Goal: Task Accomplishment & Management: Complete application form

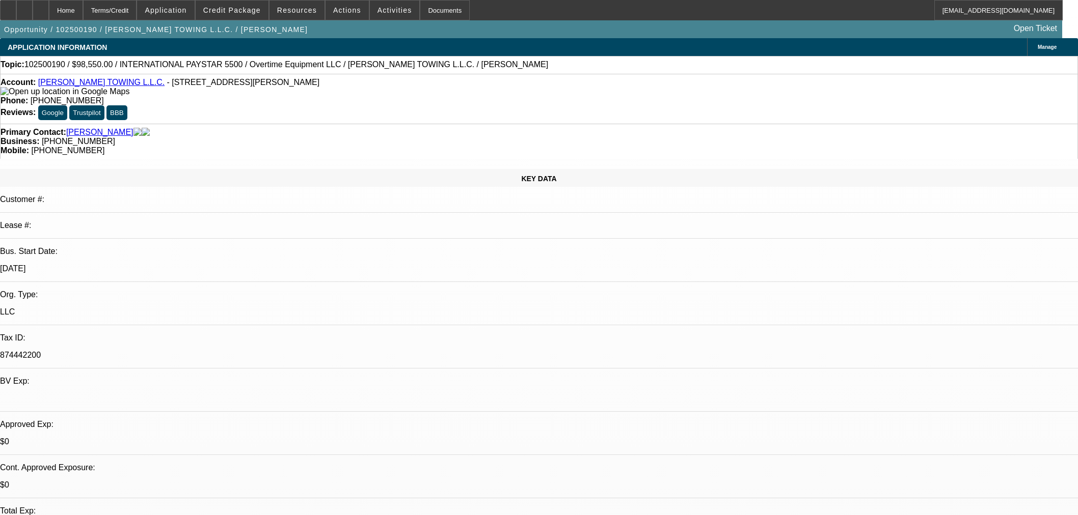
select select "0.1"
select select "2"
select select "0"
select select "6"
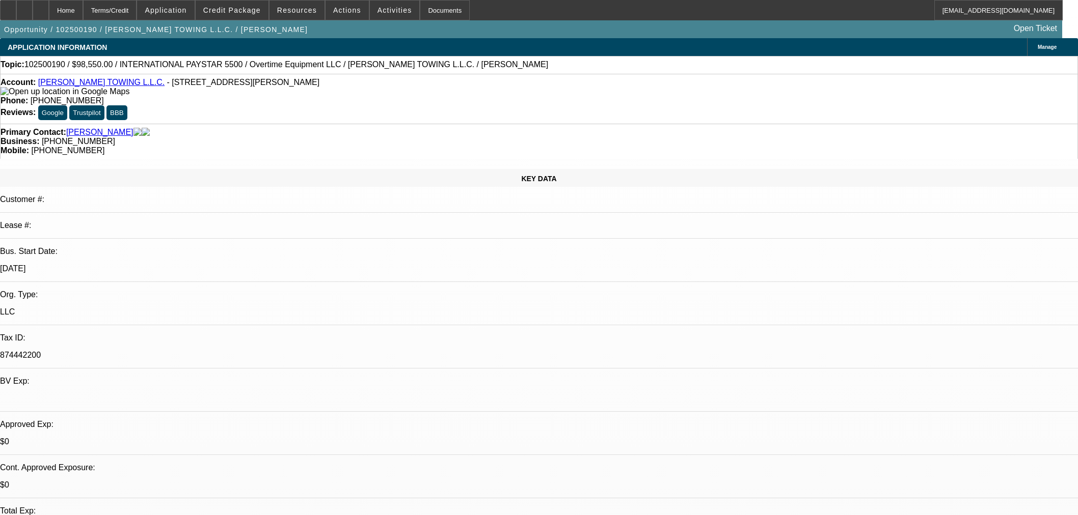
scroll to position [1414, 0]
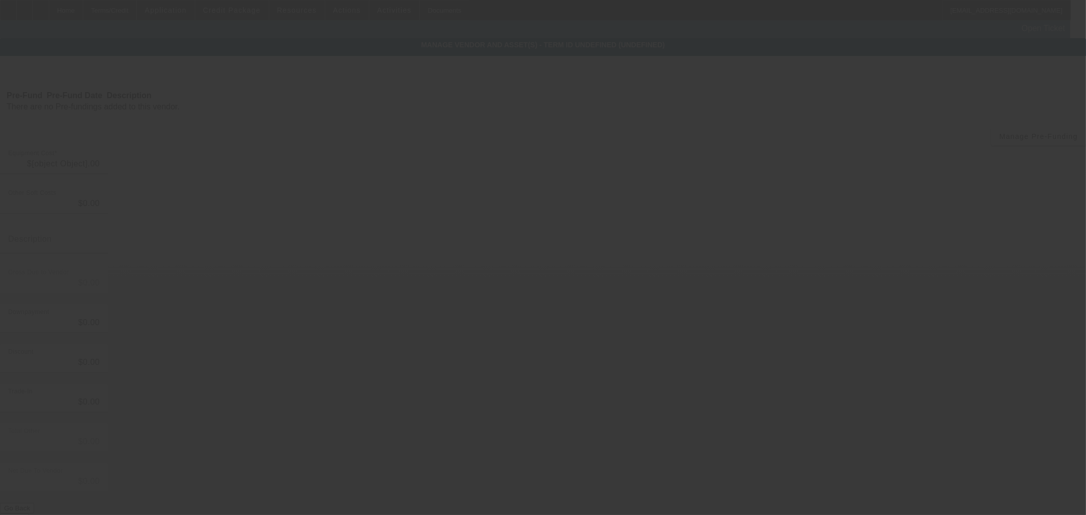
type input "$109,500.00"
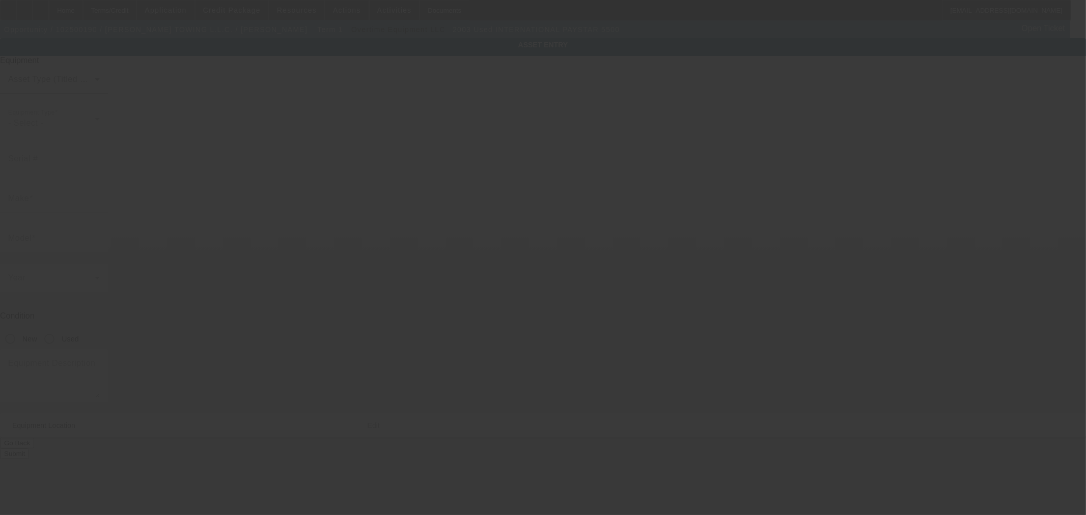
type input "International"
type input "PAYSTAR 5500"
radio input "true"
type textarea "Category: Wrecker URL: https://www.truckpaper.com/listing/for-sale/241692691 De…"
type input "21338 Highway 30"
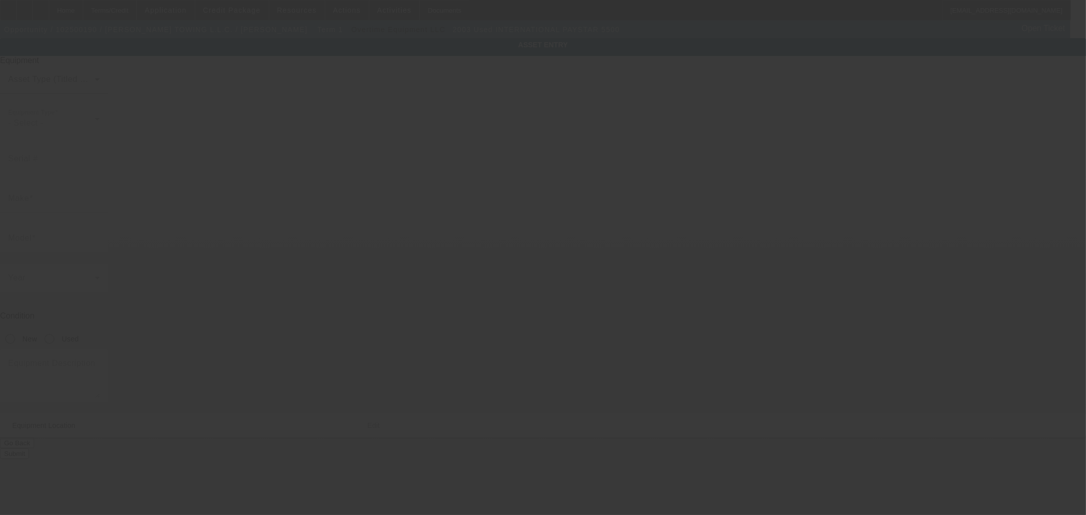
type input "Filer"
type input "83328"
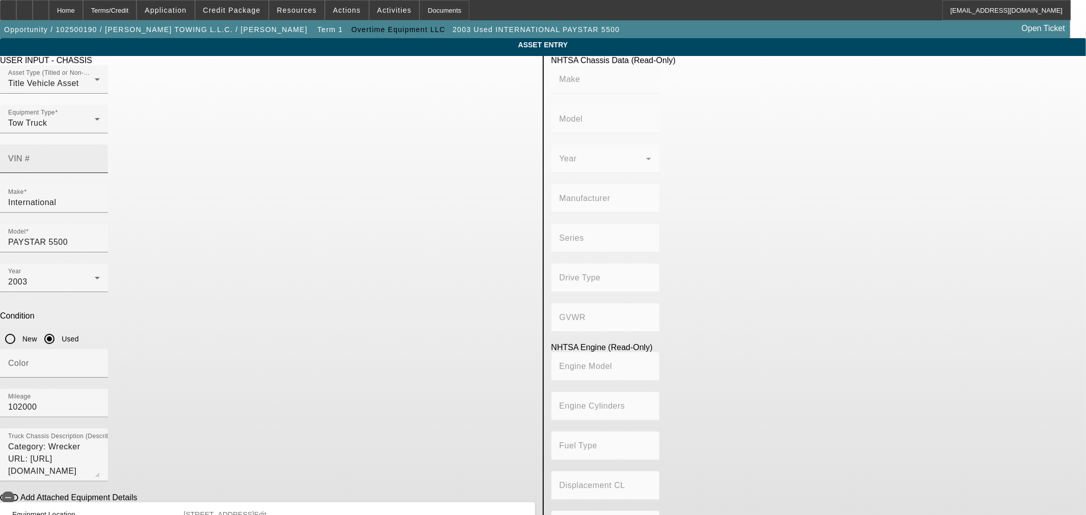
drag, startPoint x: 482, startPoint y: 143, endPoint x: 498, endPoint y: 145, distance: 15.5
click at [100, 157] on input "VIN #" at bounding box center [54, 163] width 92 height 12
type input "1HTXLAHTX3J057642"
type input "INTERNATIONAL"
type input "DF557"
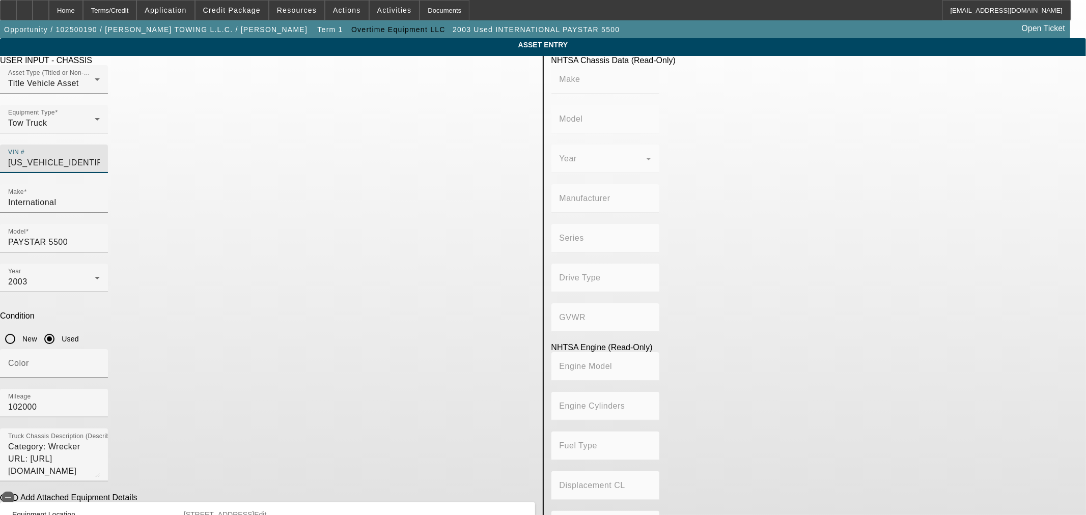
type input "INTERNATIONAL MOTORS, LLC"
type input "PayStar 5500i"
type input "6x4"
type input "Class 8: 33,001 lb and above (14,969 kg and above)"
type input "Cummins ISM"
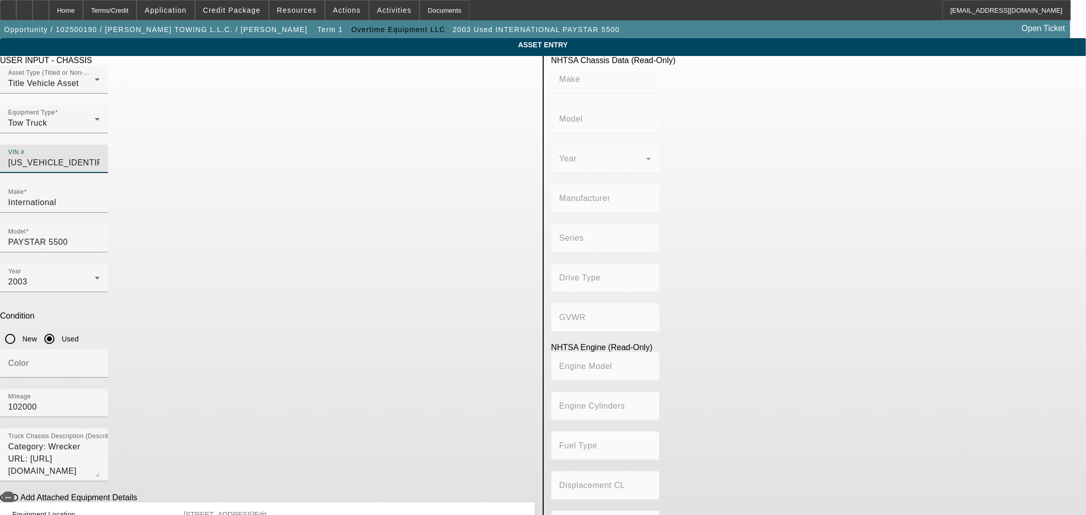
type input "6"
type input "Diesel"
type input "660"
type input "10.815462240"
type input "1HTXLAHTX3J057642"
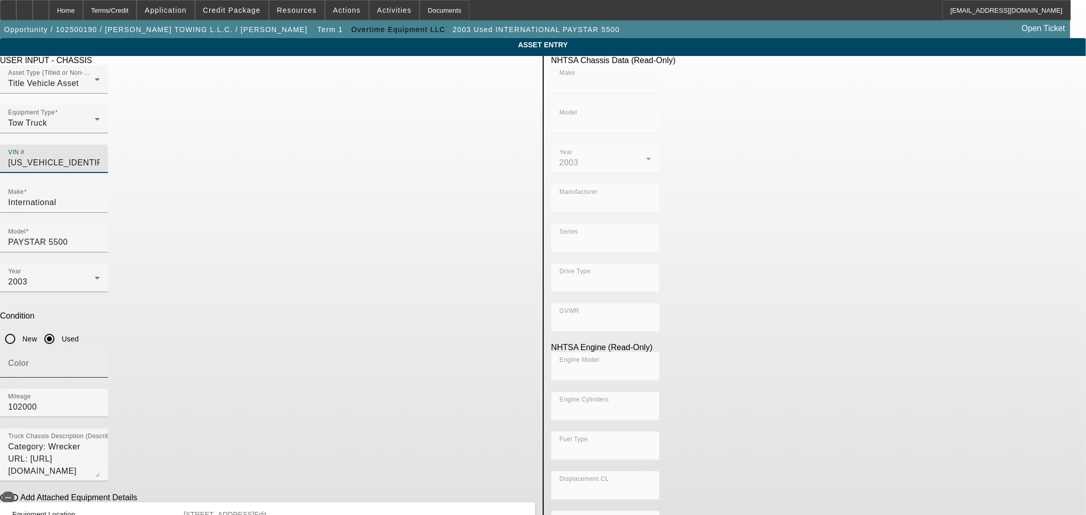
click at [100, 349] on div "Color" at bounding box center [54, 363] width 92 height 29
type input "INTERNATIONAL"
type input "DF557"
type input "INTERNATIONAL MOTORS, LLC"
type input "PayStar 5500i"
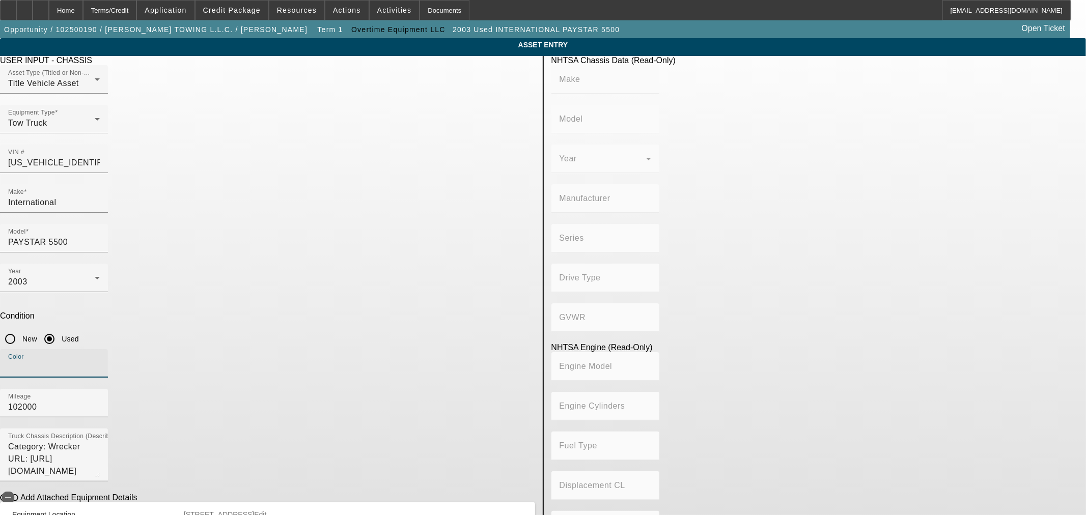
type input "6x4"
type input "Class 8: 33,001 lb and above (14,969 kg and above)"
type input "Cummins ISM"
type input "6"
type input "Diesel"
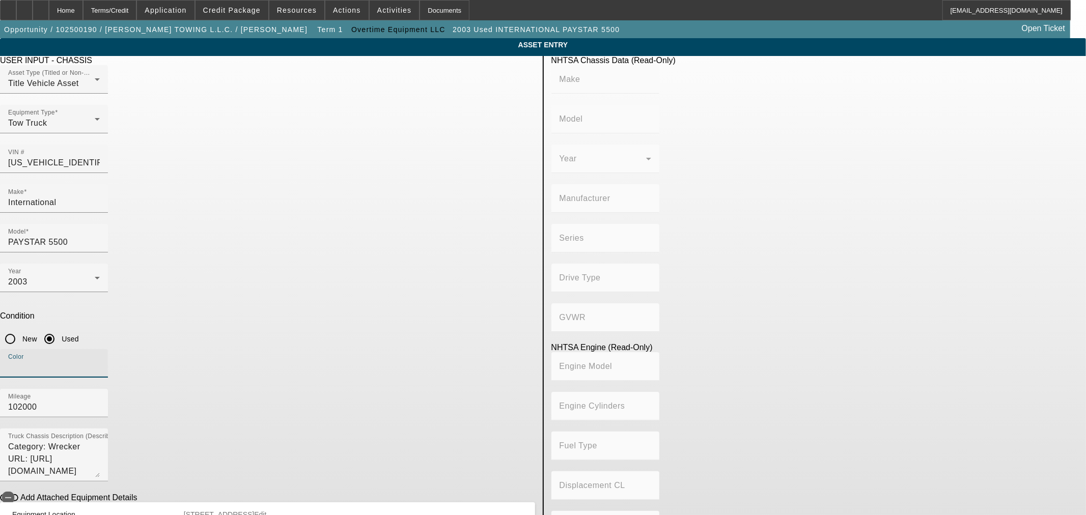
type input "660"
type input "10.815462240"
type input "wHITE"
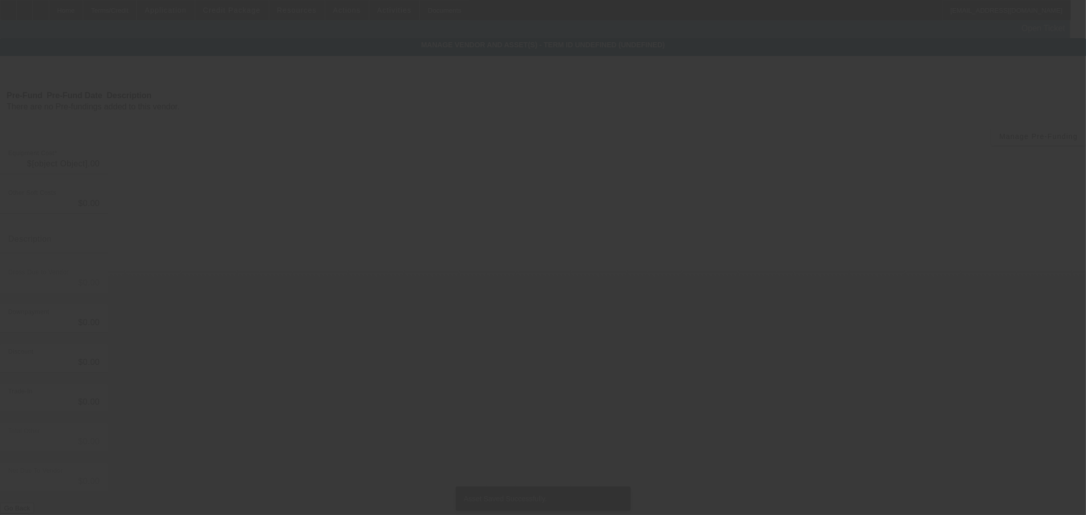
type input "$109,500.00"
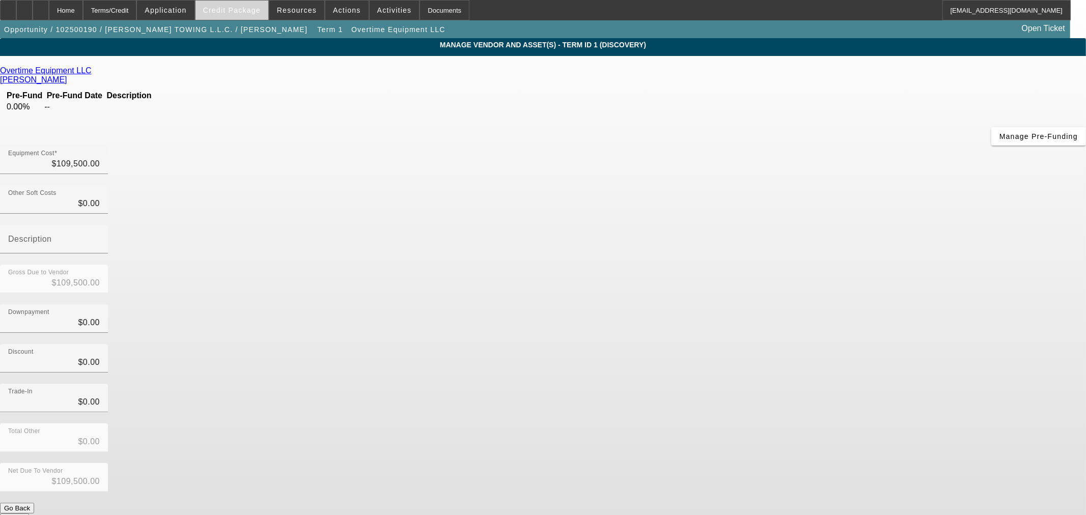
click at [222, 10] on span "Credit Package" at bounding box center [232, 10] width 58 height 8
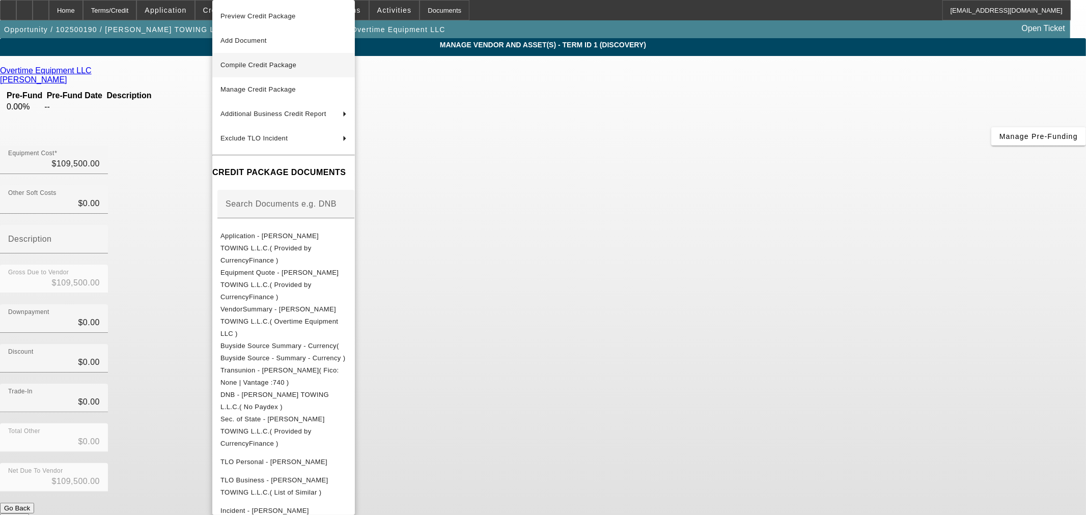
click at [242, 68] on span "Compile Credit Package" at bounding box center [284, 65] width 126 height 12
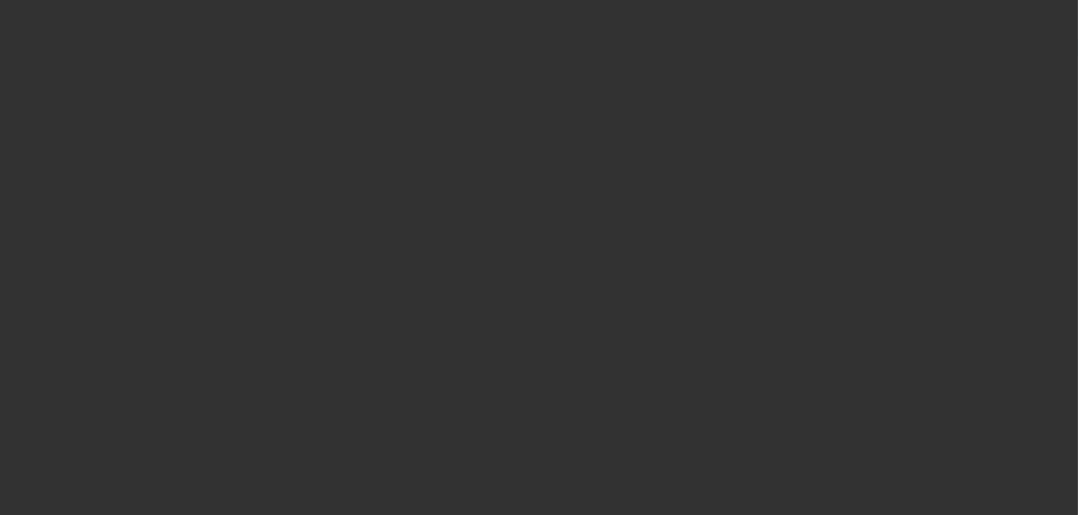
select select "0.1"
select select "2"
select select "0"
select select "6"
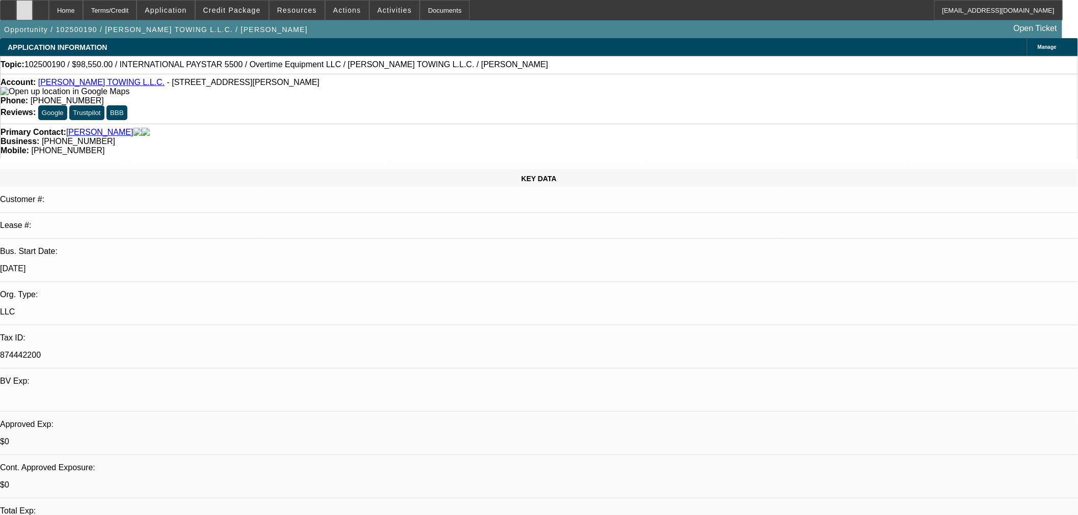
click at [33, 7] on div at bounding box center [24, 10] width 16 height 20
click at [249, 14] on span at bounding box center [232, 10] width 73 height 24
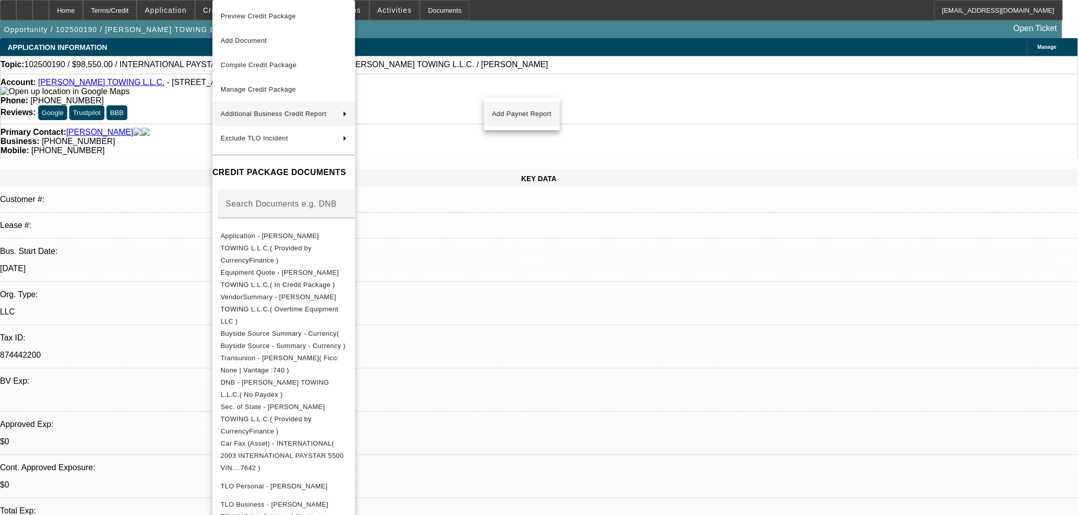
click at [525, 112] on span "Add Paynet Report" at bounding box center [522, 114] width 60 height 12
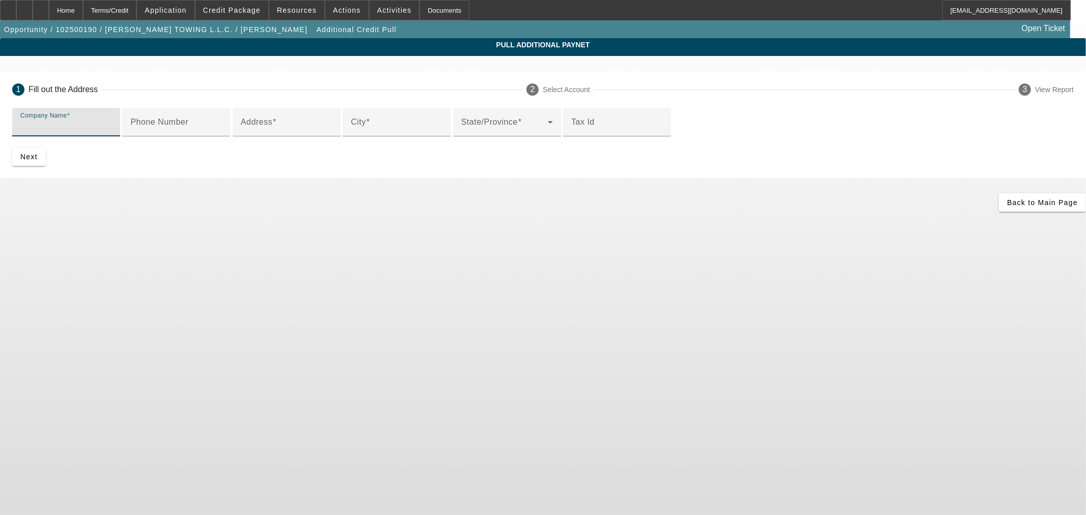
click at [112, 121] on input "Company Name" at bounding box center [66, 126] width 92 height 12
paste input "Overtime Equipment LLC"
type input "Overtime Equipment LLC"
click at [272, 126] on mat-label "Address" at bounding box center [257, 122] width 32 height 9
click at [311, 132] on input "Address" at bounding box center [287, 126] width 92 height 12
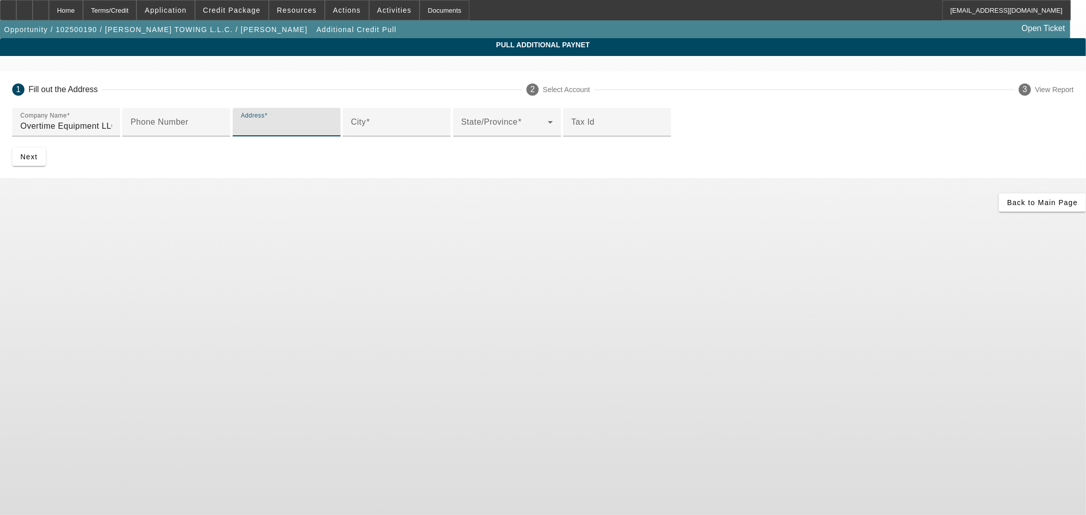
paste input "21338 US-30"
type input "21338 US-30"
click at [380, 132] on input "City" at bounding box center [397, 126] width 92 height 12
paste input "Filer"
type input "Filer"
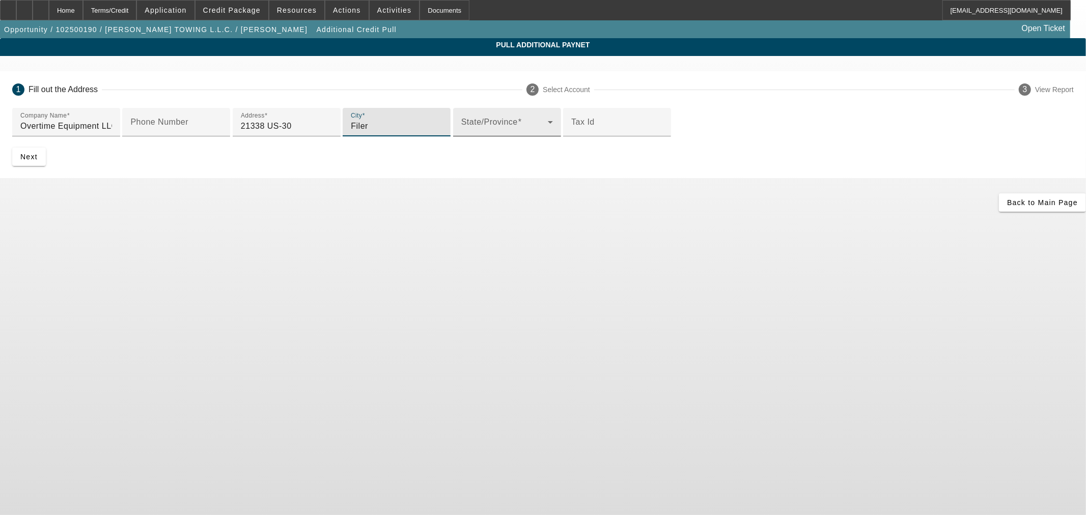
click at [461, 132] on span at bounding box center [504, 126] width 87 height 12
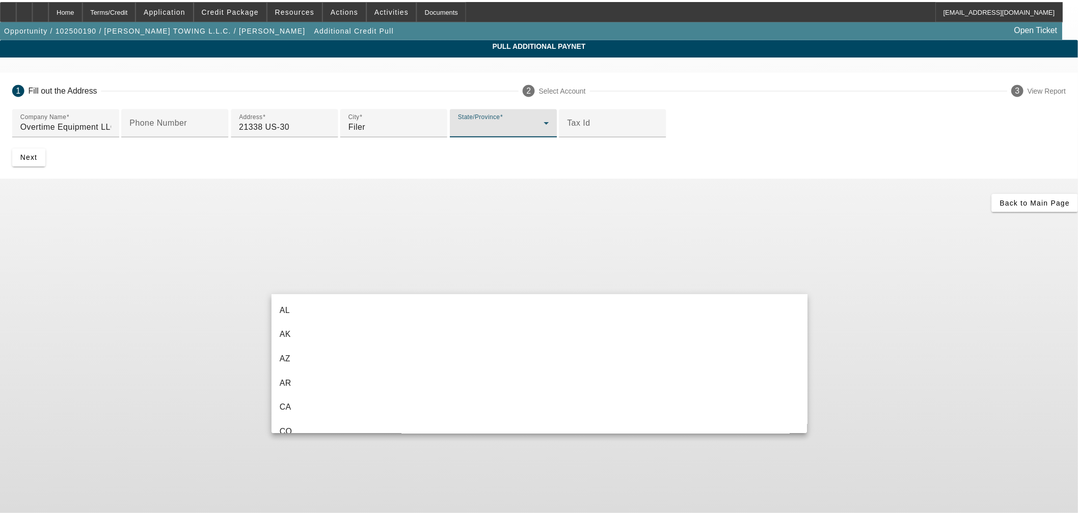
scroll to position [181, 0]
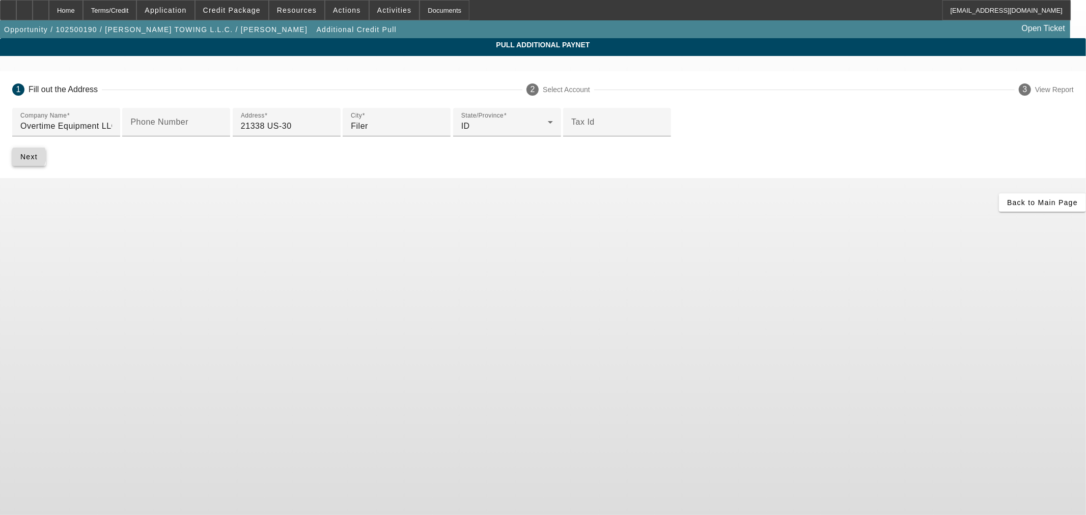
click at [38, 161] on span "Next" at bounding box center [28, 157] width 17 height 8
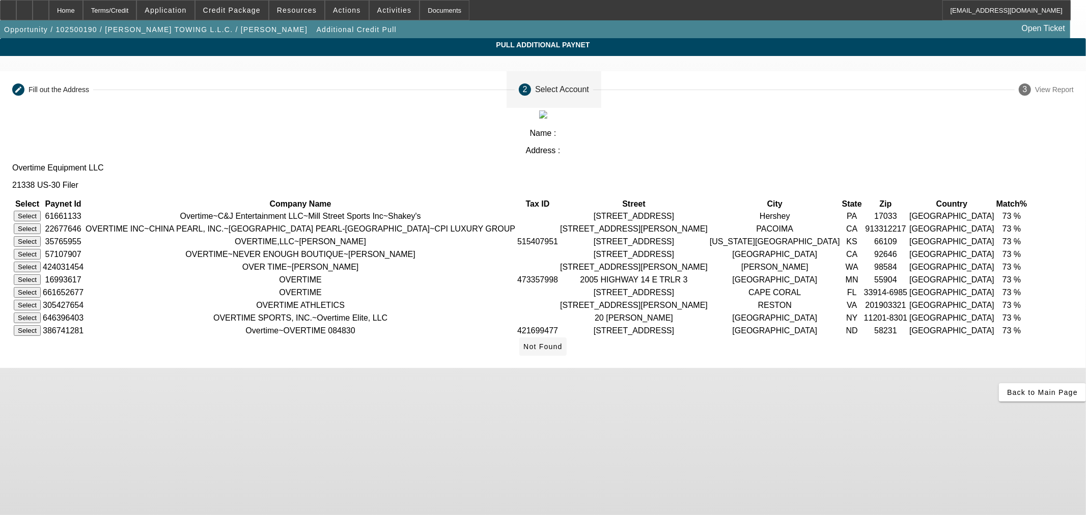
click at [563, 351] on span "Not Found" at bounding box center [543, 347] width 39 height 8
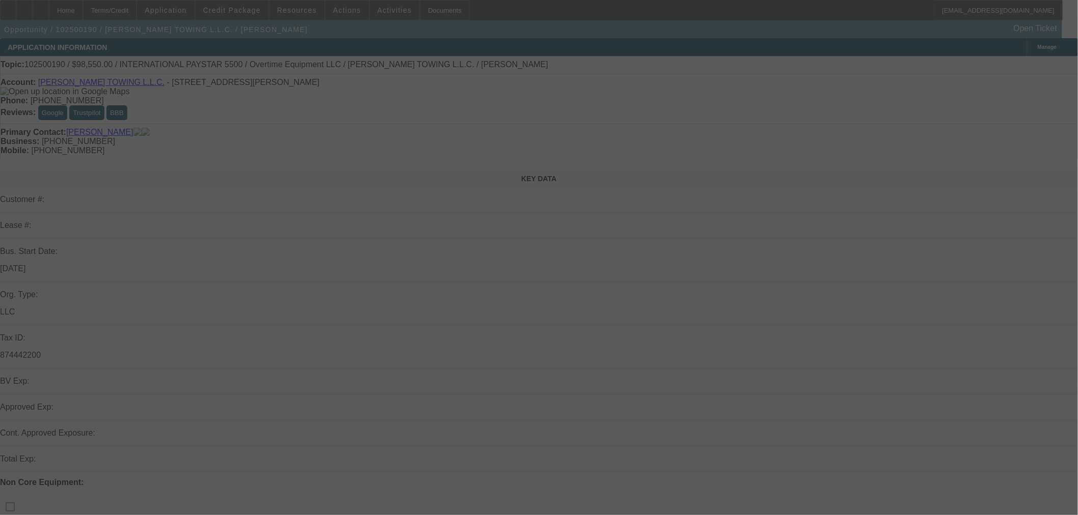
select select "0.1"
select select "2"
select select "0"
select select "6"
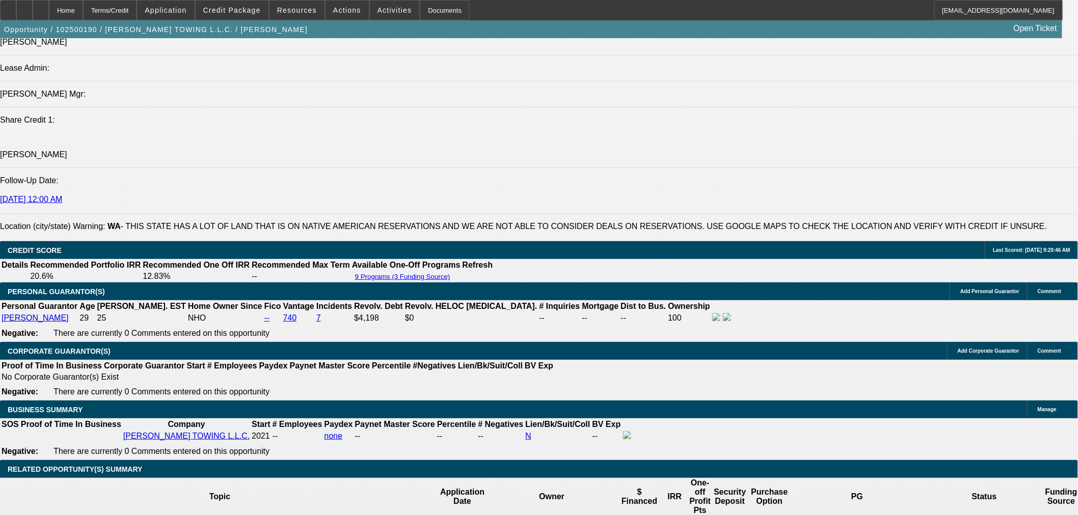
scroll to position [1414, 0]
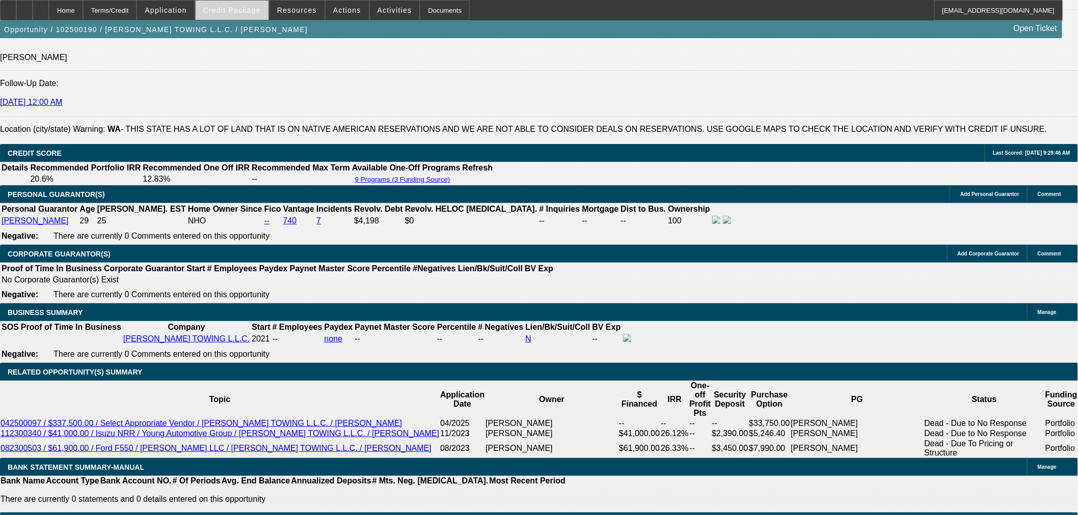
click at [246, 13] on span "Credit Package" at bounding box center [232, 10] width 58 height 8
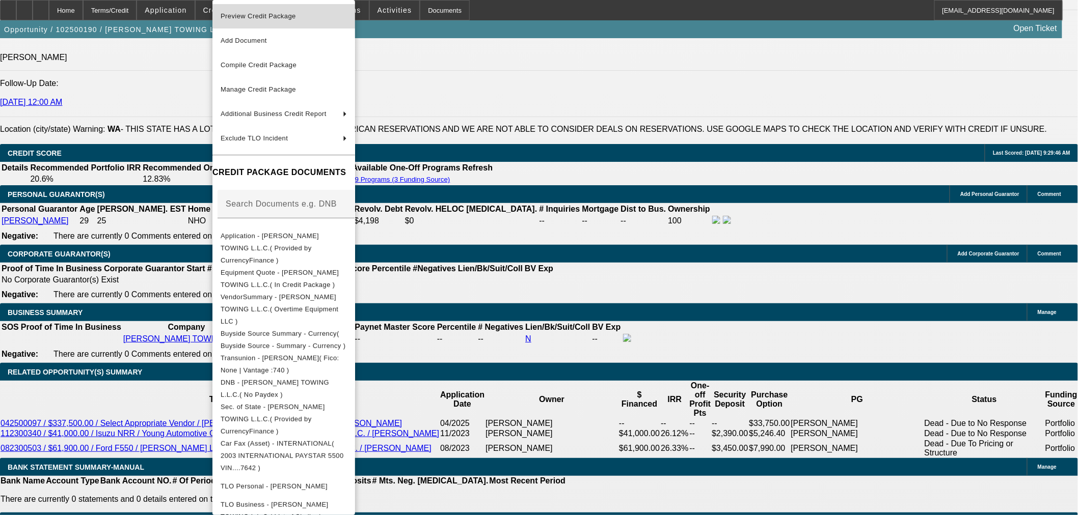
click at [261, 19] on span "Preview Credit Package" at bounding box center [284, 16] width 126 height 12
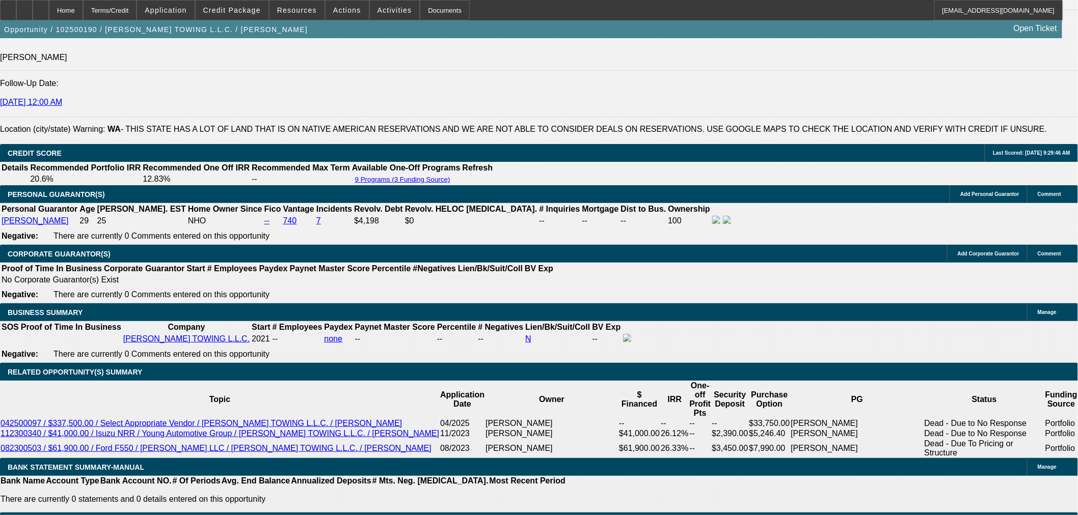
scroll to position [1509, 0]
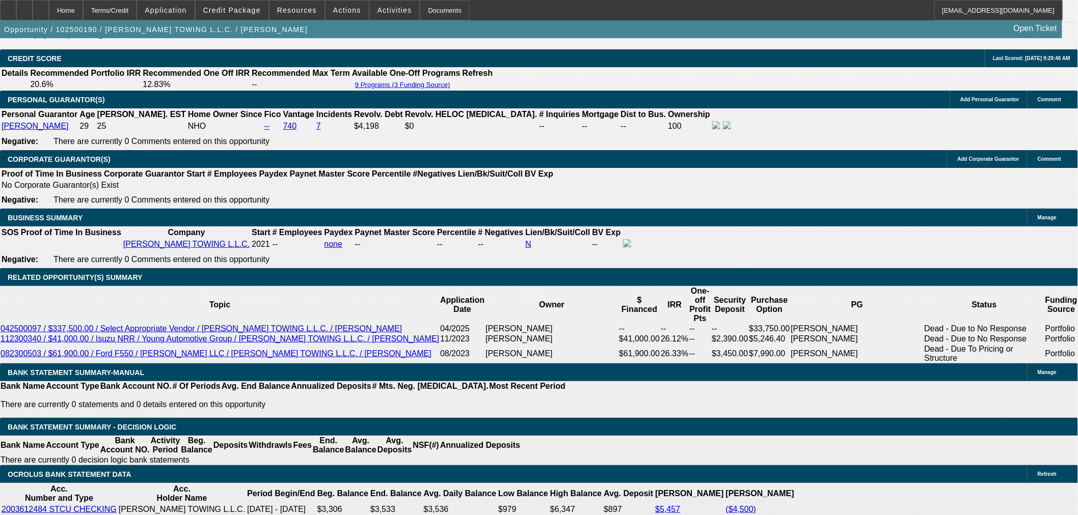
type input "4"
type input "UNKNOWN"
type input "48"
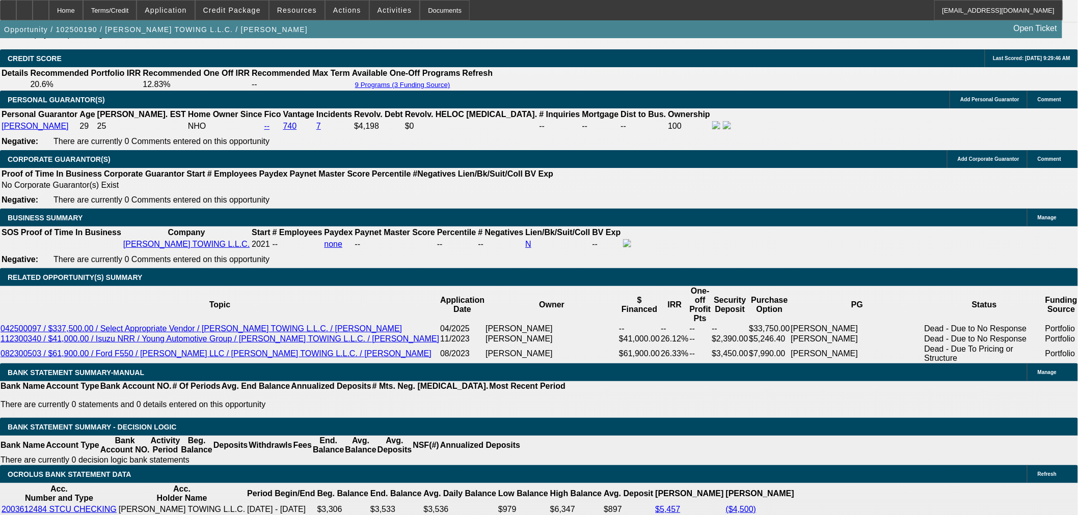
type input "$25,412.20"
type input "$50,824.40"
type input "$2,742.72"
type input "$5,485.44"
type input "48"
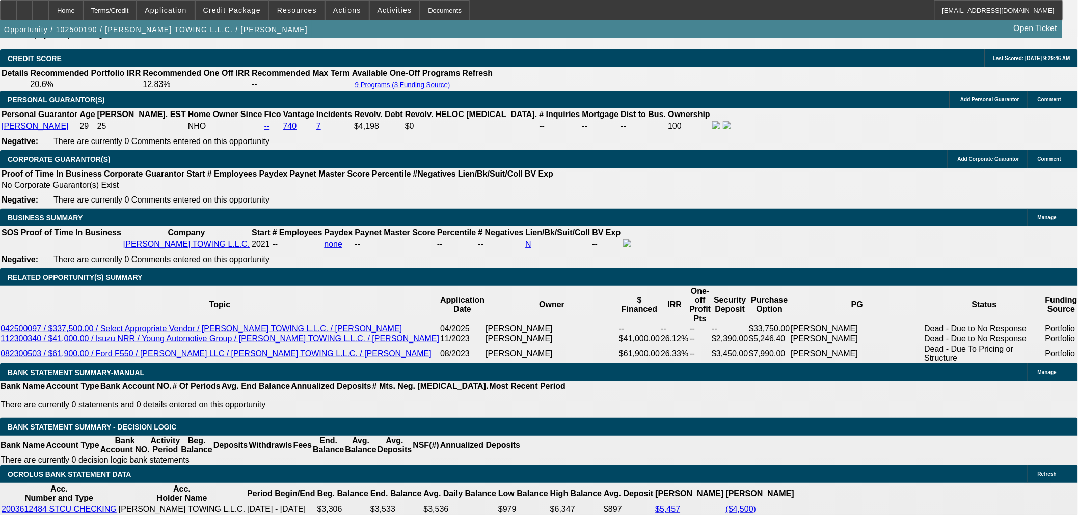
drag, startPoint x: 243, startPoint y: 323, endPoint x: 308, endPoint y: 317, distance: 64.5
type input "18"
type input "$2,894.91"
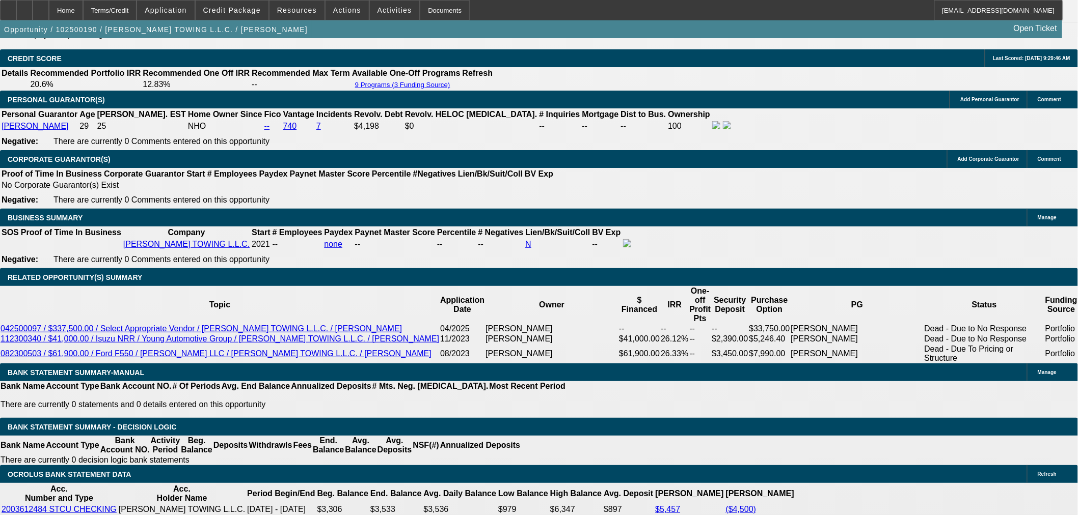
type input "$5,789.82"
type input "18"
drag, startPoint x: 180, startPoint y: 323, endPoint x: 212, endPoint y: 323, distance: 32.6
type input "29"
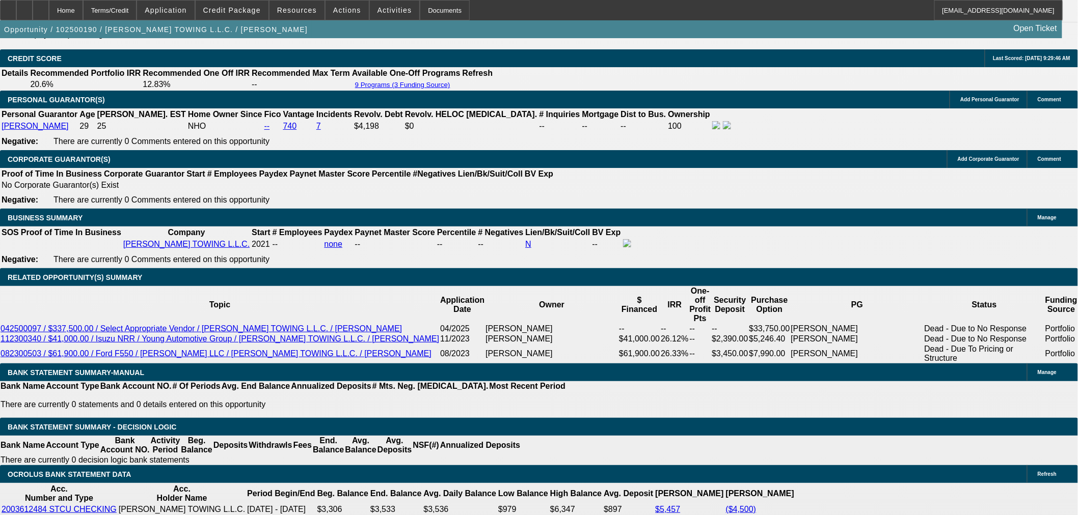
type input "$58.00"
type input "2900"
type input "18.1"
type input "$5,800.00"
type input "$2,900.00"
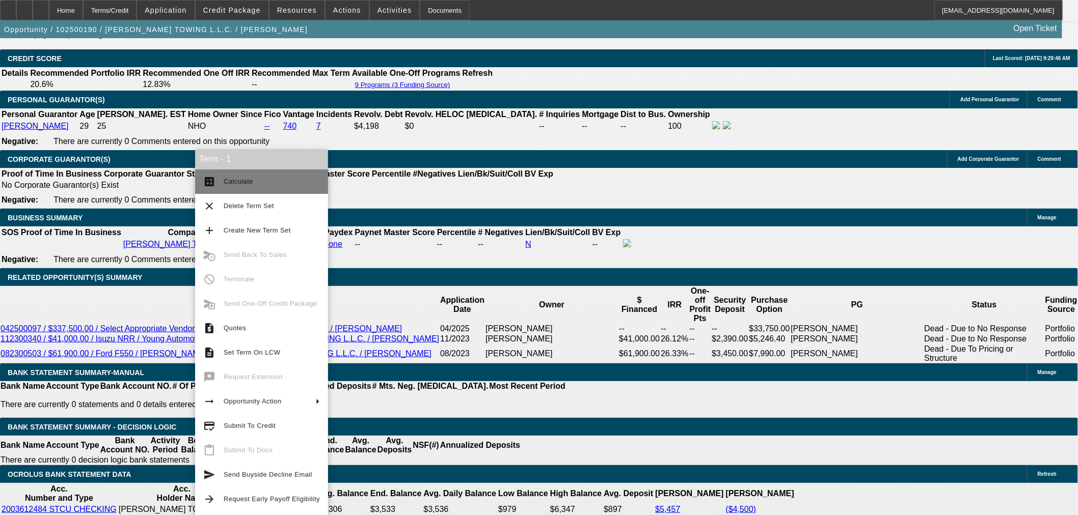
click at [230, 183] on span "Calculate" at bounding box center [239, 182] width 30 height 8
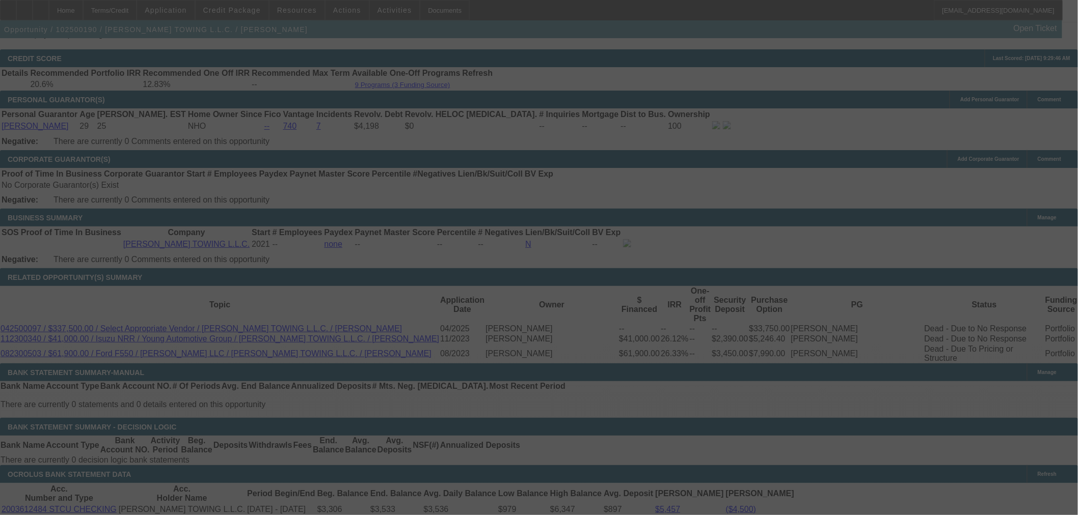
select select "0.1"
select select "2"
select select "0"
select select "6"
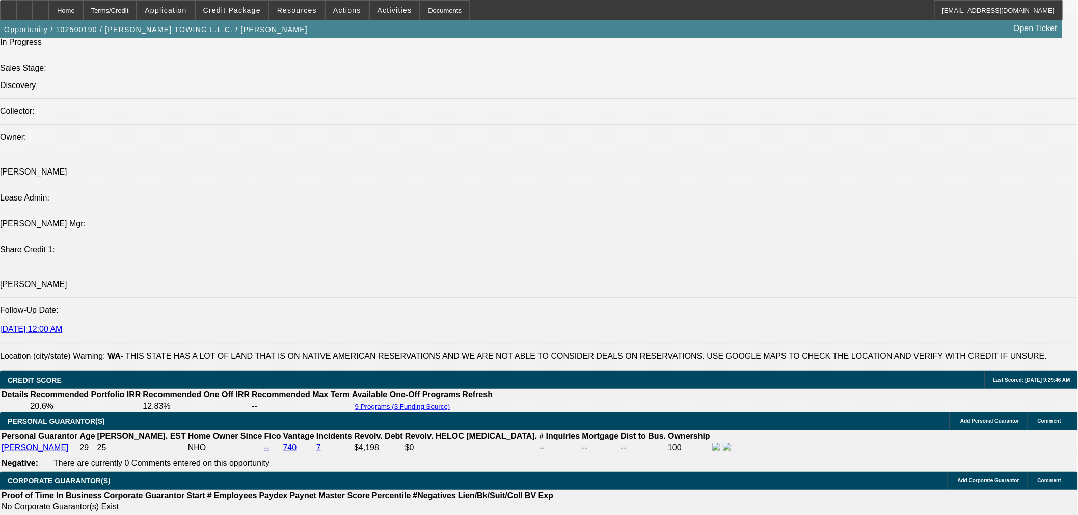
scroll to position [1226, 0]
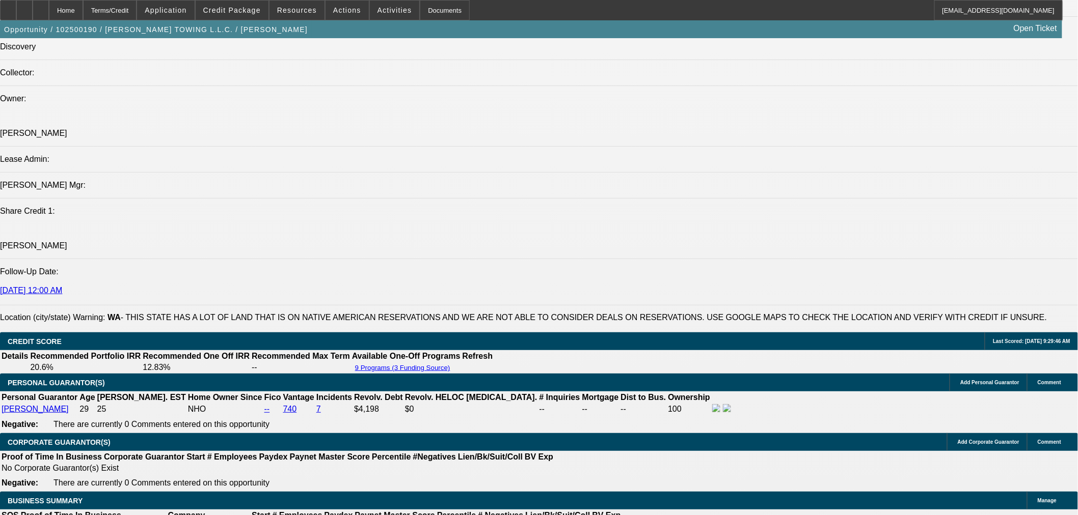
drag, startPoint x: 906, startPoint y: 384, endPoint x: 824, endPoint y: 357, distance: 85.8
copy td "PG is 100% owner, currently they only have 3 medium trucks, now the PG is regis…"
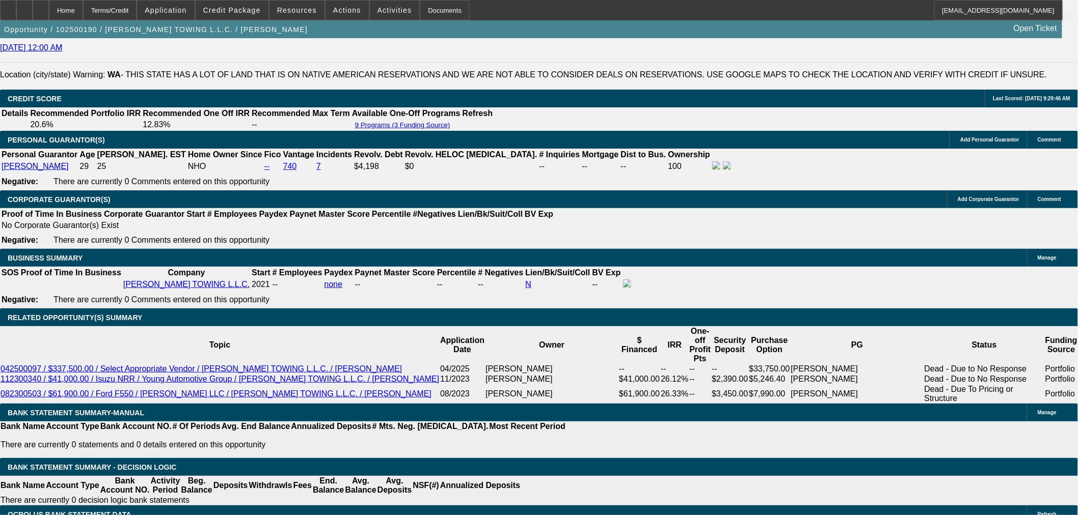
scroll to position [1509, 0]
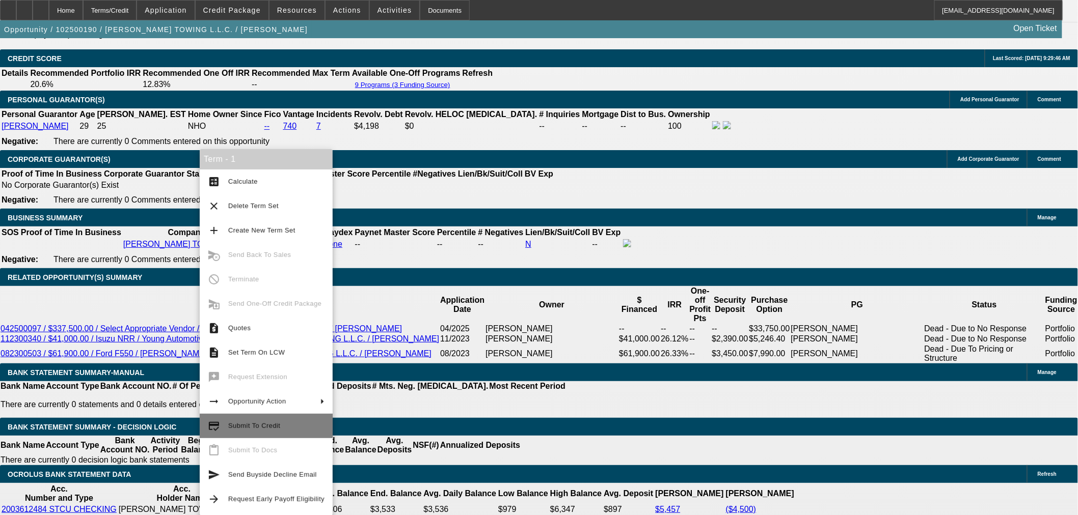
click at [281, 431] on span "Submit To Credit" at bounding box center [276, 426] width 96 height 12
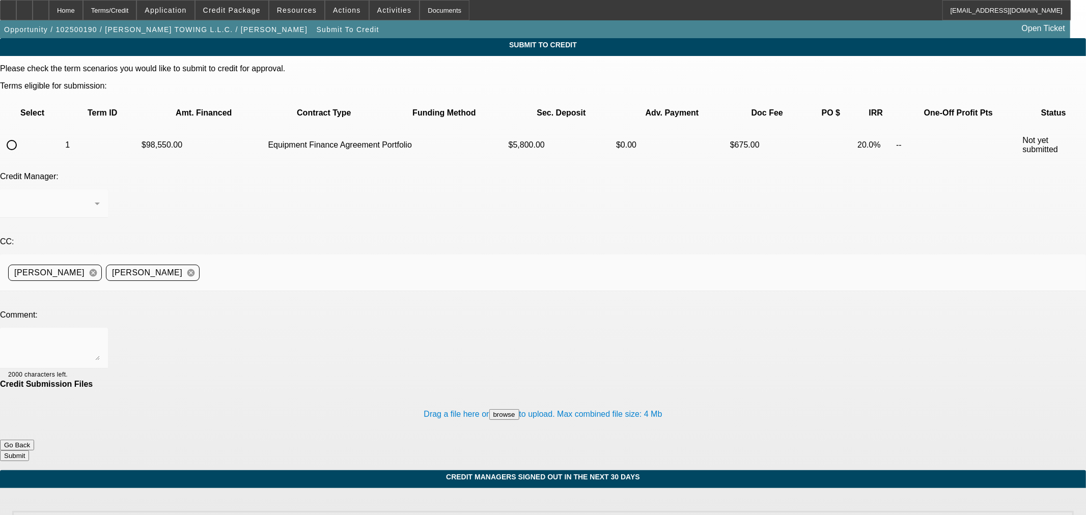
click at [22, 135] on input "radio" at bounding box center [12, 145] width 20 height 20
radio input "true"
click at [95, 198] on div "Arida, George" at bounding box center [51, 204] width 87 height 12
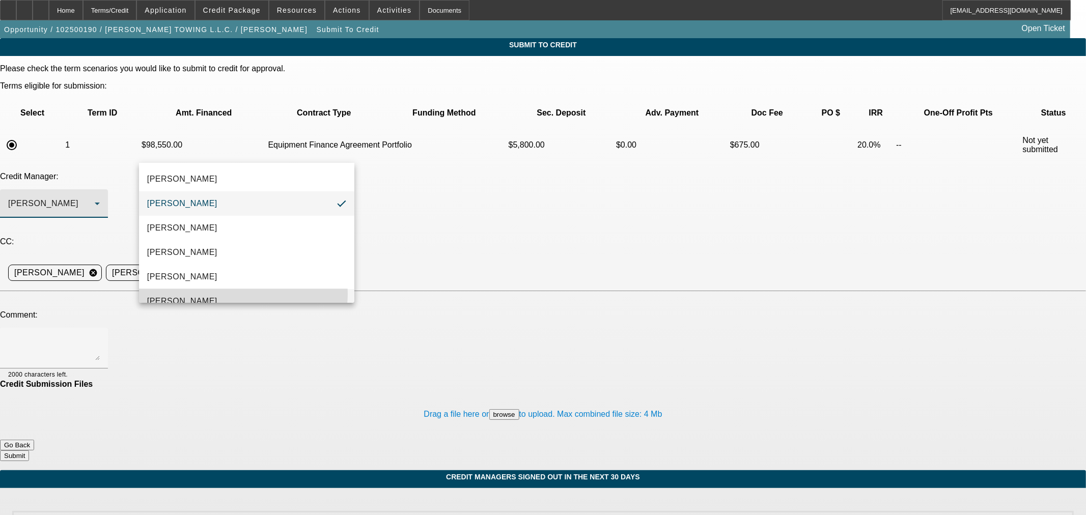
click at [242, 294] on mat-option "Oliva, Samuel" at bounding box center [246, 301] width 215 height 24
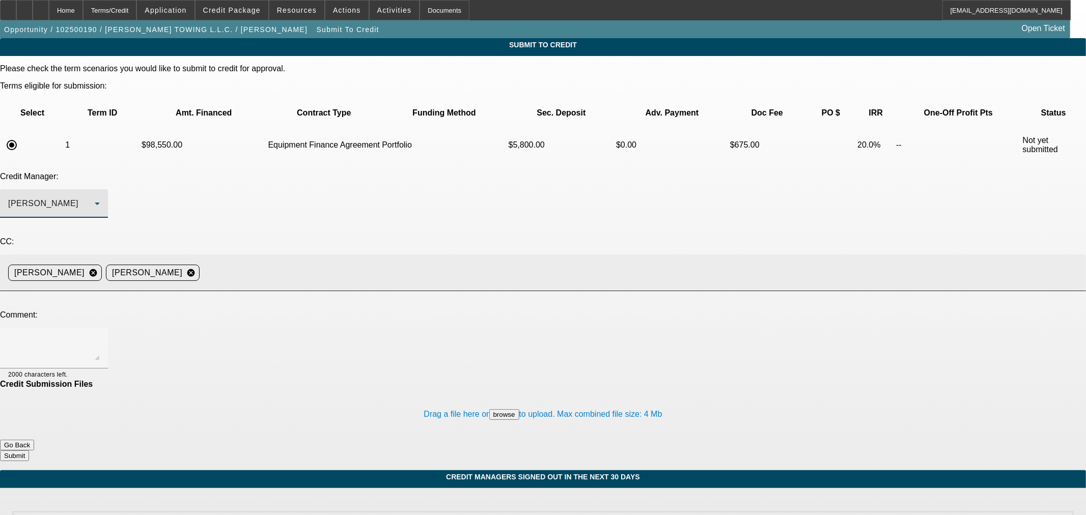
click at [376, 255] on div "Aaron Rustebakke cancel Kevin O'Connor cancel" at bounding box center [543, 273] width 1070 height 37
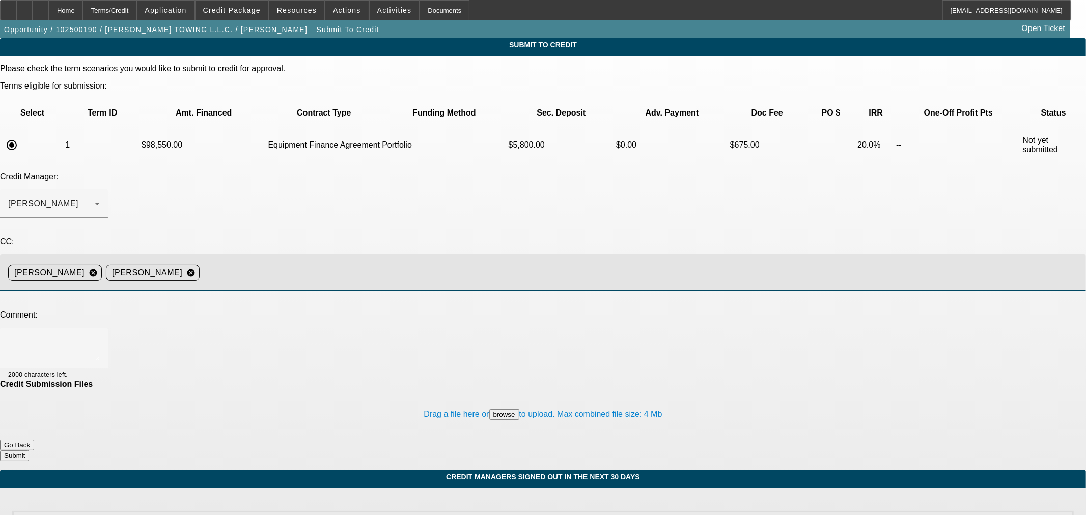
drag, startPoint x: 388, startPoint y: 200, endPoint x: 478, endPoint y: 195, distance: 90.3
click at [388, 263] on input at bounding box center [639, 273] width 870 height 20
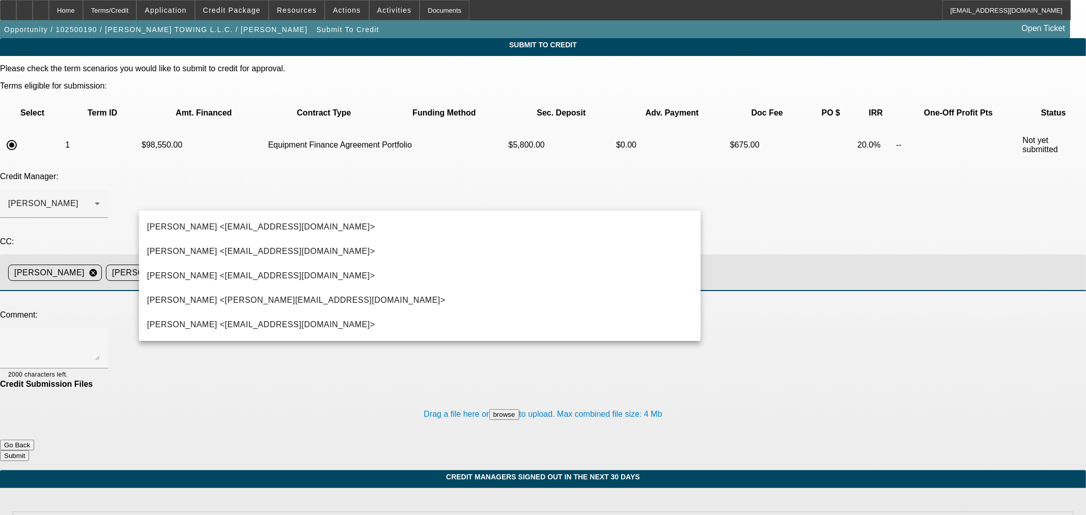
type input "S"
type input "Geo"
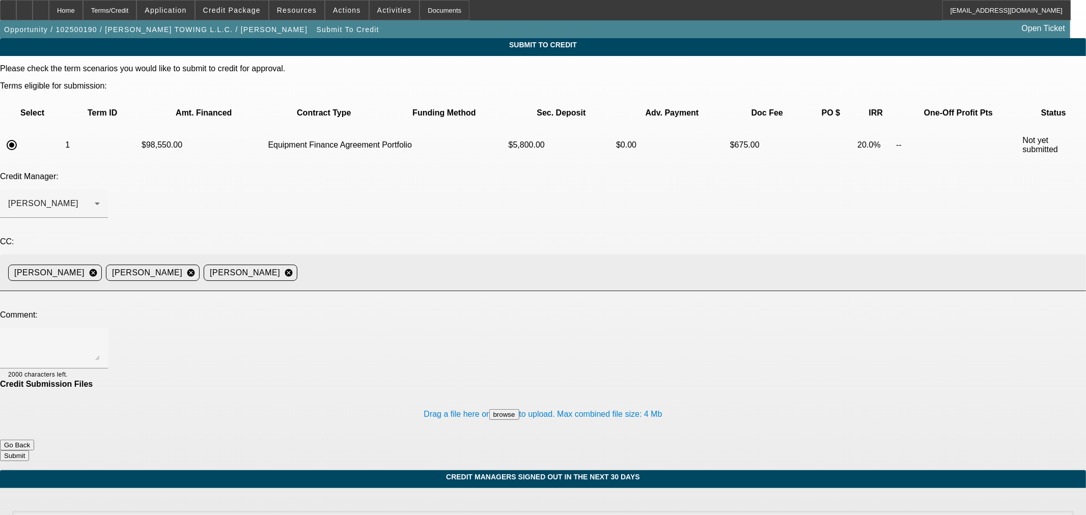
click at [480, 263] on input at bounding box center [688, 273] width 773 height 20
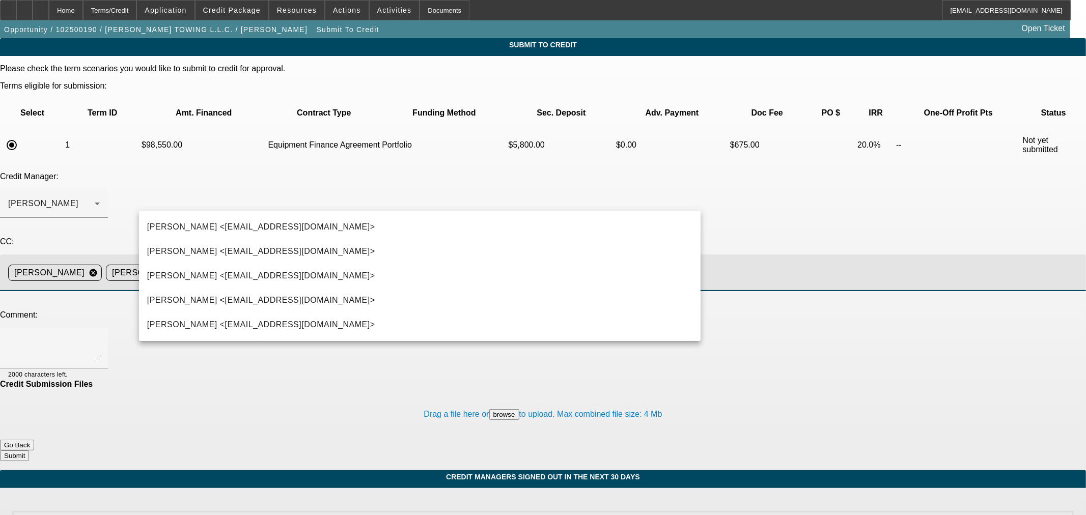
click at [481, 263] on input at bounding box center [639, 273] width 870 height 20
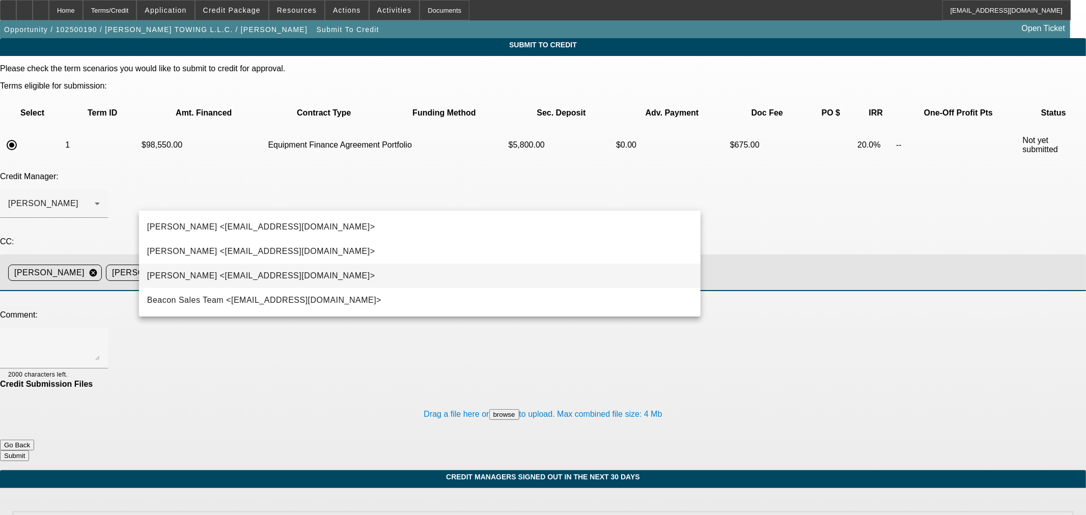
type input "ste"
click at [414, 274] on mat-option "Stephanie Richards <srichards@beaconfunding.com>" at bounding box center [420, 276] width 562 height 24
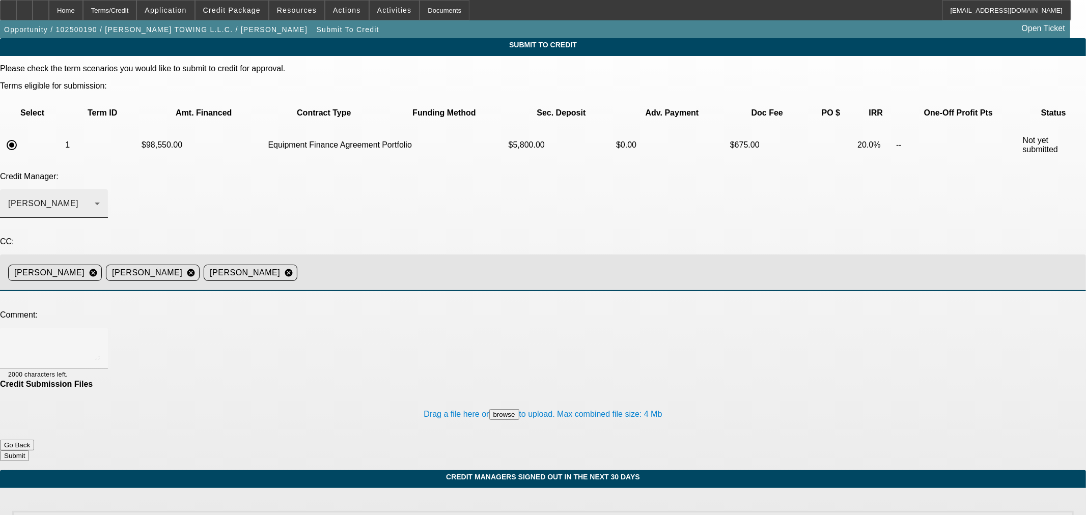
click at [100, 189] on div "Oliva, Samuel" at bounding box center [54, 203] width 92 height 29
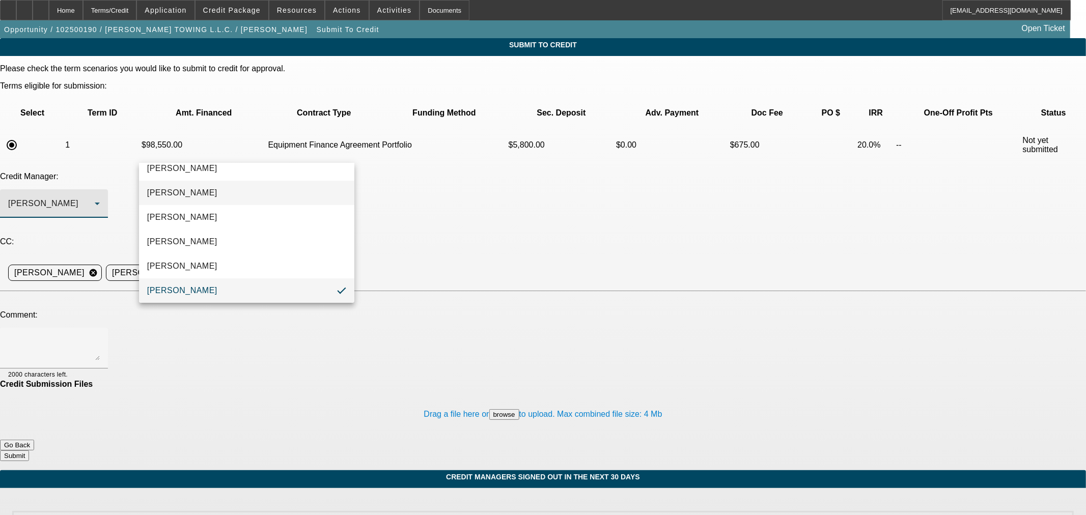
click at [238, 189] on mat-option "Arida, George" at bounding box center [246, 193] width 215 height 24
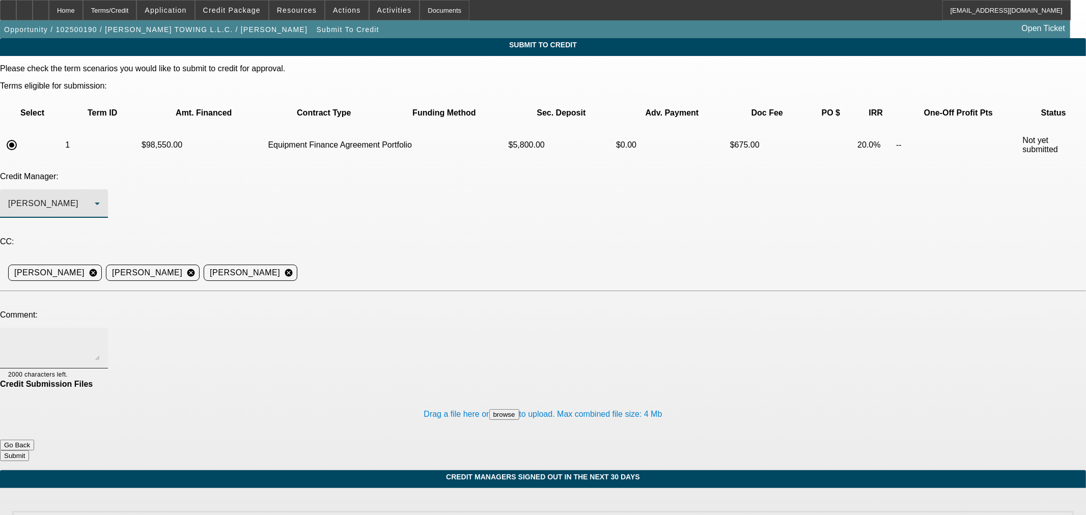
click at [100, 336] on textarea at bounding box center [54, 348] width 92 height 24
click at [100, 336] on textarea "BUYSIDE SUBMISSION CURRENCY - George, please review this wrecker purchase. Cust…" at bounding box center [54, 348] width 92 height 24
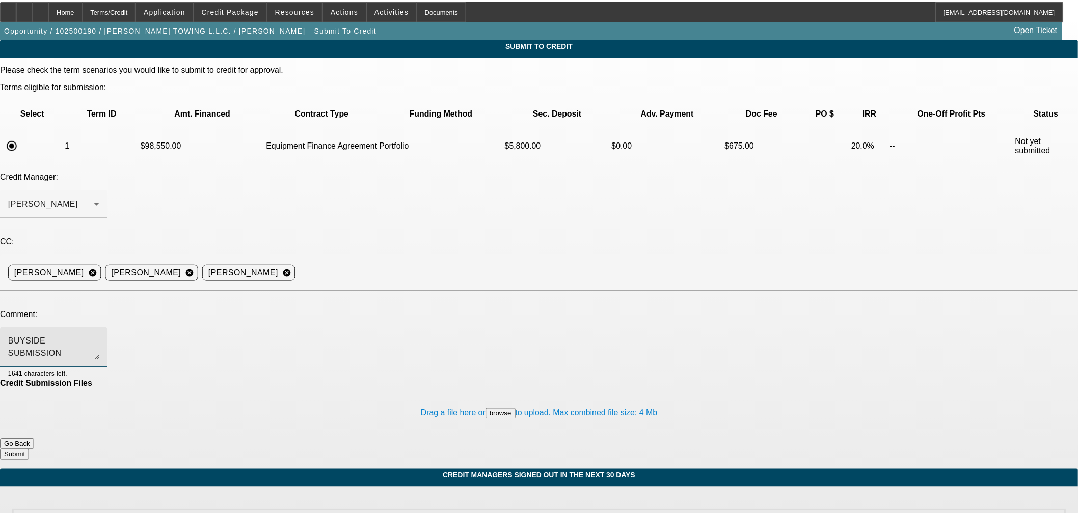
scroll to position [10, 0]
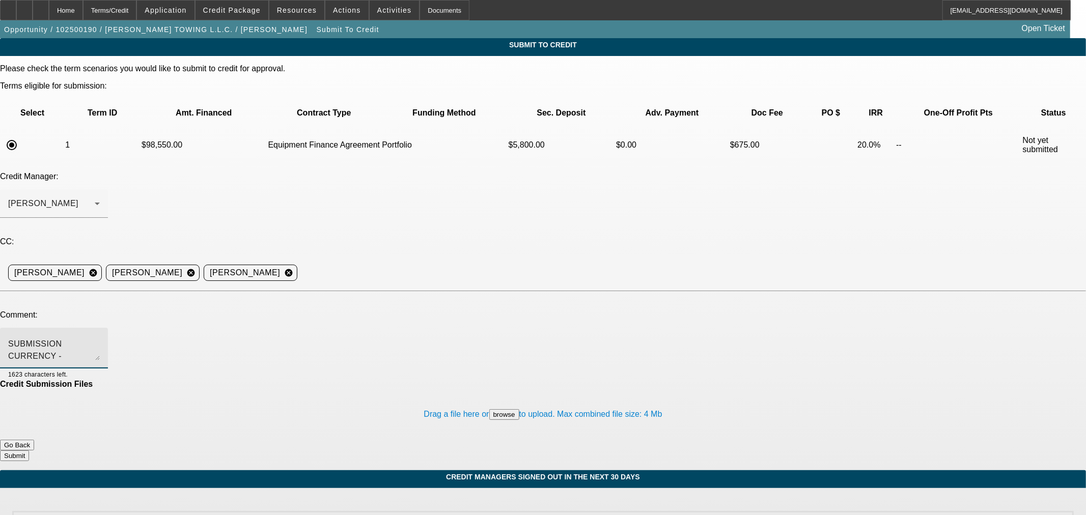
type textarea "BUYSIDE SUBMISSION CURRENCY - George, please review this wrecker purchase. Cust…"
click at [29, 451] on button "Submit" at bounding box center [14, 456] width 29 height 11
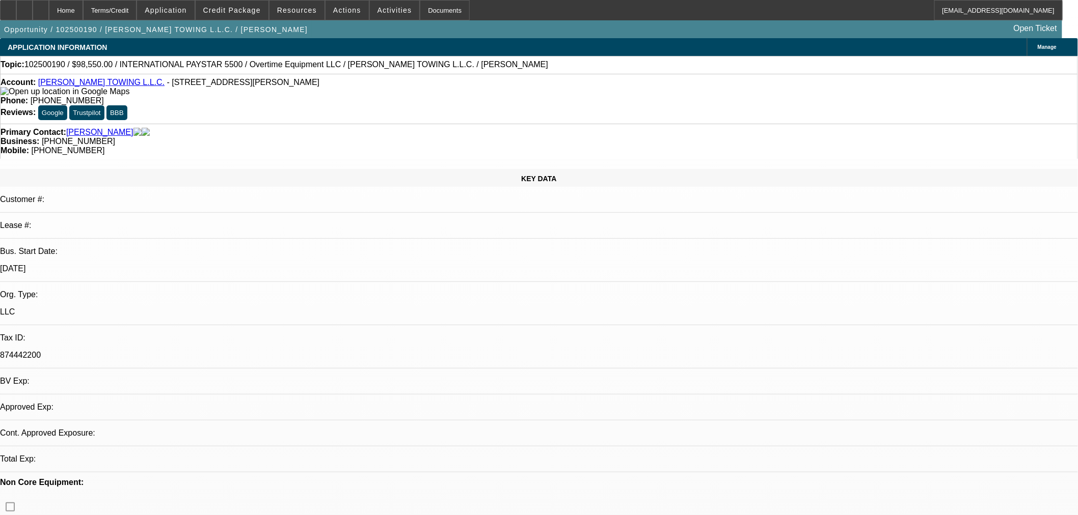
select select "0.1"
select select "2"
select select "0"
select select "6"
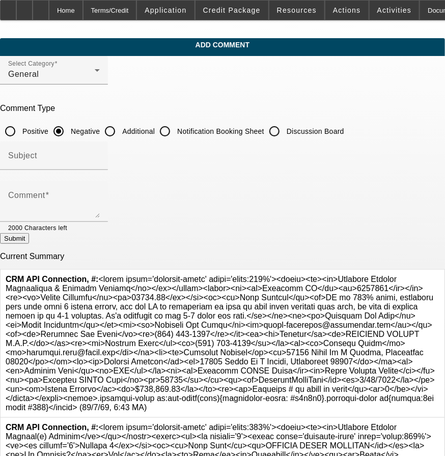
click at [120, 131] on input "Additional" at bounding box center [110, 131] width 20 height 20
radio input "true"
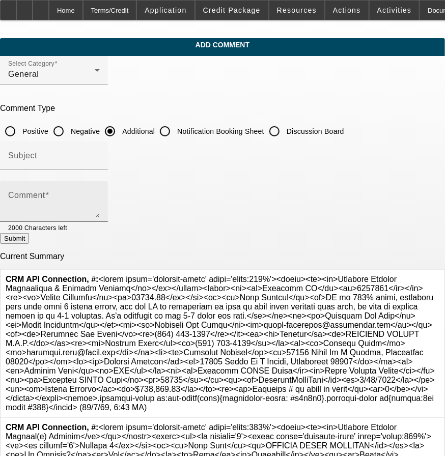
click at [100, 197] on textarea "Comment" at bounding box center [54, 206] width 92 height 24
paste textarea "PG is 100% owner, currently they only have 3 medium trucks, now the PG is regis…"
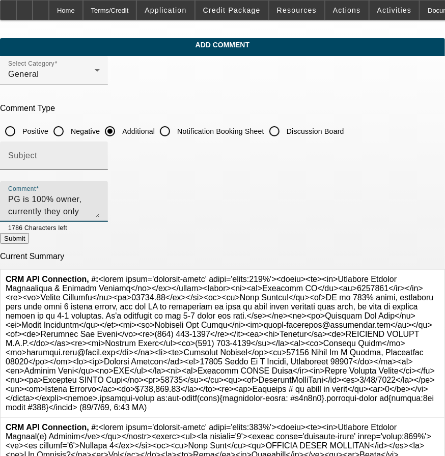
type textarea "PG is 100% owner, currently they only have 3 medium trucks, now the PG is regis…"
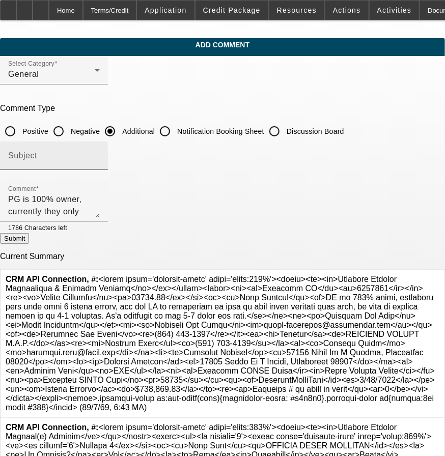
click at [100, 164] on div "Subject" at bounding box center [54, 156] width 92 height 29
click at [100, 156] on input "Subject" at bounding box center [54, 160] width 92 height 12
type input "Reps write up"
click at [29, 241] on button "Submit" at bounding box center [14, 238] width 29 height 11
radio input "true"
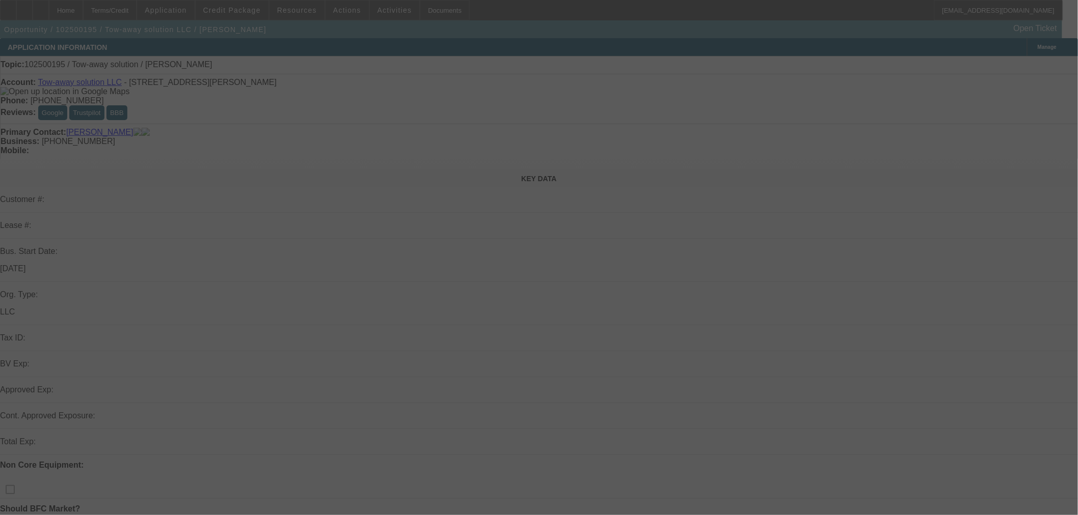
select select "0"
select select "2"
select select "0.1"
select select "4"
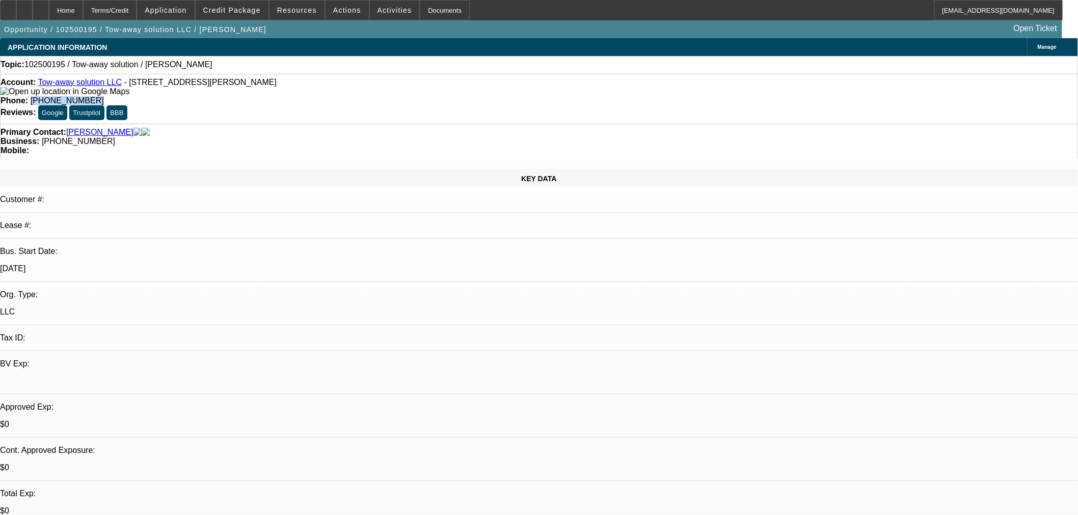
drag, startPoint x: 454, startPoint y: 89, endPoint x: 391, endPoint y: 90, distance: 63.2
click at [391, 90] on div "Account: Tow-away solution LLC - 623 Turnbull Canyon Road, La Puente, CA 91746 …" at bounding box center [539, 99] width 1078 height 50
copy span "(626) 465-6510"
drag, startPoint x: 627, startPoint y: 196, endPoint x: 393, endPoint y: 237, distance: 237.8
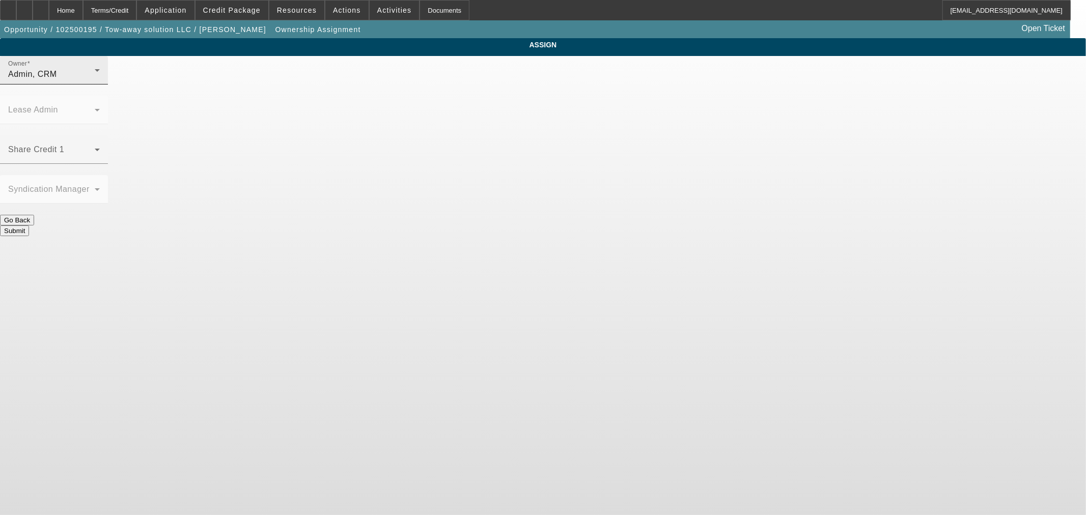
click at [95, 78] on div "Admin, CRM" at bounding box center [51, 74] width 87 height 12
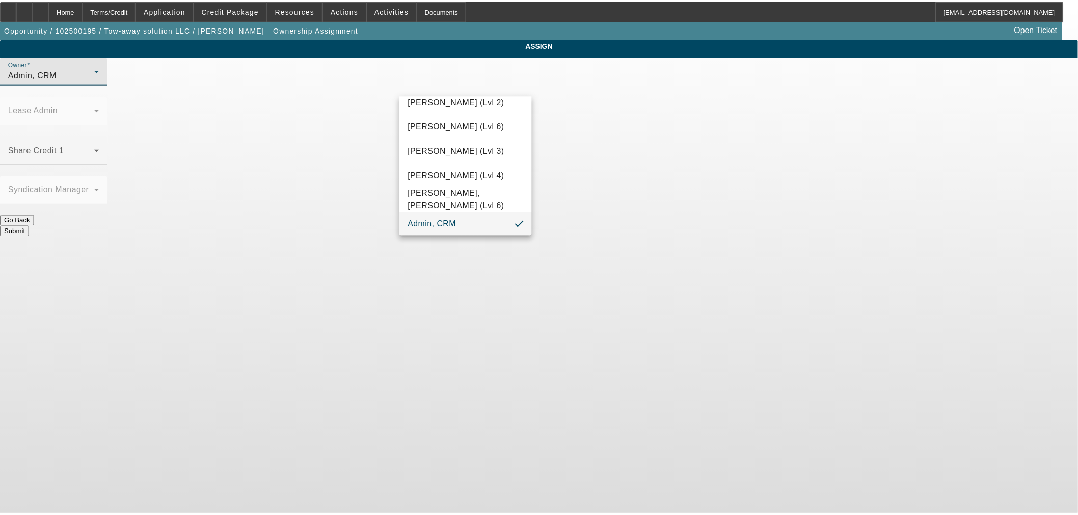
scroll to position [737, 0]
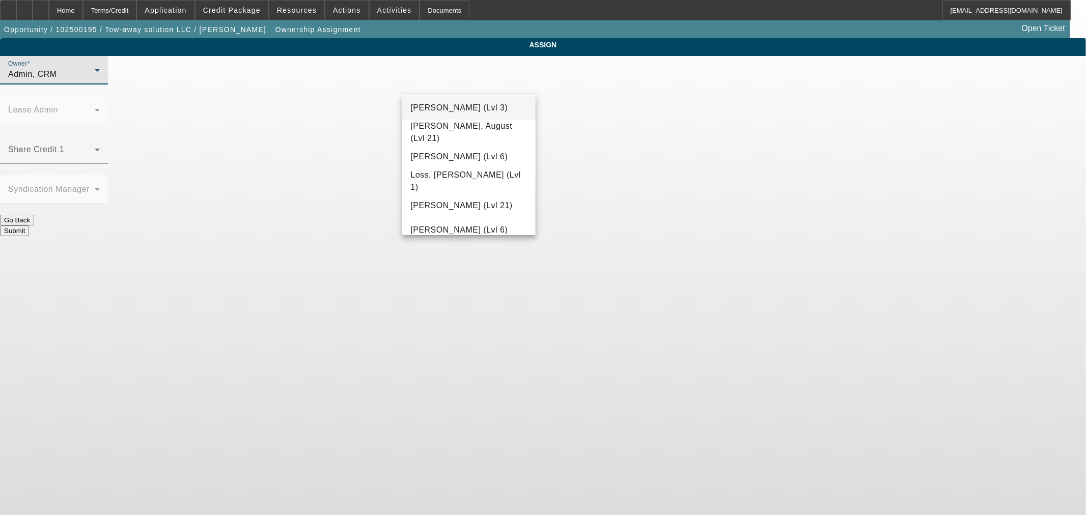
click at [487, 110] on span "Leach, Ethan (Lvl 3)" at bounding box center [459, 108] width 97 height 12
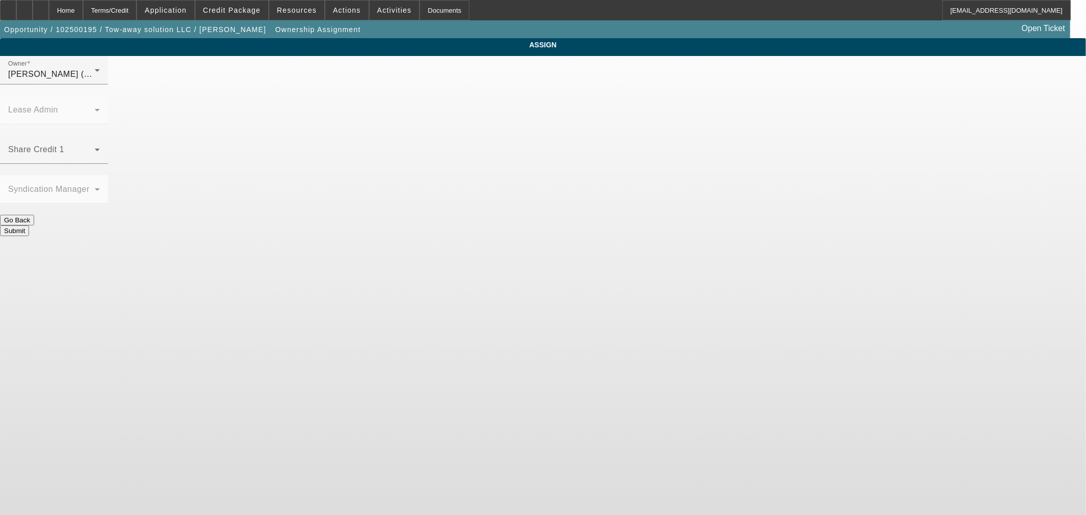
drag, startPoint x: 593, startPoint y: 155, endPoint x: 604, endPoint y: 170, distance: 17.8
click at [29, 226] on button "Submit" at bounding box center [14, 231] width 29 height 11
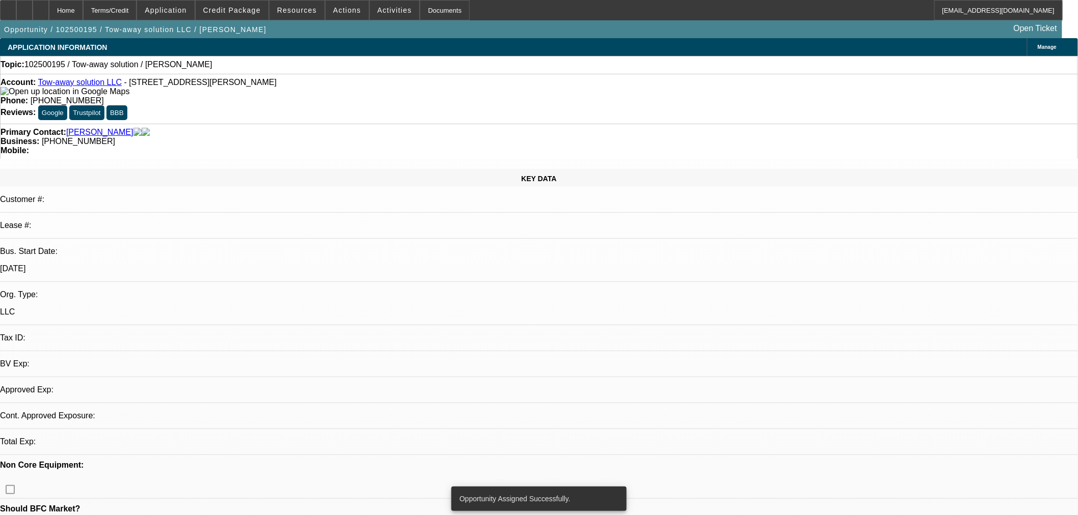
select select "0"
select select "2"
select select "0.1"
select select "4"
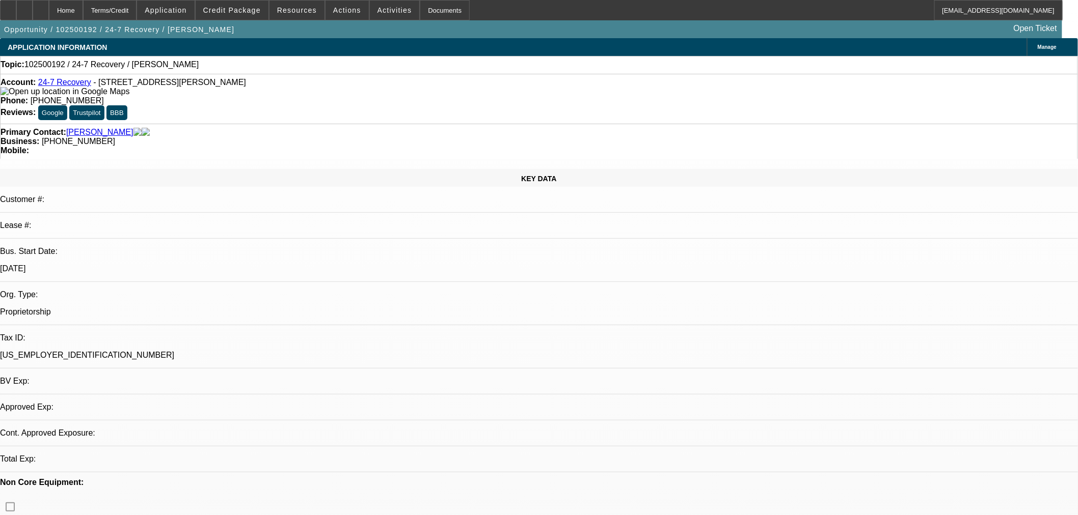
select select "0"
select select "2"
select select "0.1"
select select "4"
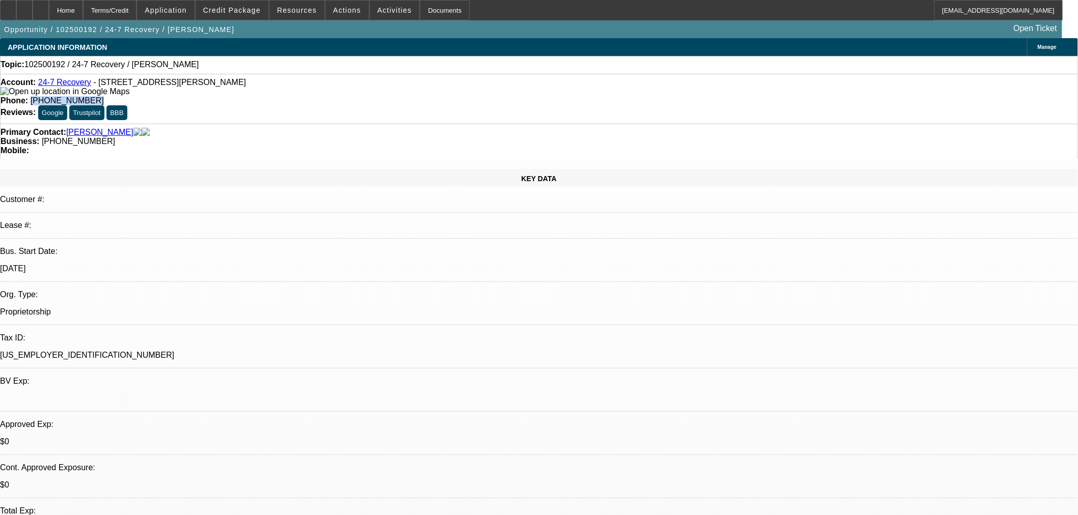
drag, startPoint x: 456, startPoint y: 84, endPoint x: 390, endPoint y: 84, distance: 66.2
click at [390, 96] on div "Phone: (615) 362-9001" at bounding box center [539, 100] width 1077 height 9
copy span "(615) 362-9001"
drag, startPoint x: 451, startPoint y: 114, endPoint x: 400, endPoint y: 123, distance: 51.8
click at [400, 124] on div "Primary Contact: Cammon, Tariq Business: (615) 972-6724 Mobile:" at bounding box center [539, 141] width 1078 height 35
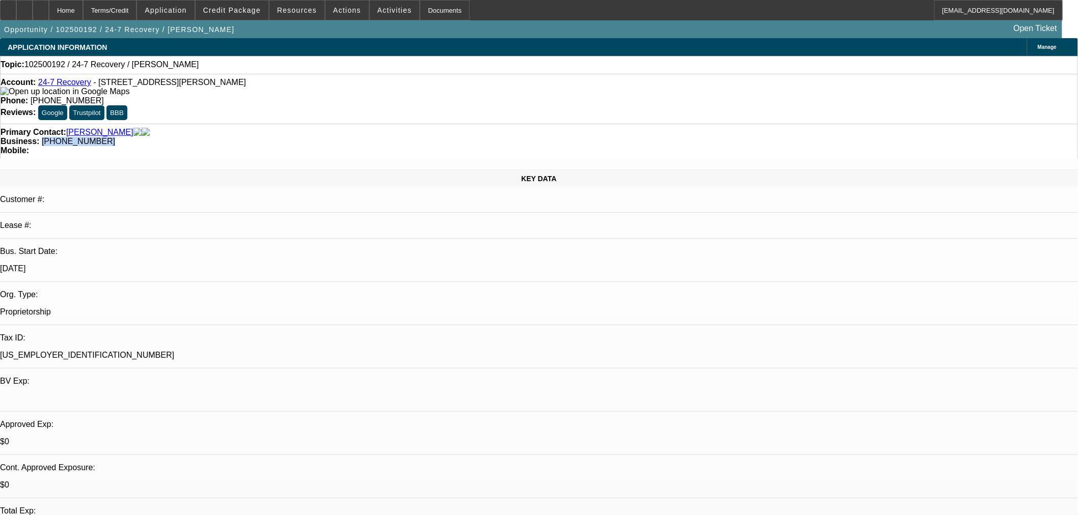
copy span "(615) 972-6724"
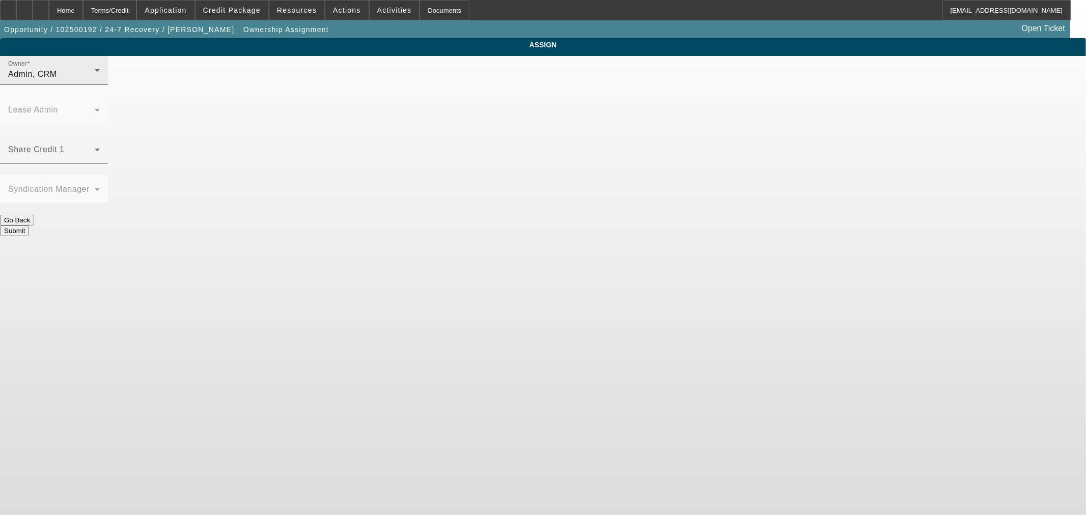
click at [95, 80] on div "Admin, CRM" at bounding box center [51, 74] width 87 height 12
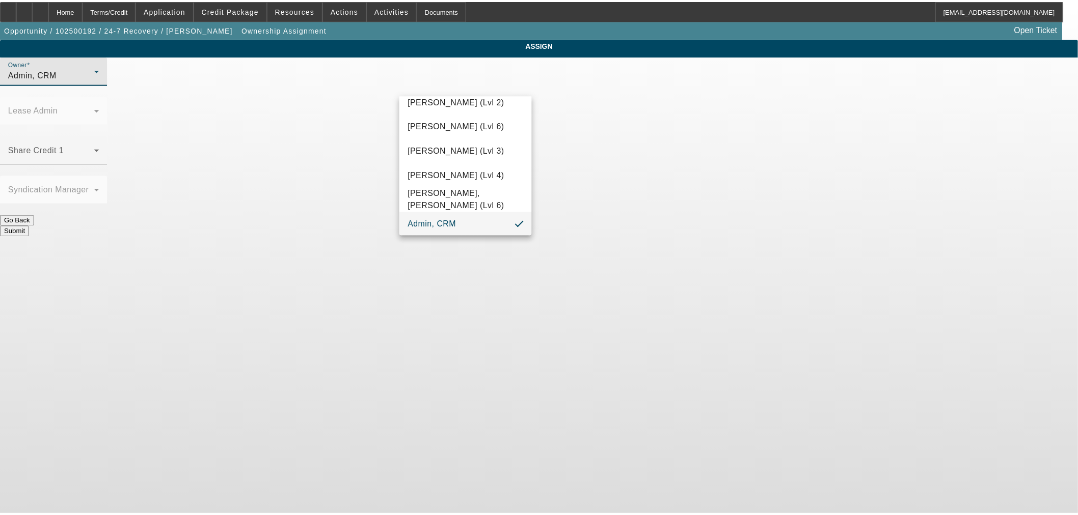
scroll to position [322, 0]
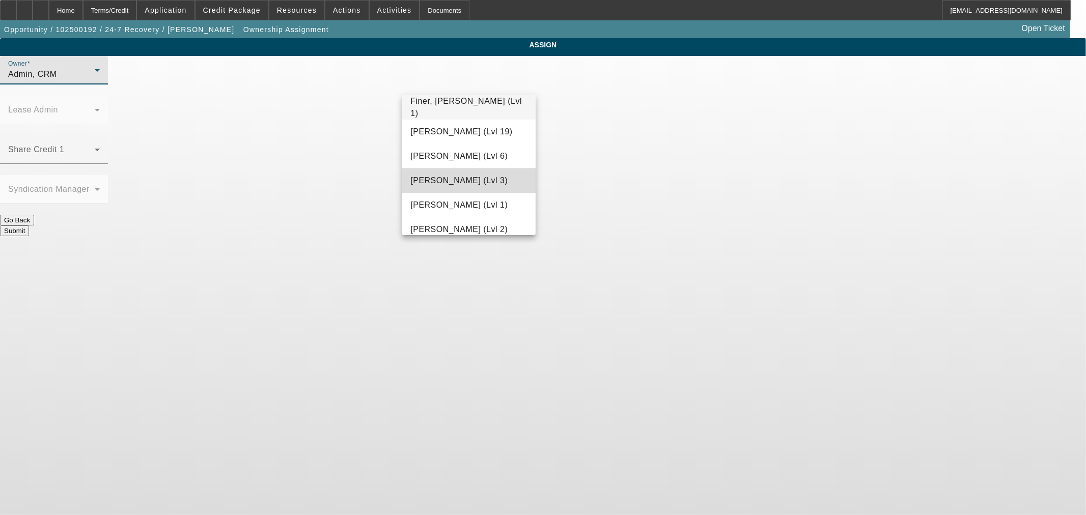
click at [472, 172] on mat-option "Flores, Brian (Lvl 3)" at bounding box center [468, 181] width 133 height 24
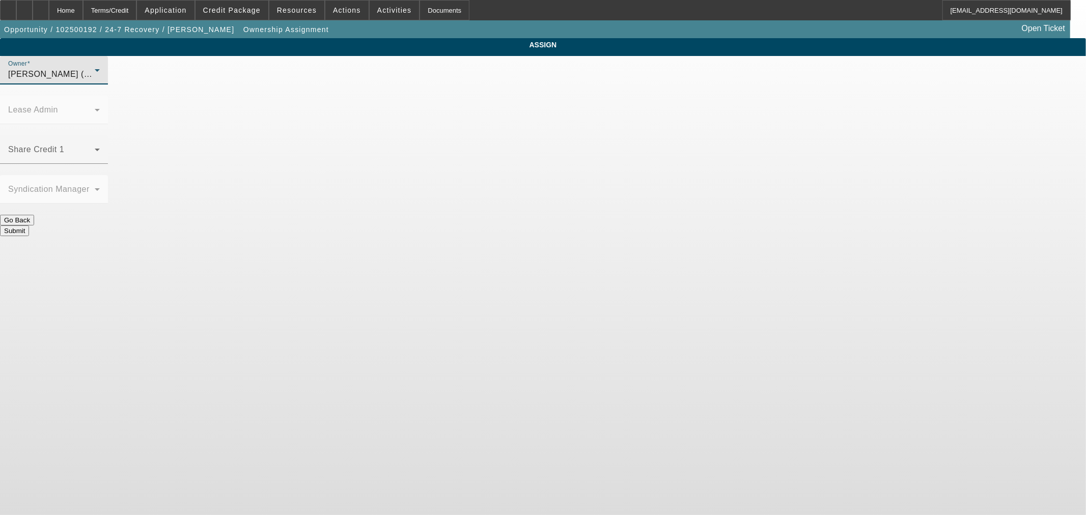
click at [29, 226] on button "Submit" at bounding box center [14, 231] width 29 height 11
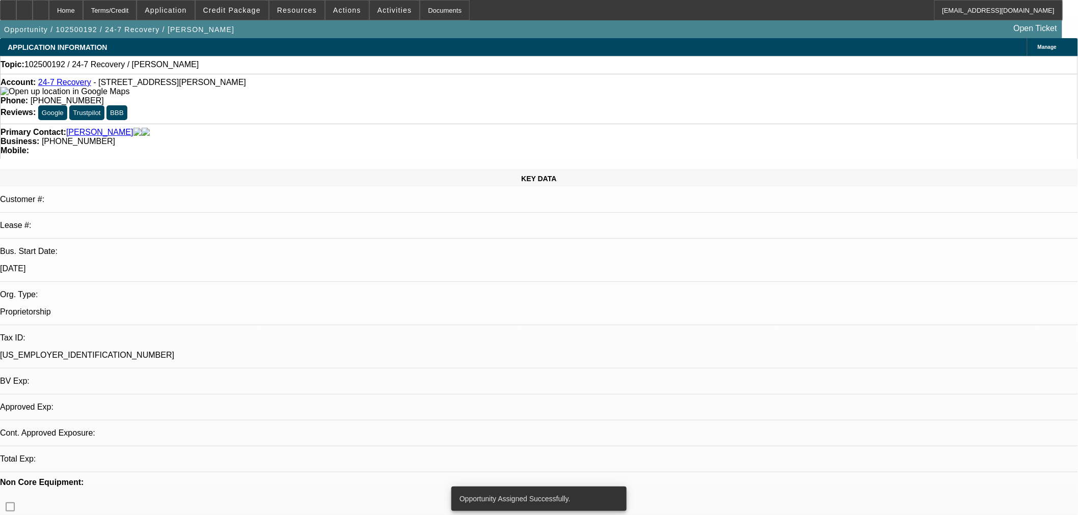
select select "0"
select select "2"
select select "0.1"
select select "4"
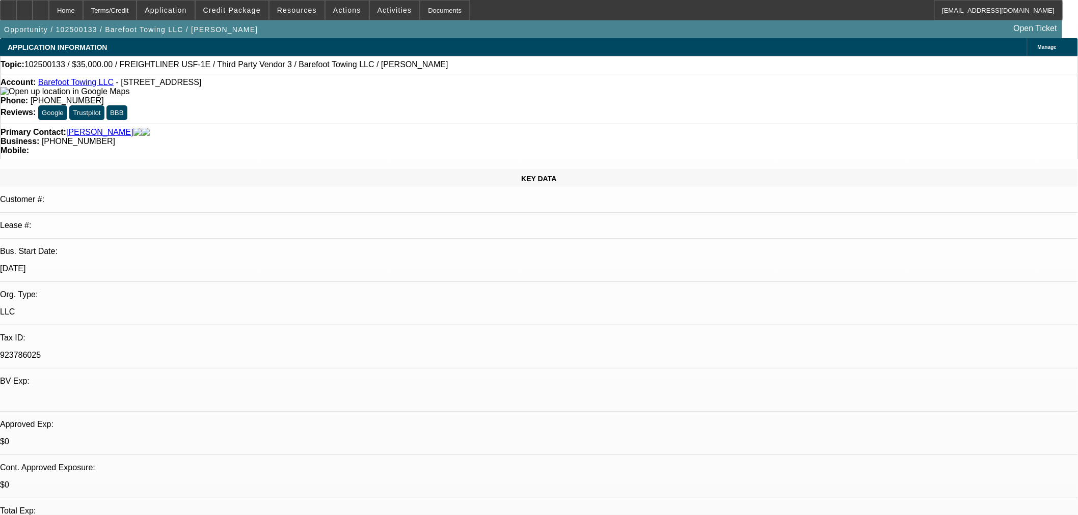
select select "0"
select select "2"
select select "0.1"
select select "0"
select select "2"
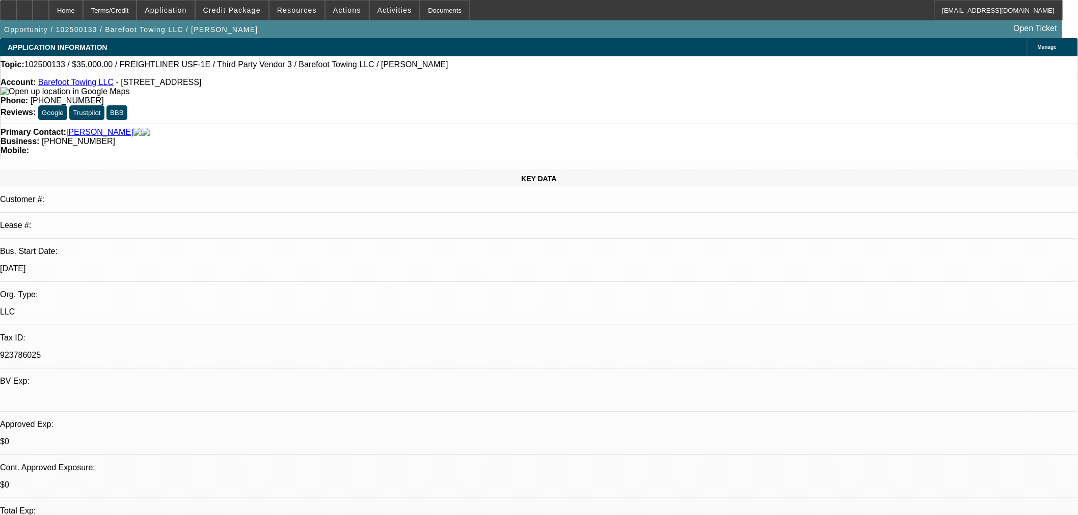
select select "0.1"
select select "1"
select select "2"
select select "4"
select select "1"
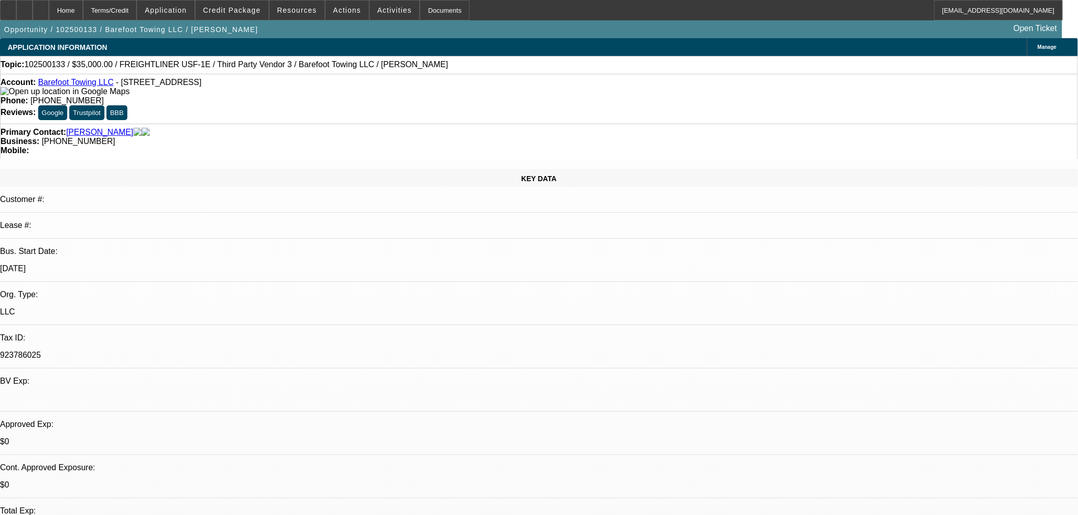
select select "2"
select select "4"
click at [70, 85] on link "Barefoot Towing LLC" at bounding box center [75, 82] width 75 height 9
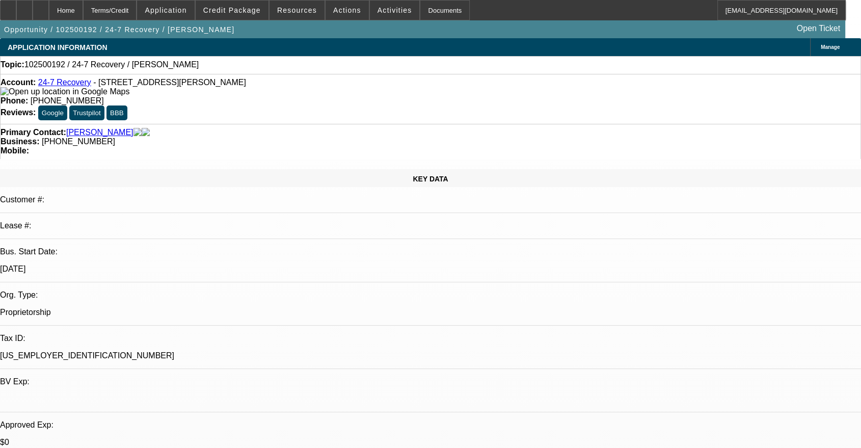
select select "0"
select select "2"
select select "0.1"
select select "4"
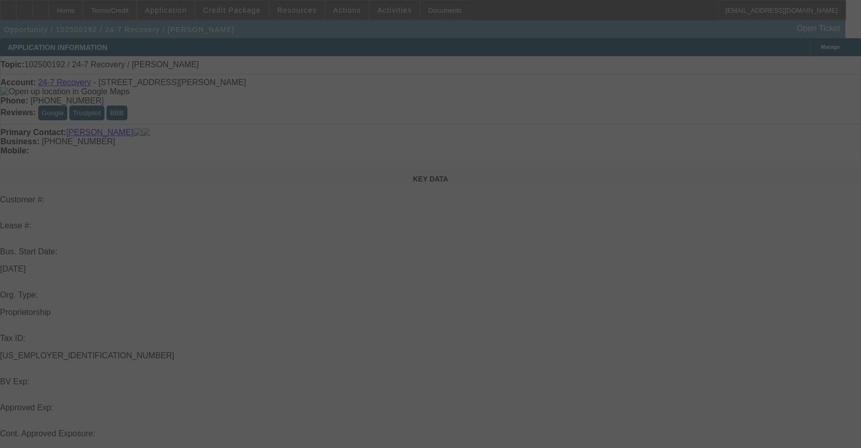
select select "0"
select select "2"
select select "0.1"
select select "4"
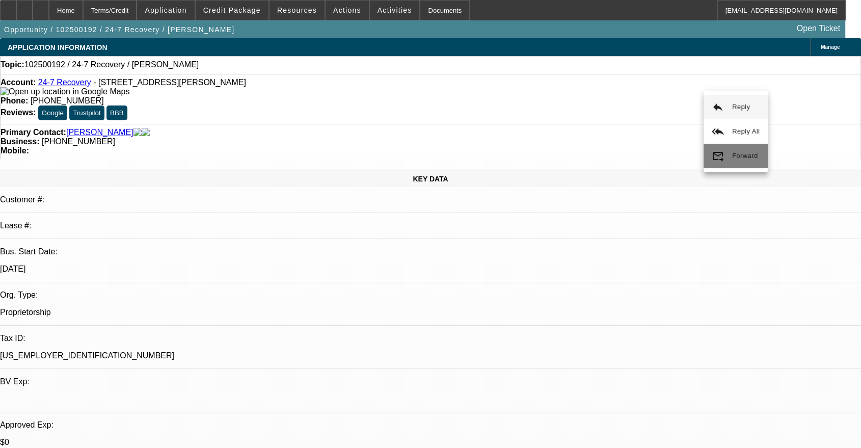
click at [753, 156] on span "Forward" at bounding box center [745, 156] width 26 height 8
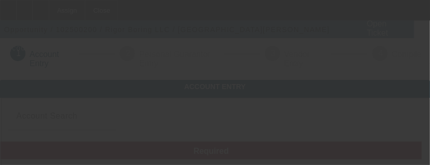
type input "Rigor Boring LLC"
type input "14906 Kenlea Ln"
type input "77060"
type input "Houston"
type input "(832) 406-1204"
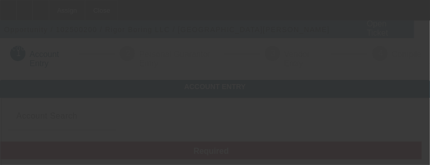
type input "Currency"
type input "naturedesignlandscape@outlook.com"
type input "Harris"
type input "33-3654343"
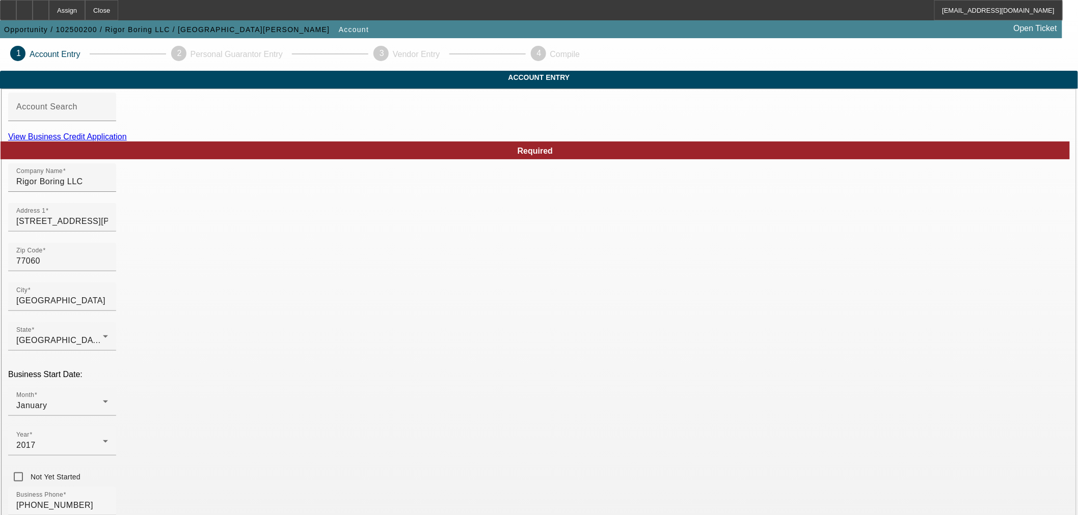
click at [127, 141] on link "View Business Credit Application" at bounding box center [67, 136] width 119 height 9
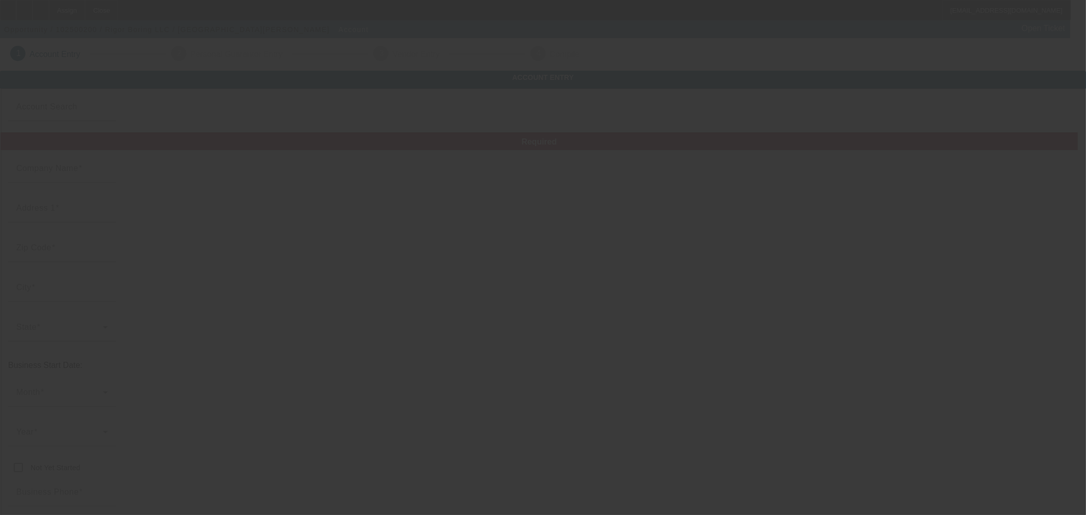
type input "Rigor Boring LLC"
type input "[STREET_ADDRESS][PERSON_NAME]"
type input "77060"
type input "[GEOGRAPHIC_DATA]"
type input "[PHONE_NUMBER]"
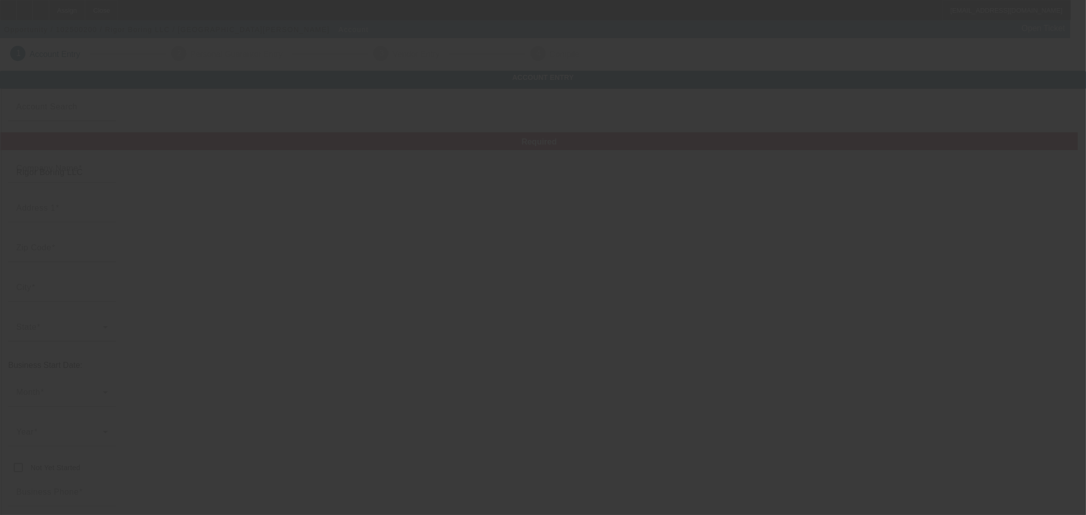
type input "Currency"
type input "[EMAIL_ADDRESS][DOMAIN_NAME]"
type input "[PERSON_NAME]"
type input "[US_EMPLOYER_IDENTIFICATION_NUMBER]"
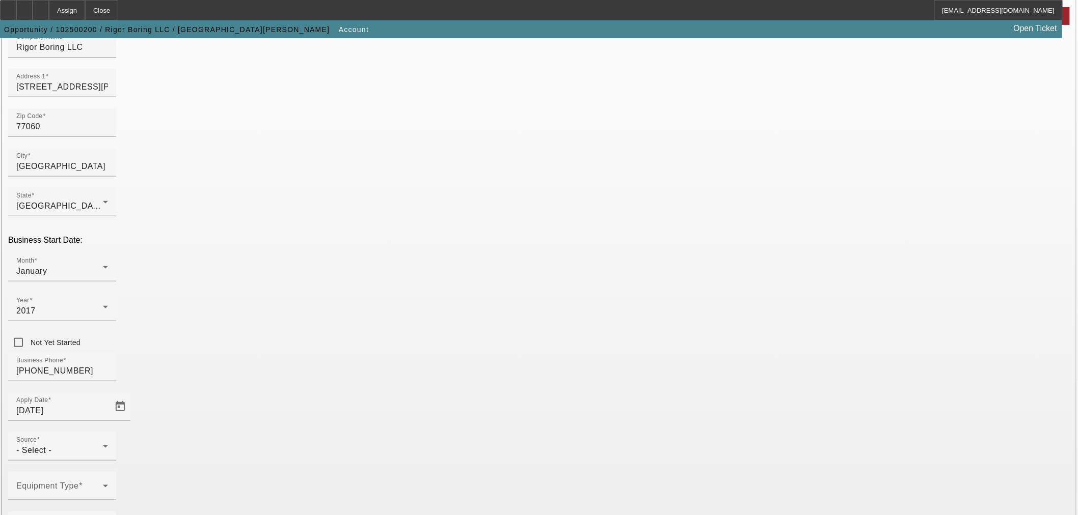
scroll to position [188, 0]
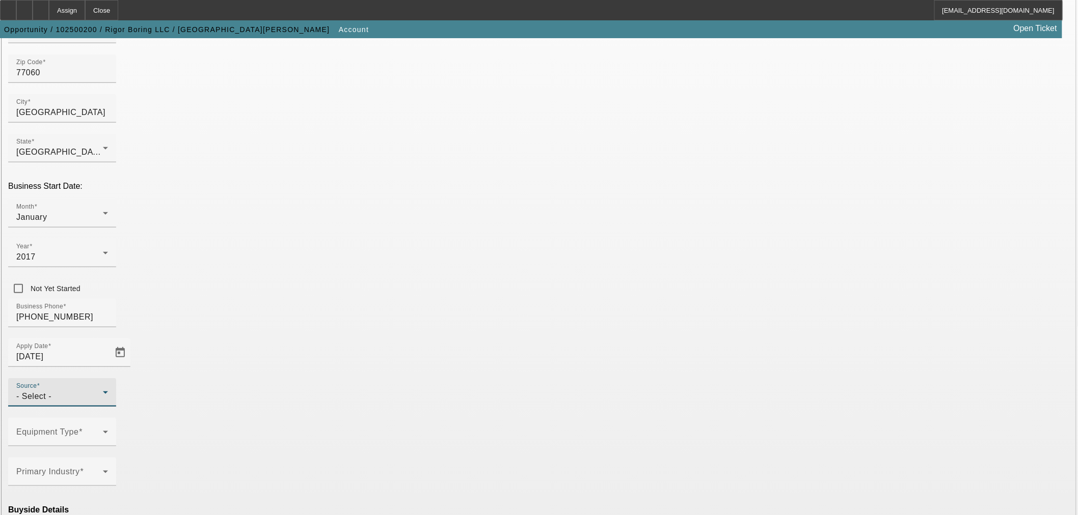
click at [103, 391] on div "- Select -" at bounding box center [59, 397] width 87 height 12
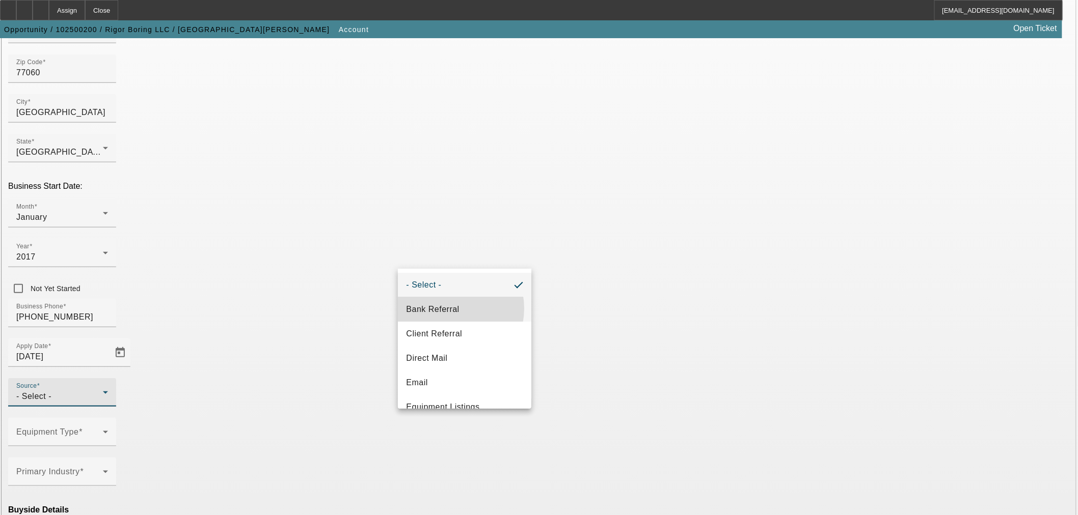
click at [446, 309] on span "Bank Referral" at bounding box center [432, 310] width 53 height 12
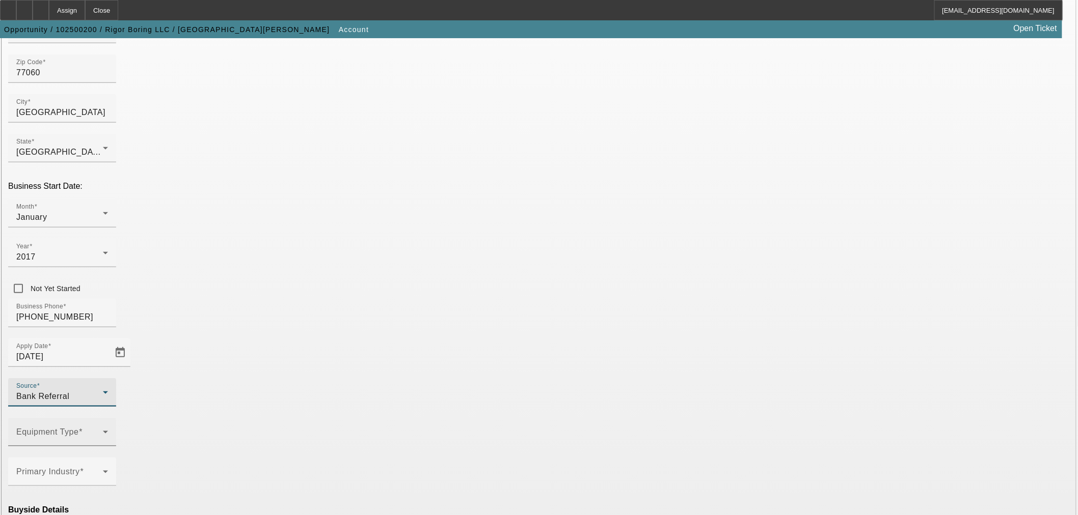
click at [103, 430] on span at bounding box center [59, 436] width 87 height 12
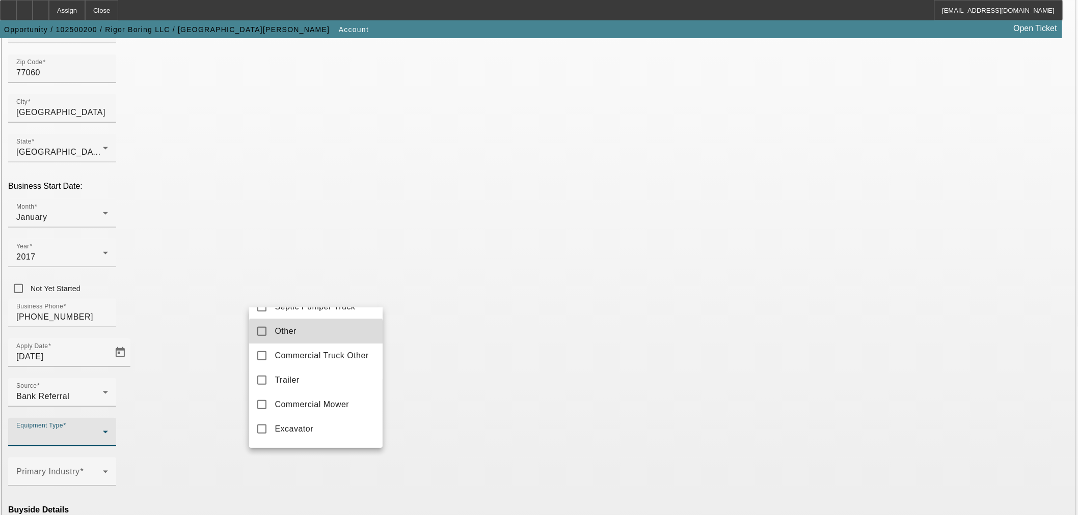
click at [316, 340] on mat-option "Other" at bounding box center [315, 331] width 133 height 24
click at [446, 338] on div at bounding box center [539, 257] width 1078 height 515
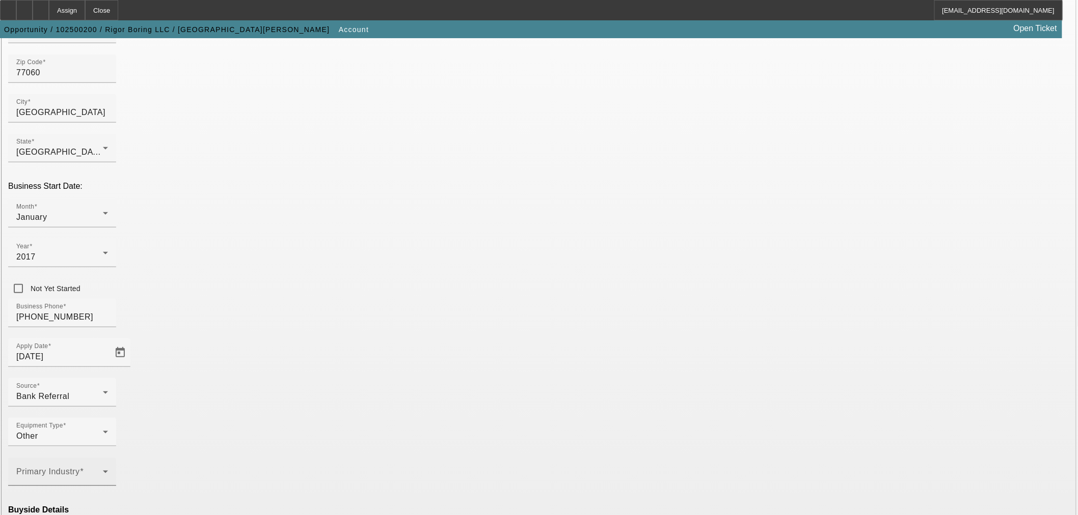
click at [103, 470] on span at bounding box center [59, 476] width 87 height 12
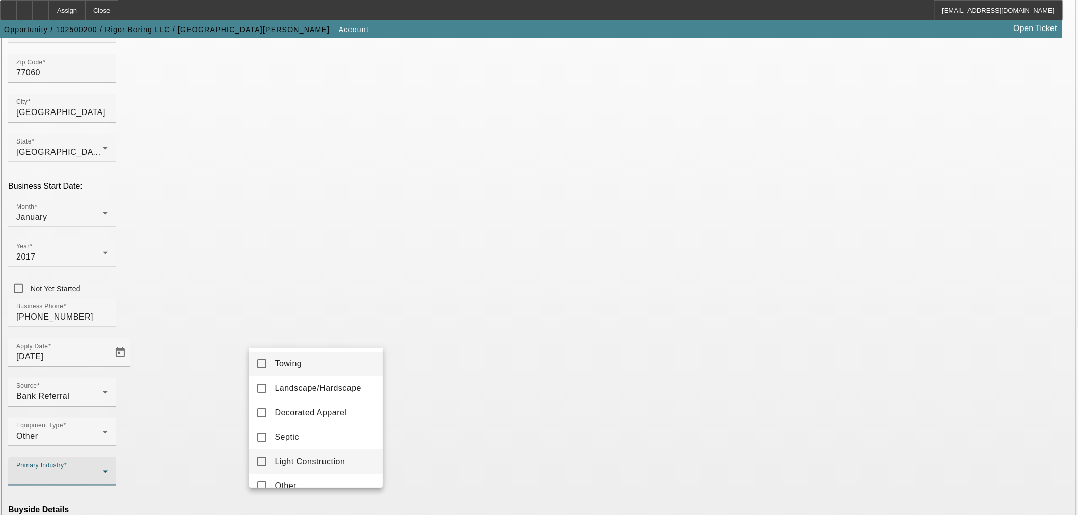
click at [322, 456] on span "Light Construction" at bounding box center [310, 462] width 70 height 12
click at [434, 344] on div at bounding box center [539, 257] width 1078 height 515
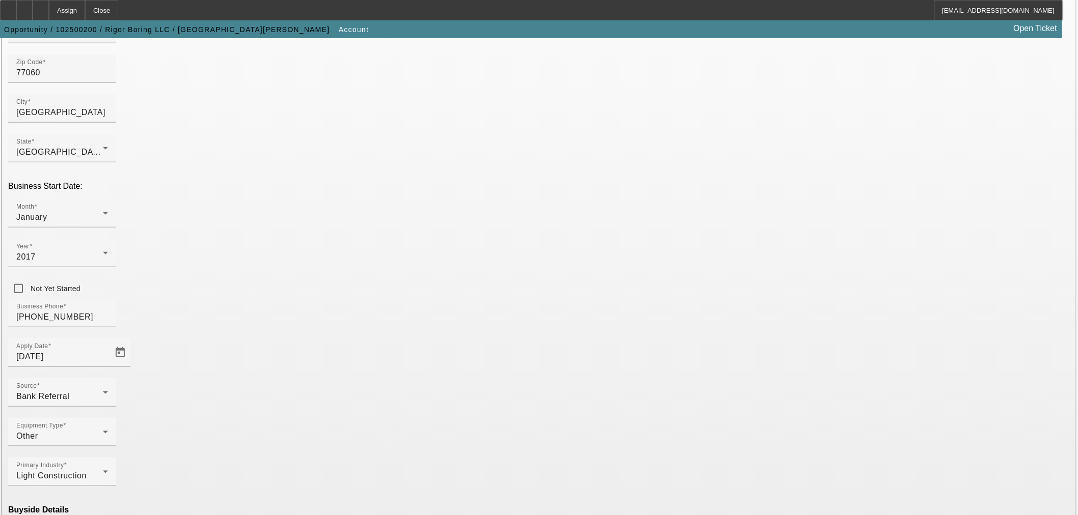
drag, startPoint x: 334, startPoint y: 425, endPoint x: 408, endPoint y: 454, distance: 79.6
click at [335, 426] on mat-option "Ineligible" at bounding box center [315, 427] width 133 height 24
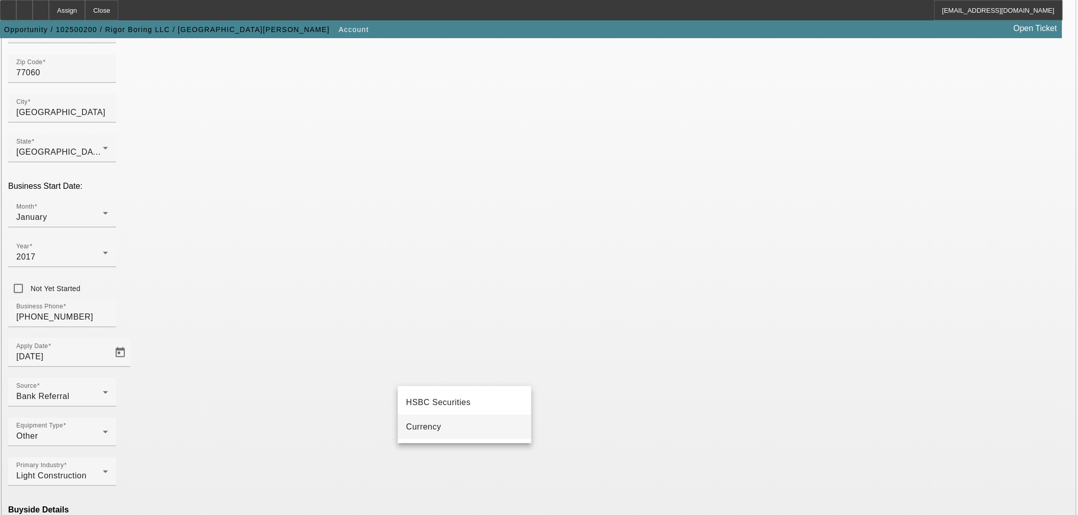
click at [464, 435] on mat-option "Currency" at bounding box center [464, 427] width 133 height 24
type input "Currency"
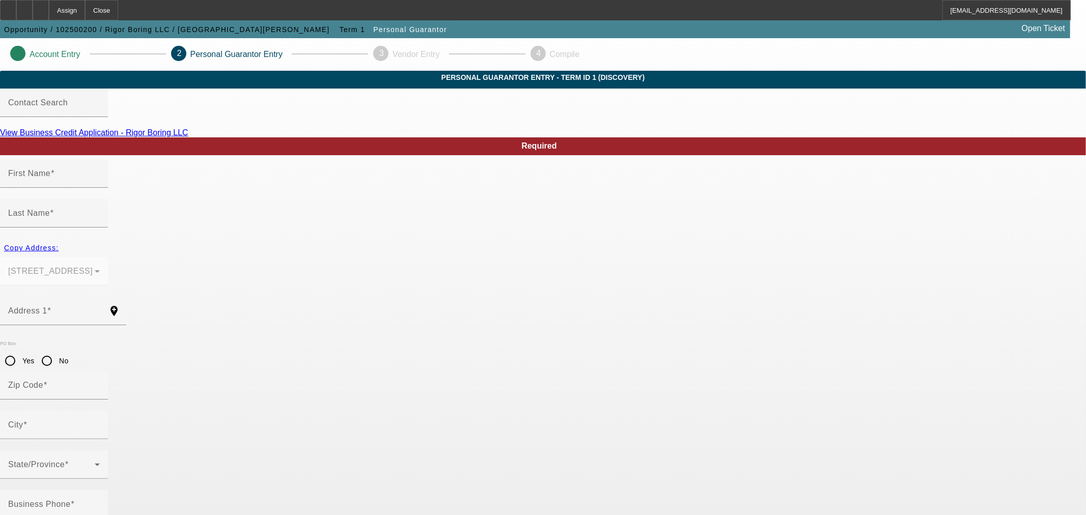
type input "[PERSON_NAME]"
type input "[STREET_ADDRESS][PERSON_NAME]"
radio input "true"
type input "77060"
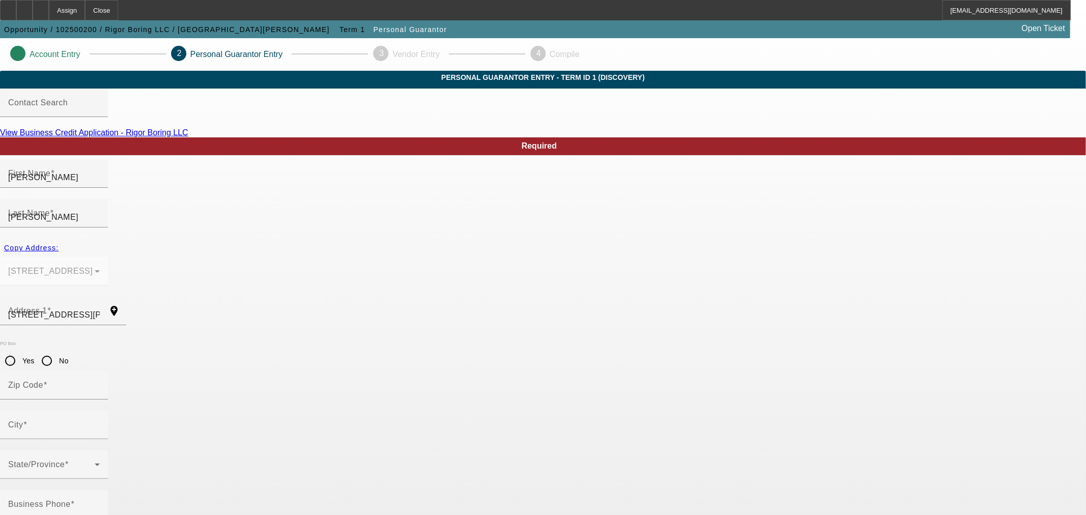
type input "[GEOGRAPHIC_DATA]"
type input "[PHONE_NUMBER]"
type input "100"
type input "644-32-5106"
type input "[EMAIL_ADDRESS][DOMAIN_NAME]"
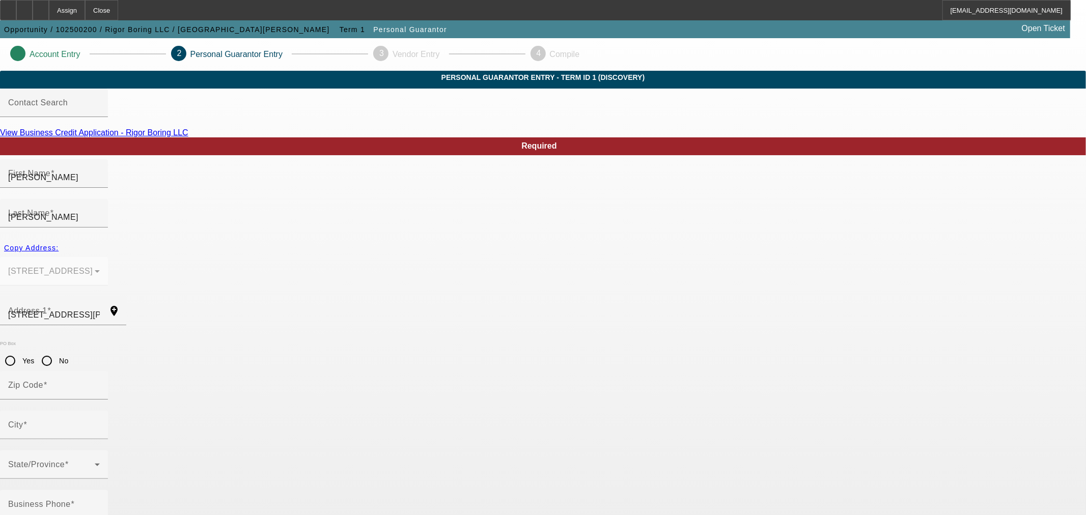
type input "[PERSON_NAME]"
type input "[PHONE_NUMBER]"
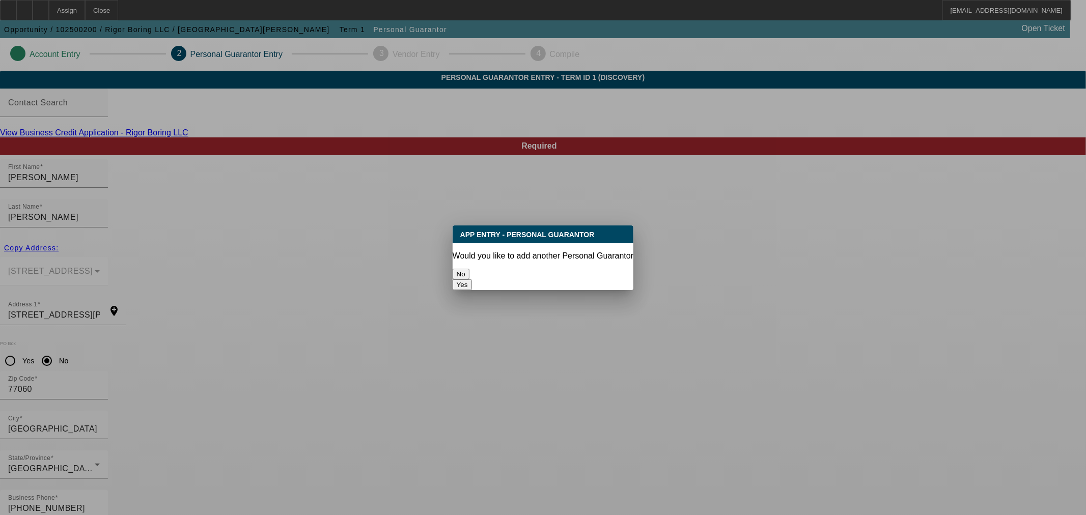
click at [470, 272] on button "No" at bounding box center [461, 274] width 17 height 11
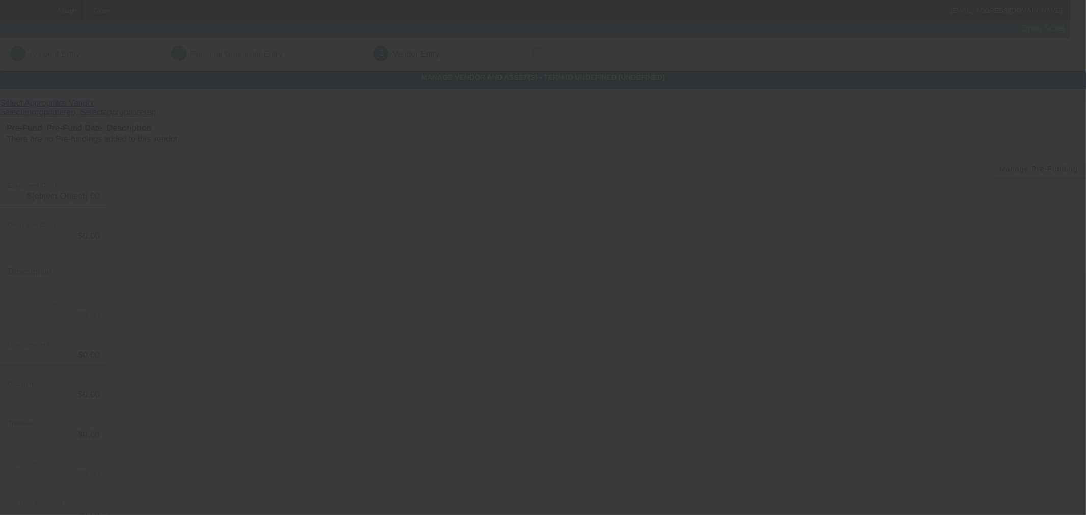
type input "$129,990.00"
type input "$20,000.00"
type input "$109,990.00"
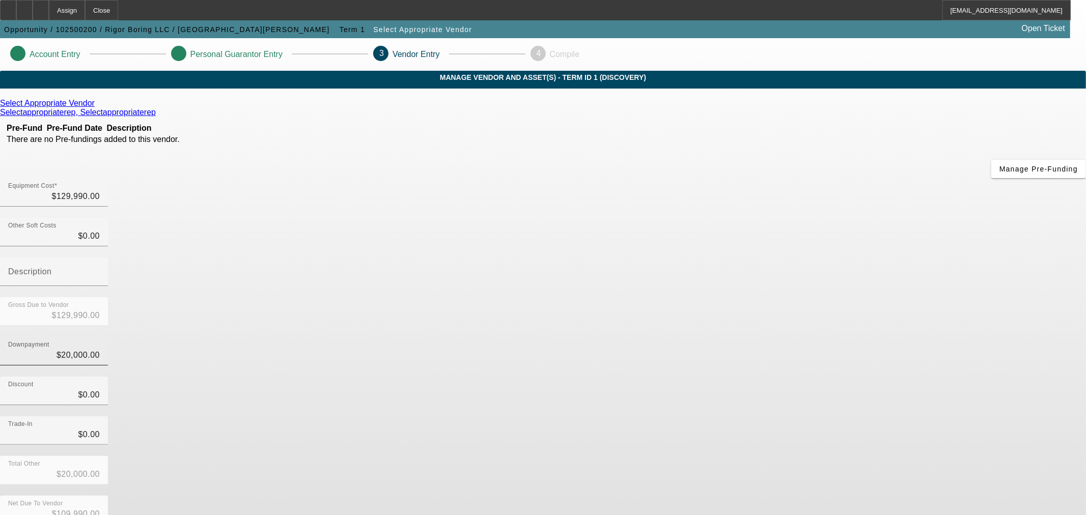
click at [100, 349] on input "$20,000.00" at bounding box center [54, 355] width 92 height 12
click at [100, 349] on input "20000" at bounding box center [54, 355] width 92 height 12
type input "0"
type input "$0.00"
type input "$129,990.00"
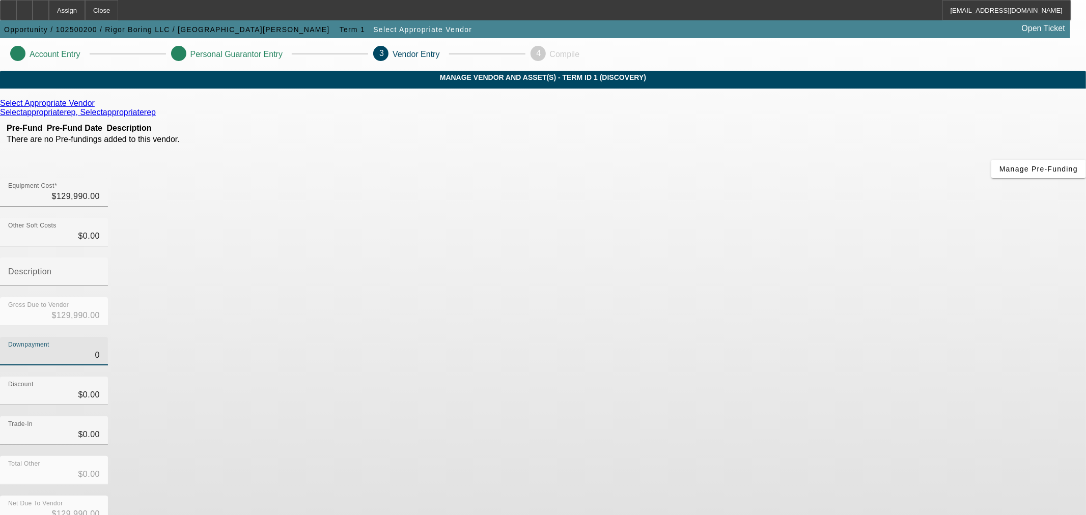
type input "$0.00"
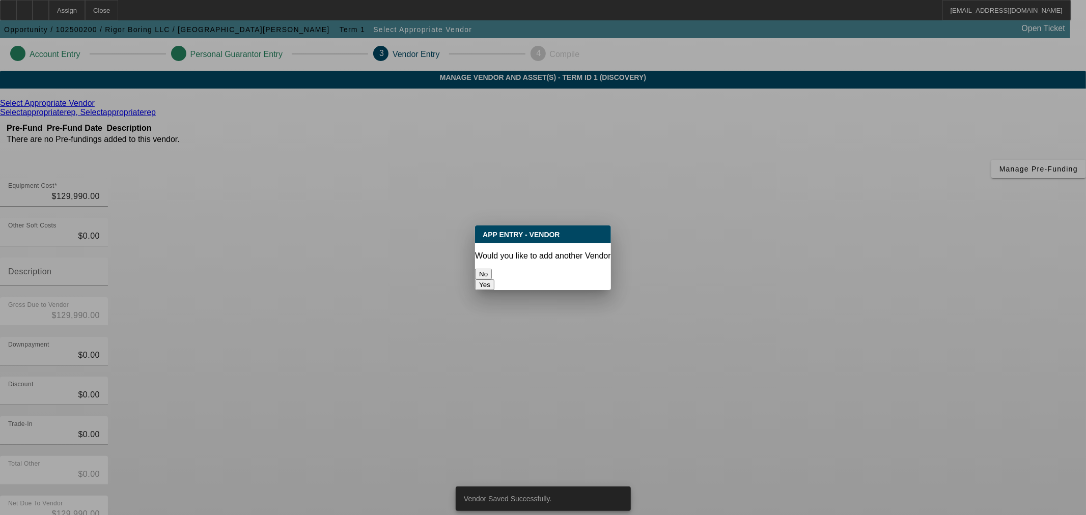
click at [492, 269] on button "No" at bounding box center [483, 274] width 17 height 11
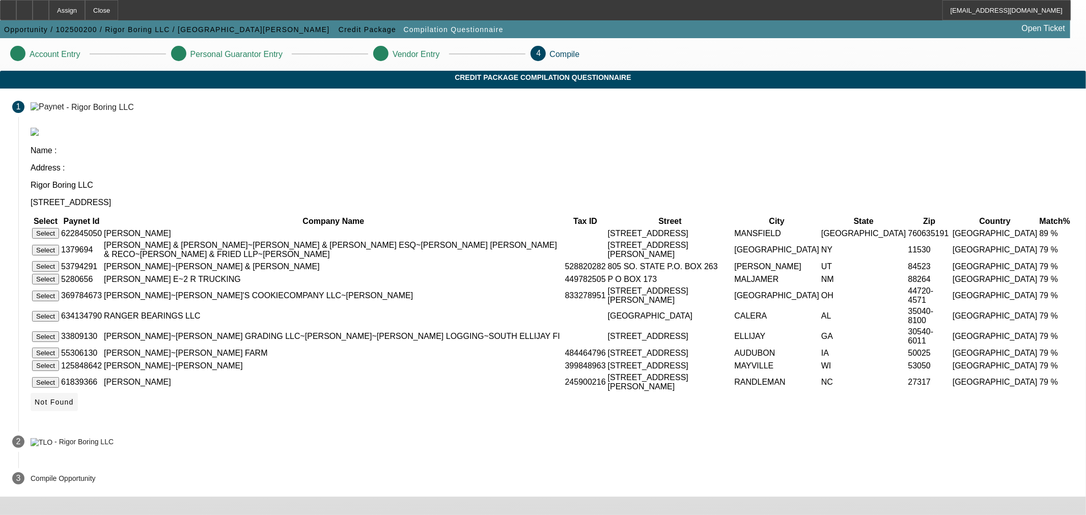
click at [74, 406] on span "Not Found" at bounding box center [54, 402] width 39 height 8
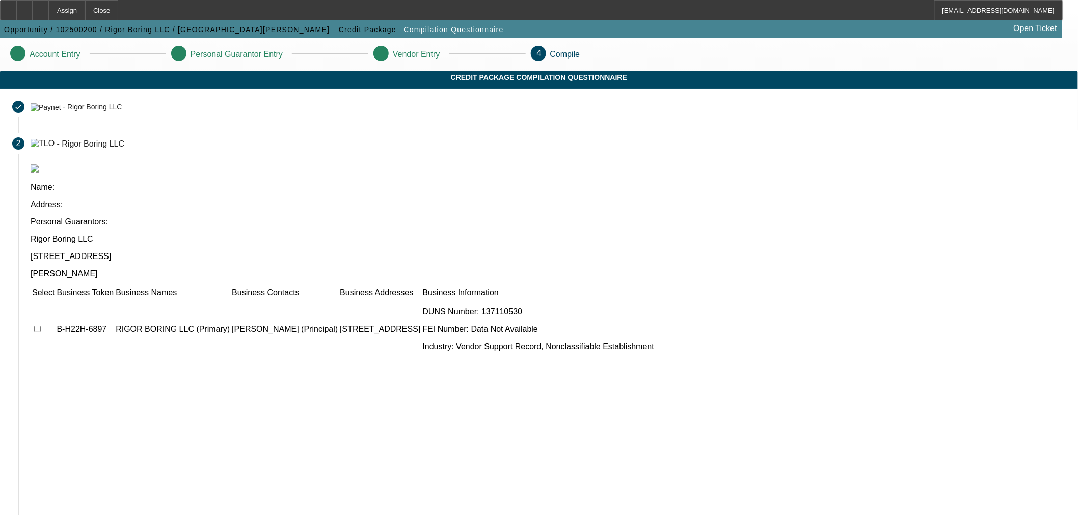
click at [41, 326] on input "checkbox" at bounding box center [37, 329] width 7 height 7
checkbox input "true"
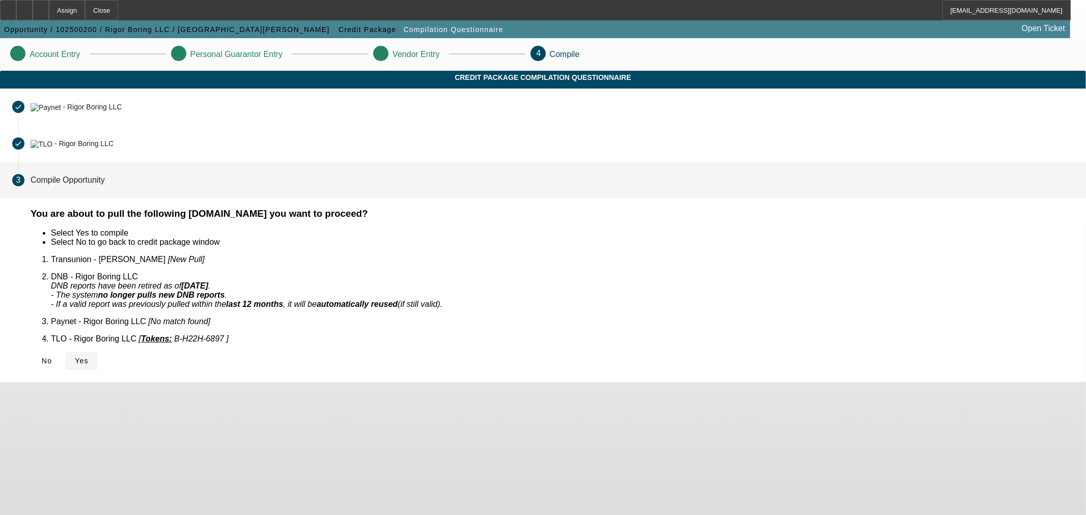
click at [89, 357] on span "Yes" at bounding box center [82, 361] width 14 height 8
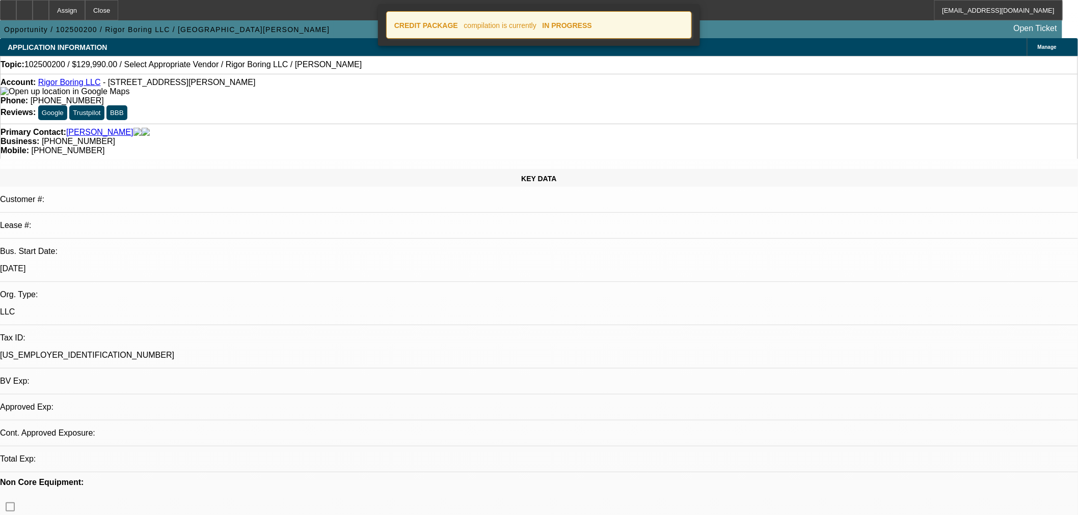
select select "0"
select select "2"
select select "0"
select select "6"
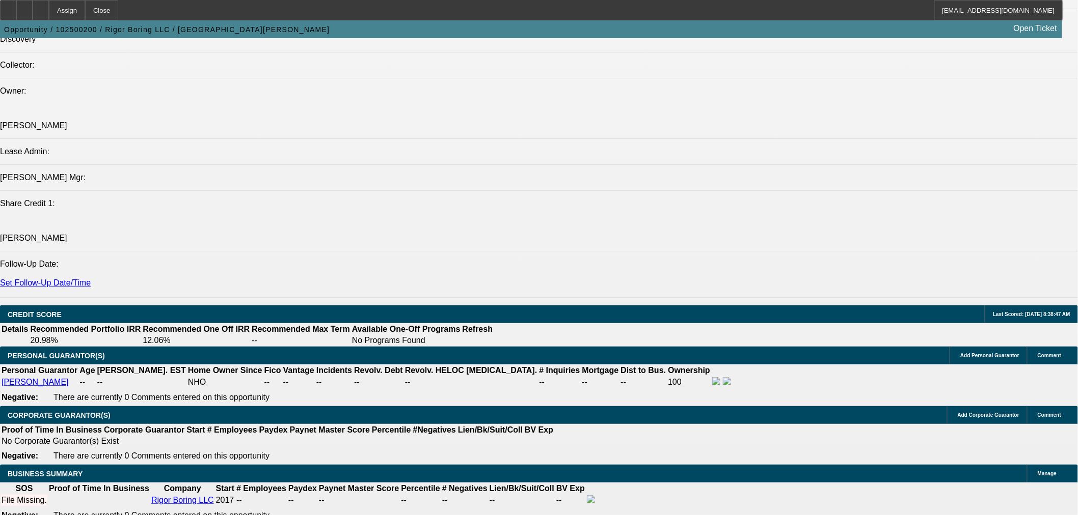
scroll to position [1241, 0]
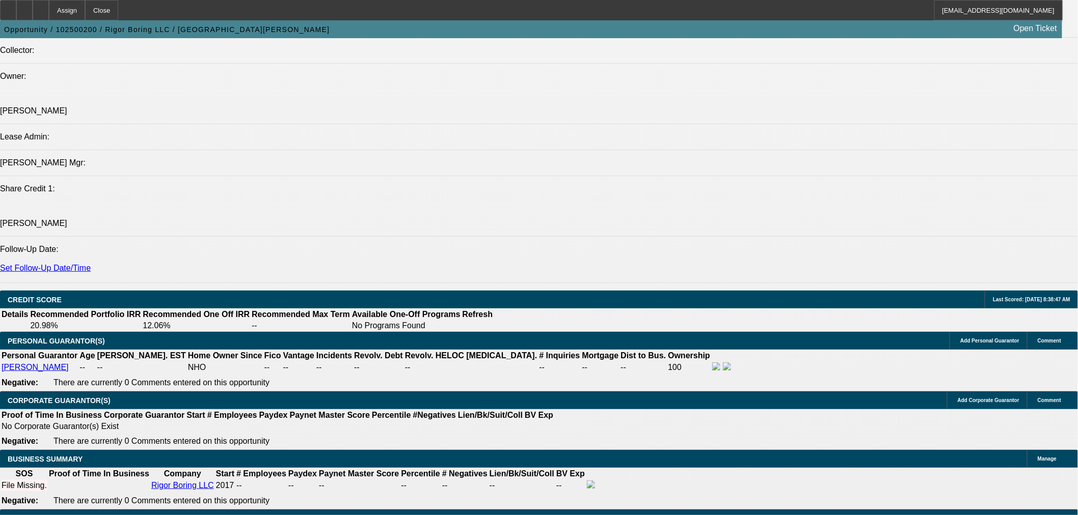
type input "$20,000.00"
type input "UNKNOWN"
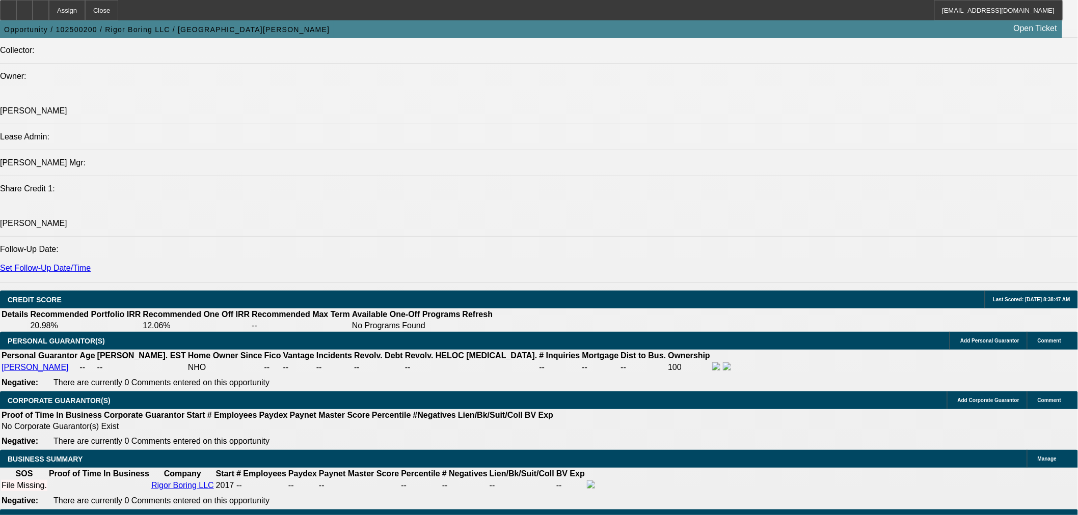
drag, startPoint x: 846, startPoint y: 359, endPoint x: 806, endPoint y: 308, distance: 64.9
copy tr "We have this new upcoming project in [GEOGRAPHIC_DATA] [US_STATE] where we need…"
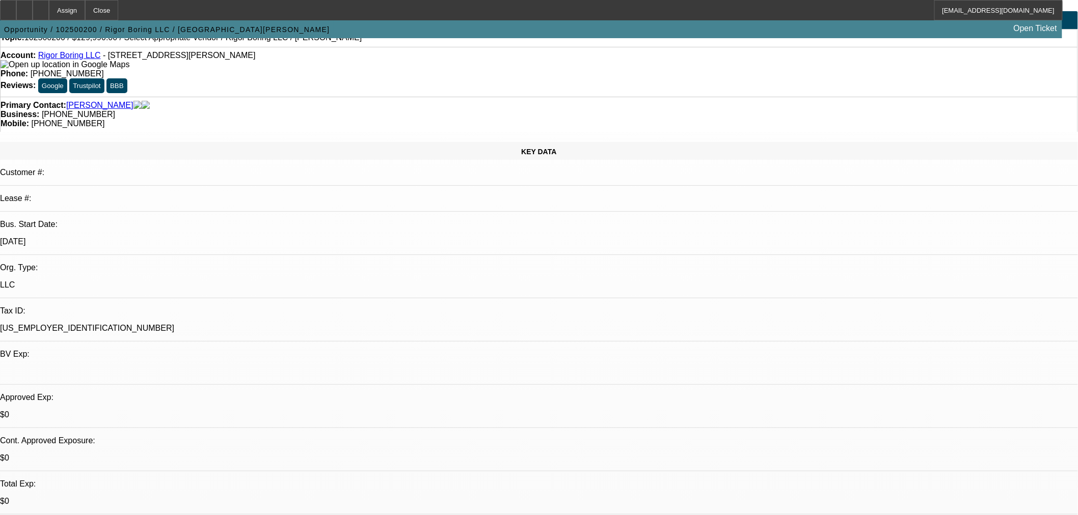
scroll to position [14, 0]
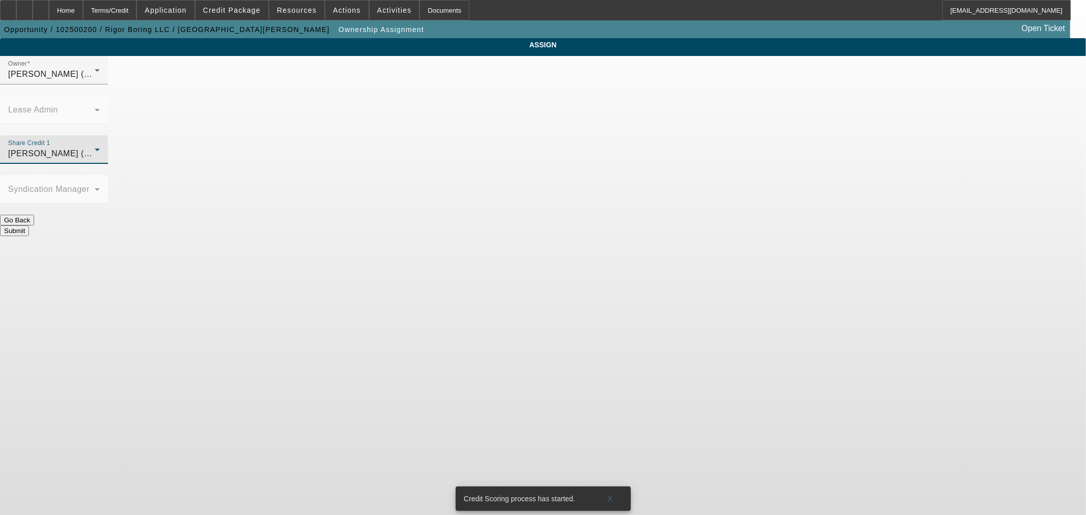
click at [95, 148] on div "O'Connor, Kevin (Lvl 19)" at bounding box center [51, 154] width 87 height 12
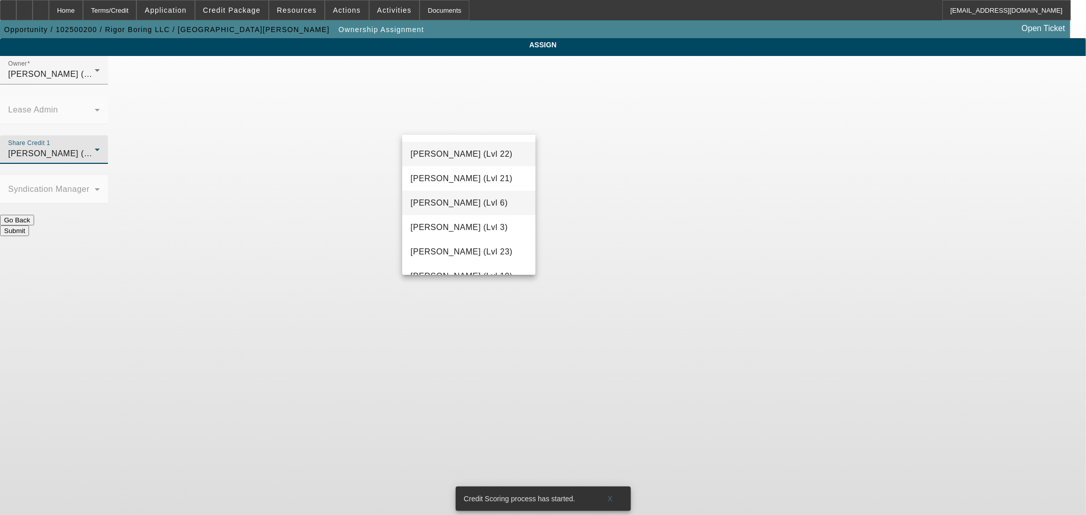
scroll to position [1039, 0]
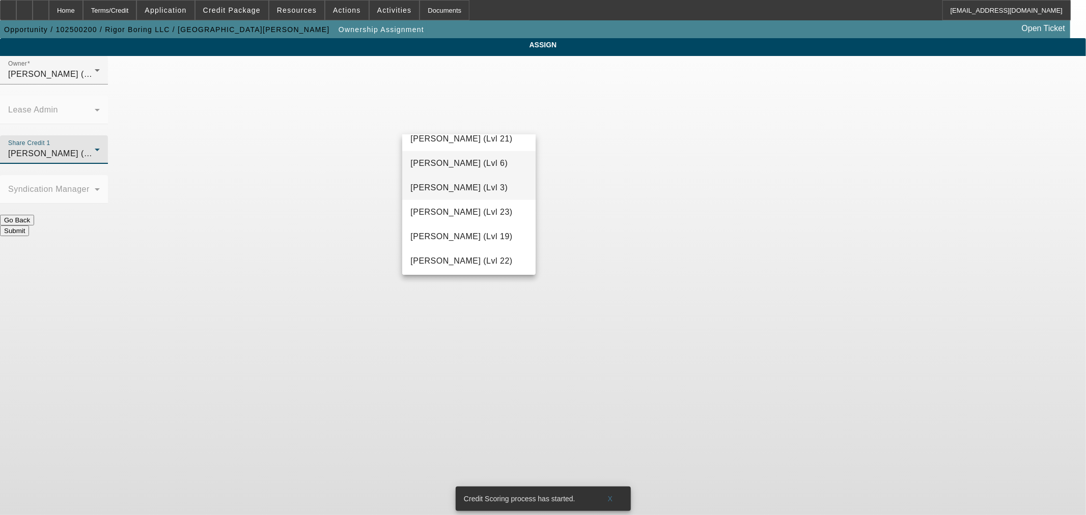
click at [476, 186] on span "Richards, Stephanie (Lvl 3)" at bounding box center [459, 188] width 97 height 12
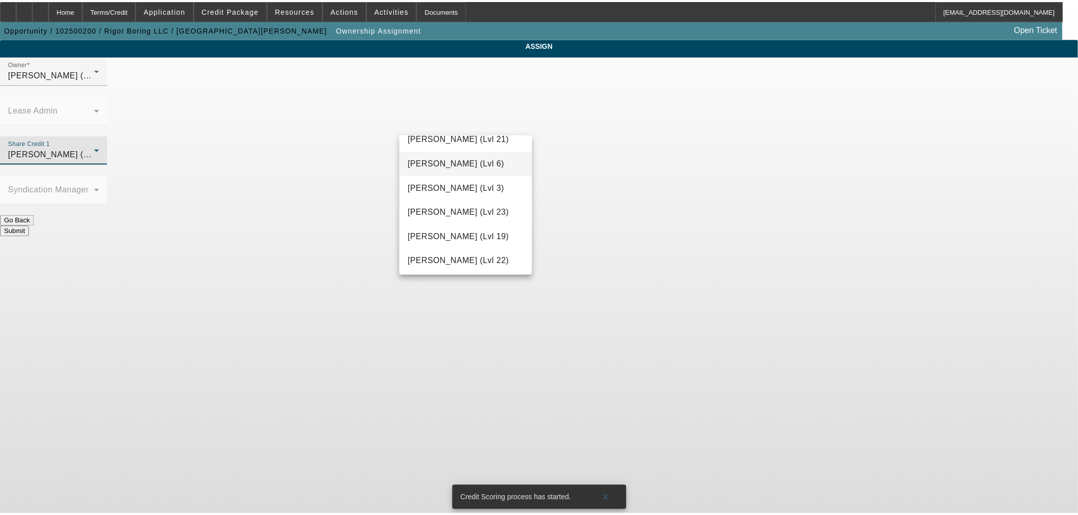
scroll to position [1034, 0]
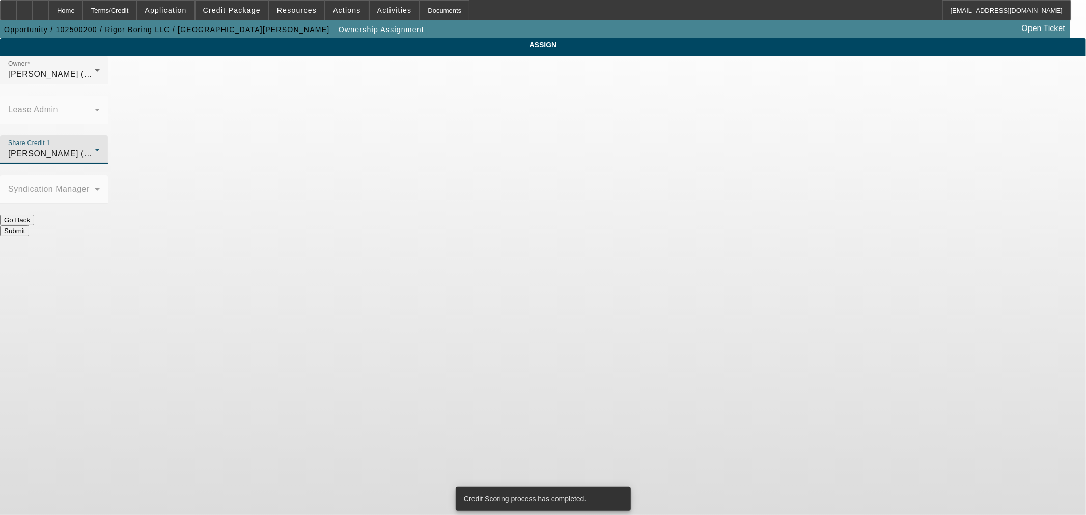
click at [29, 226] on button "Submit" at bounding box center [14, 231] width 29 height 11
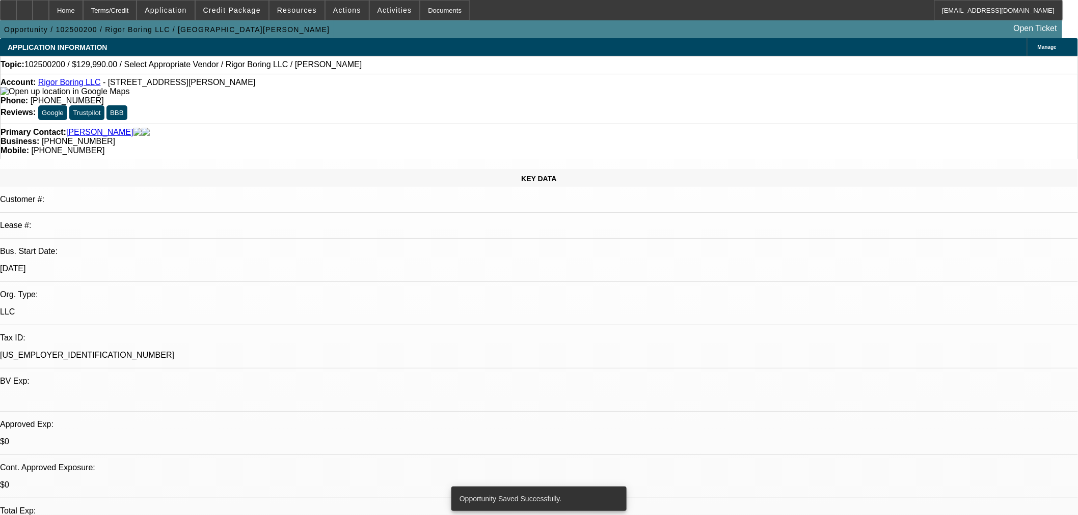
select select "0"
select select "2"
select select "0"
select select "6"
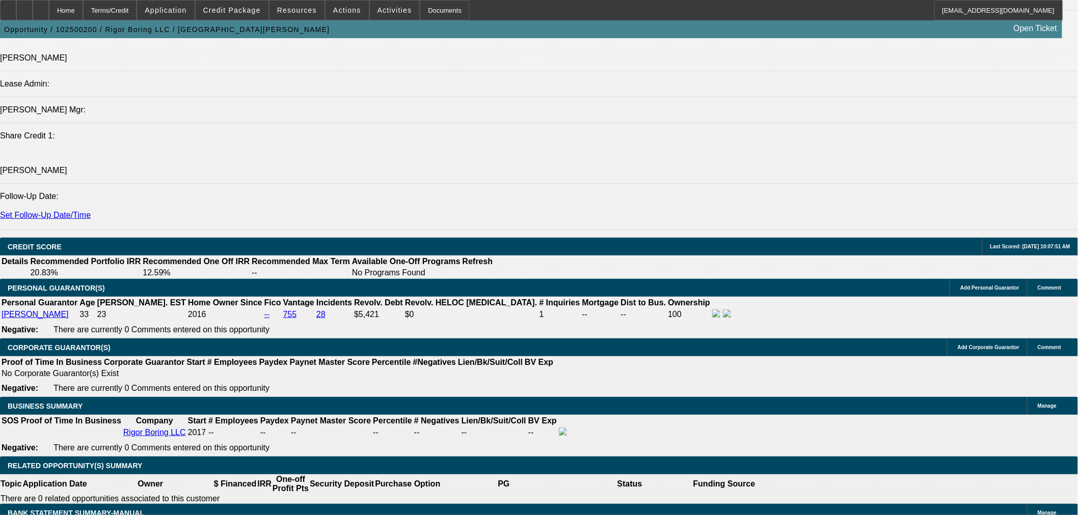
scroll to position [1320, 0]
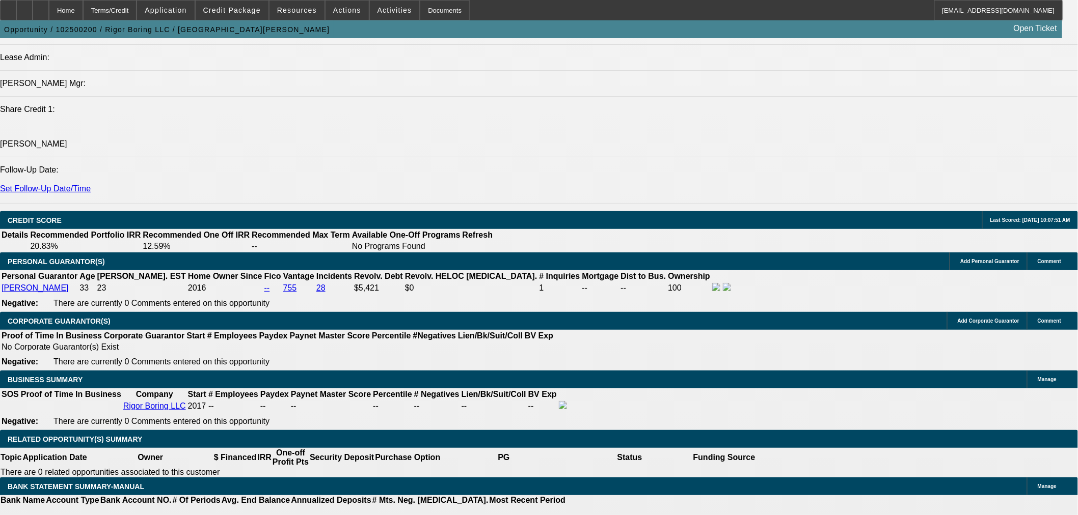
type input "$20,000.00"
type input "UNKNOWN"
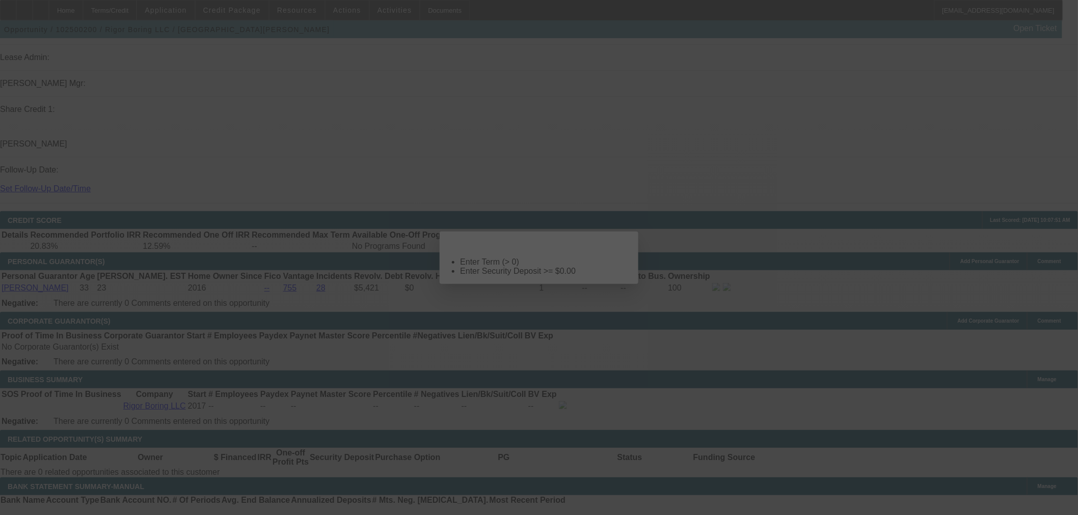
scroll to position [0, 0]
select select "0"
select select "2"
select select "0"
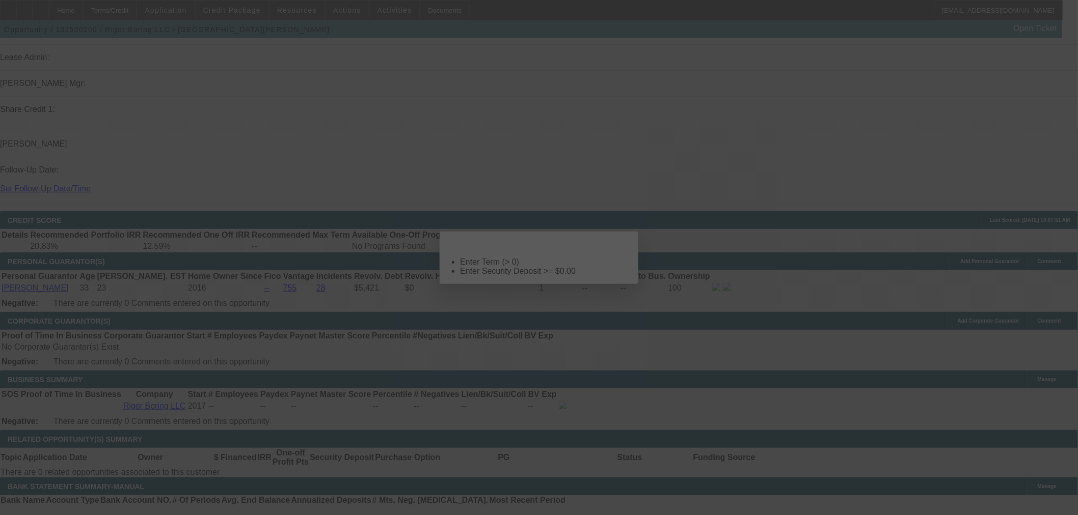
select select "6"
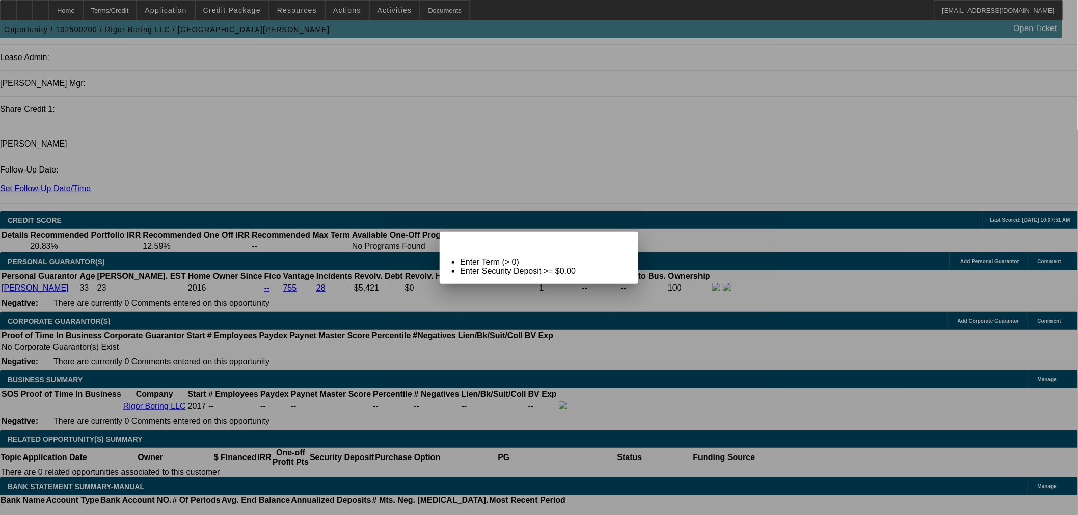
click at [618, 243] on span "Close" at bounding box center [625, 241] width 14 height 6
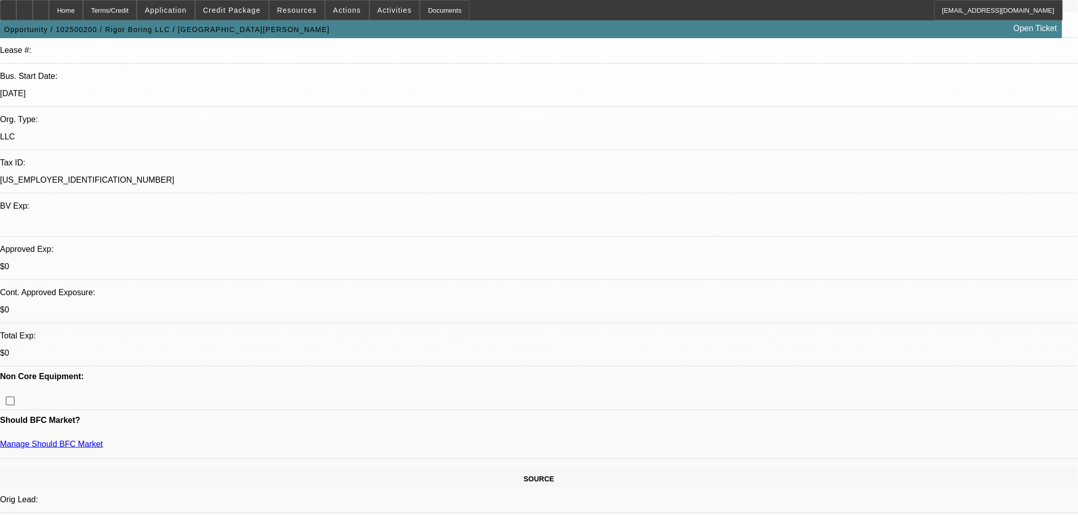
scroll to position [94, 0]
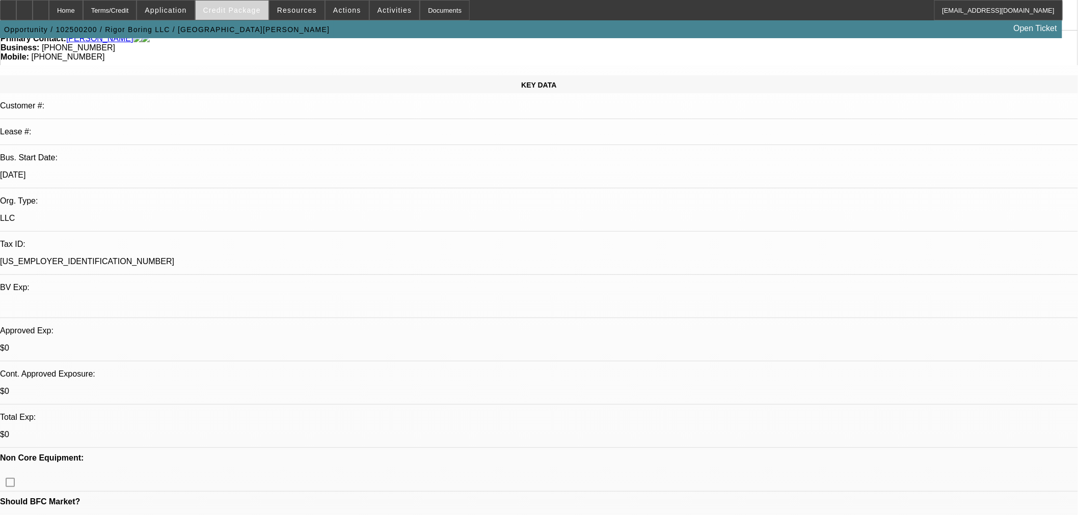
click at [227, 9] on span "Credit Package" at bounding box center [232, 10] width 58 height 8
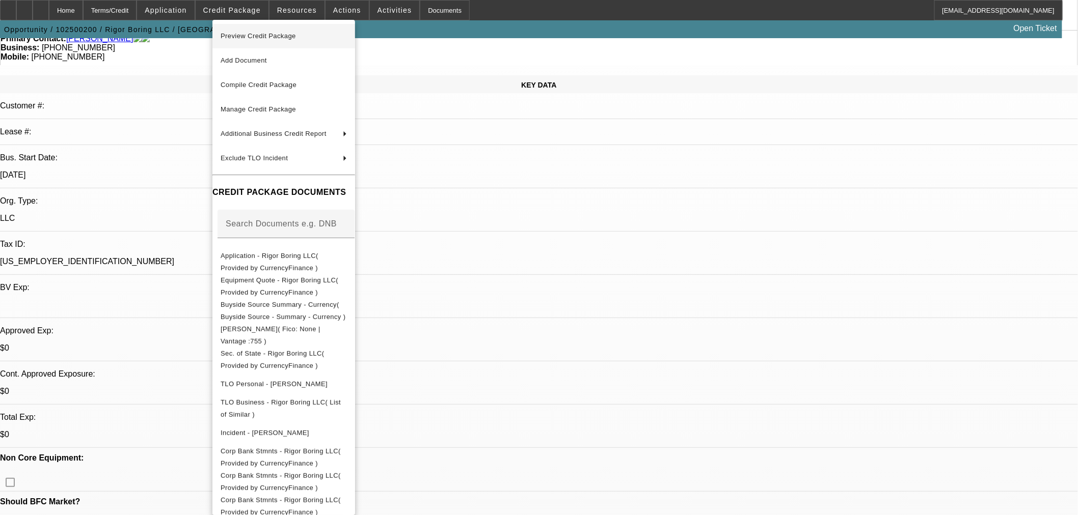
click at [282, 39] on span "Preview Credit Package" at bounding box center [284, 36] width 126 height 12
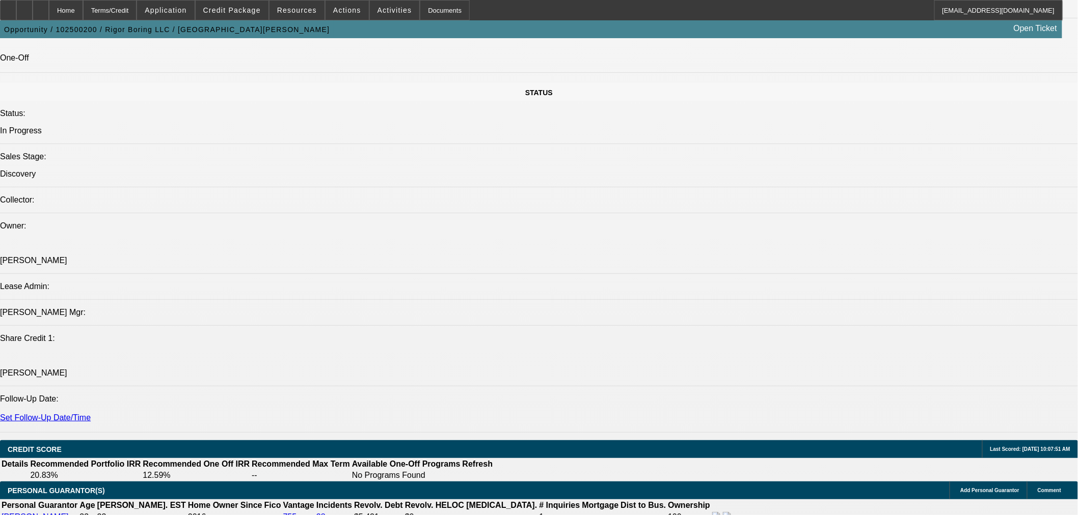
scroll to position [1132, 0]
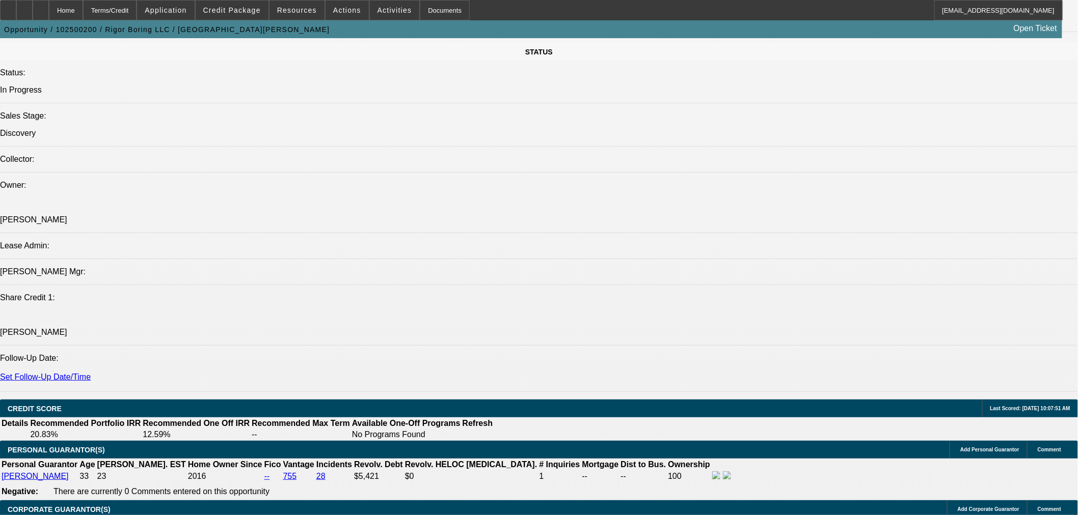
drag, startPoint x: 227, startPoint y: 353, endPoint x: 291, endPoint y: 354, distance: 64.7
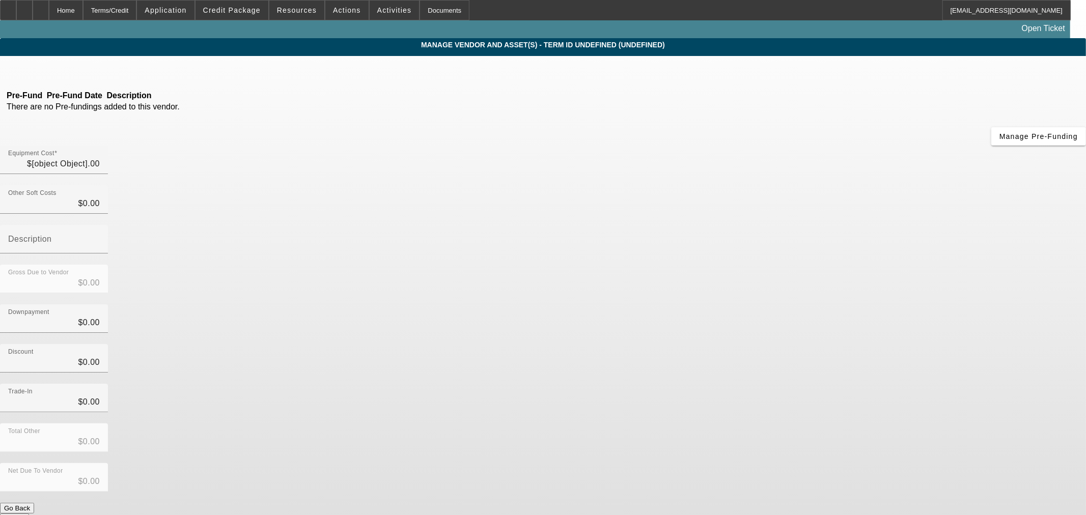
type input "$129,990.00"
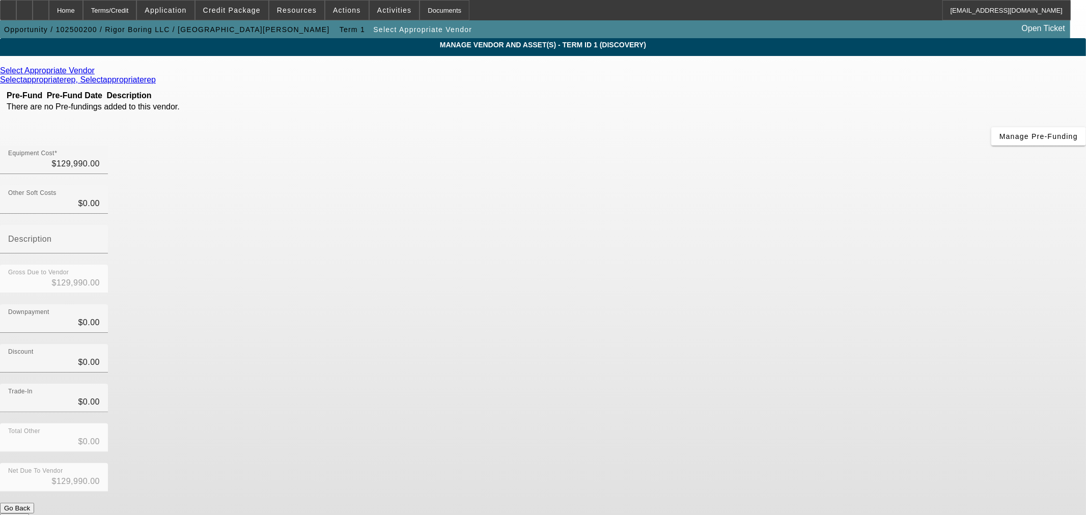
click at [97, 74] on icon at bounding box center [97, 70] width 0 height 9
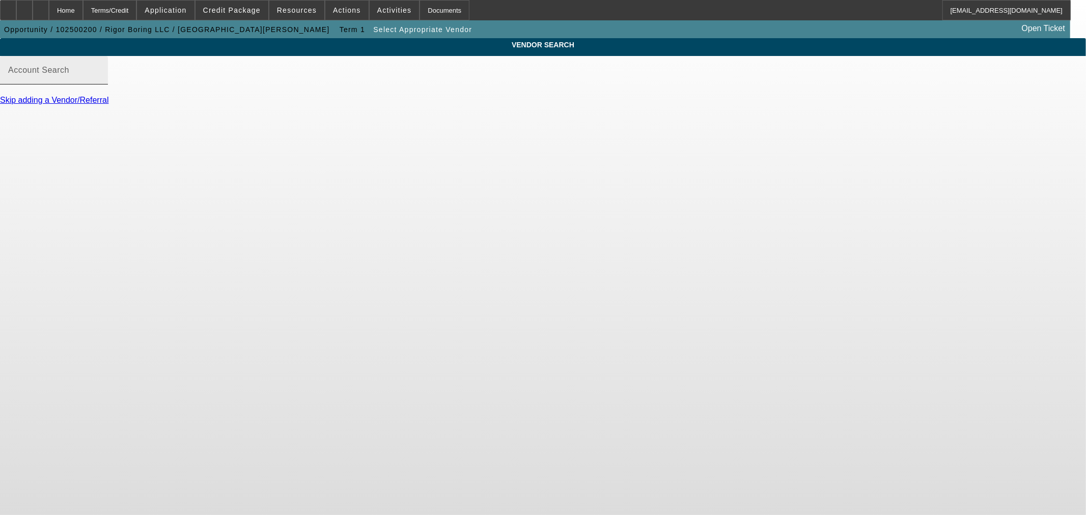
click at [100, 80] on input "Account Search" at bounding box center [54, 74] width 92 height 12
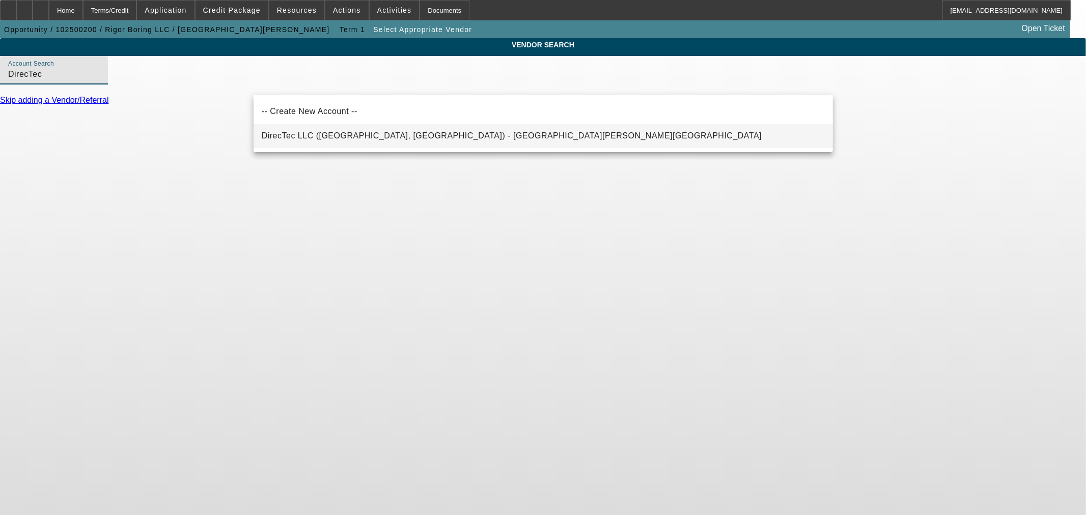
click at [344, 139] on span "DirecTec LLC (Castle Pines, CO) - Stevens, Burton" at bounding box center [512, 135] width 501 height 9
type input "DirecTec LLC (Castle Pines, CO) - Stevens, Burton"
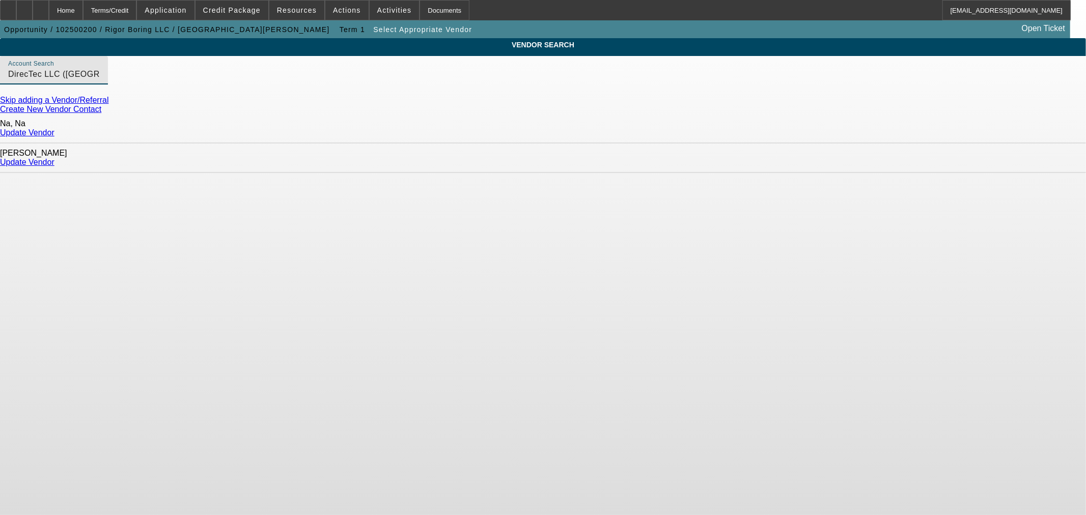
click at [54, 158] on link "Update Vendor" at bounding box center [27, 162] width 54 height 9
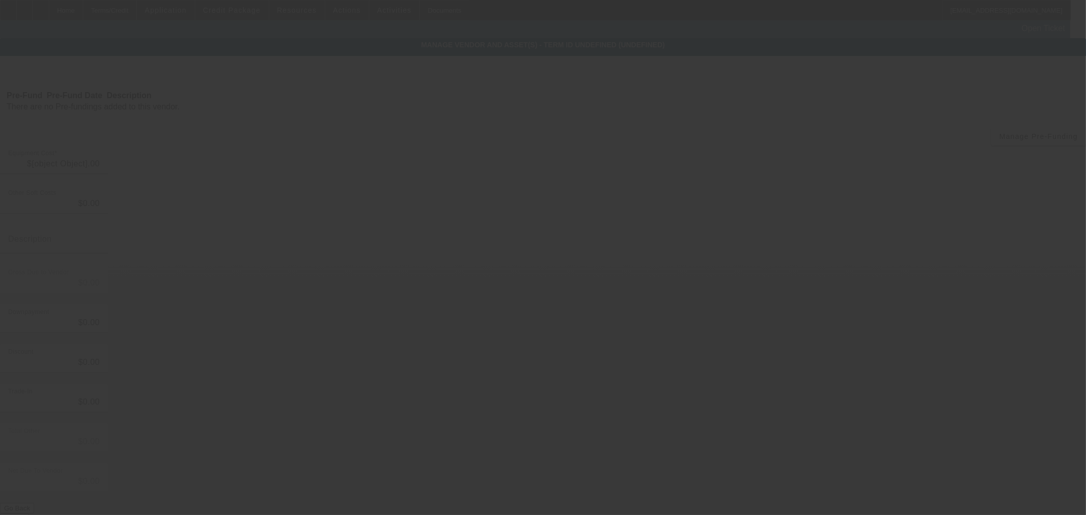
type input "$129,990.00"
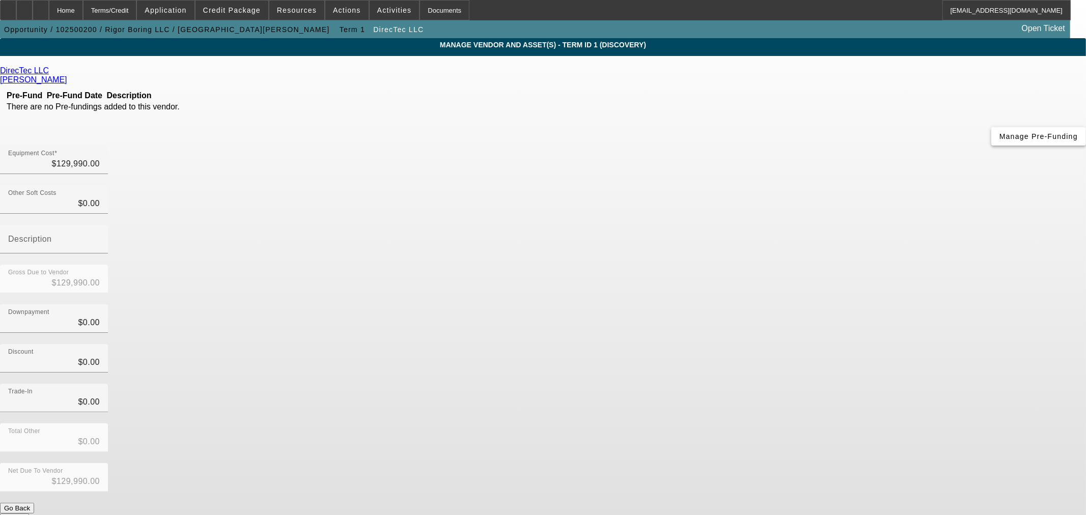
click at [1000, 141] on span "Manage Pre-Funding" at bounding box center [1039, 136] width 78 height 8
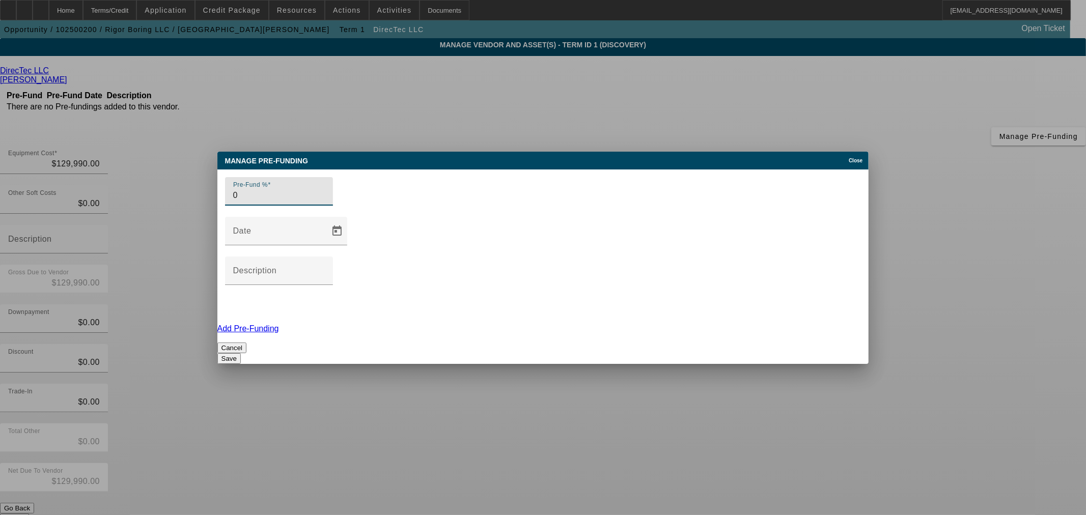
type input "0"
click at [241, 353] on button "Save" at bounding box center [228, 358] width 23 height 11
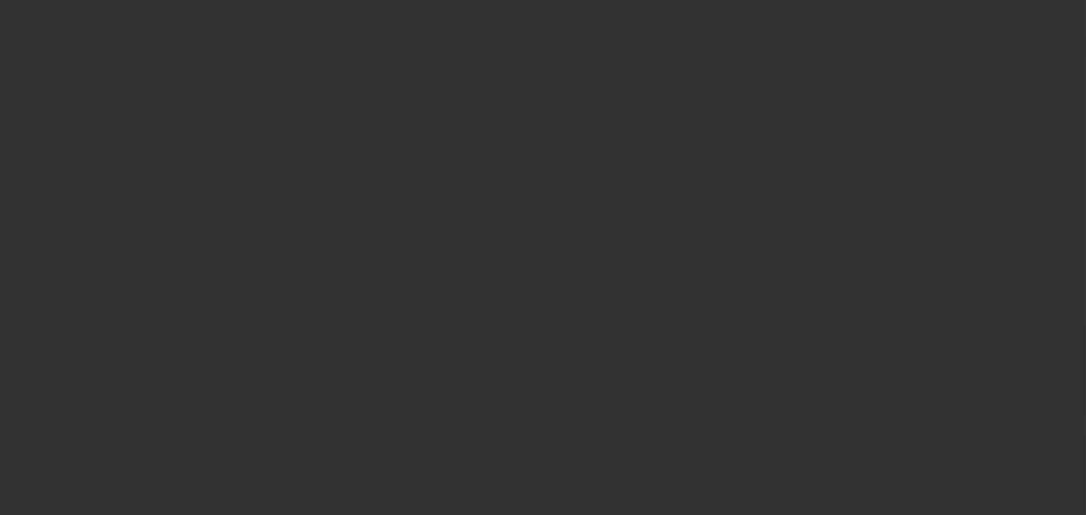
type input "14906 Kenlea Ln"
type input "Houston"
type input "77060"
type input "Harris"
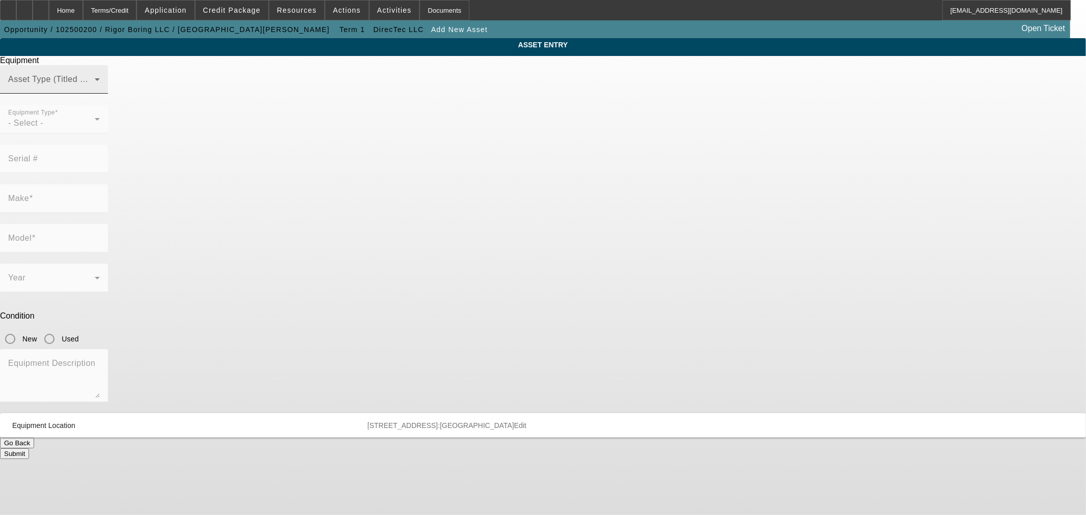
click at [133, 84] on mat-label "Asset Type (Titled or Non-Titled)" at bounding box center [70, 79] width 125 height 9
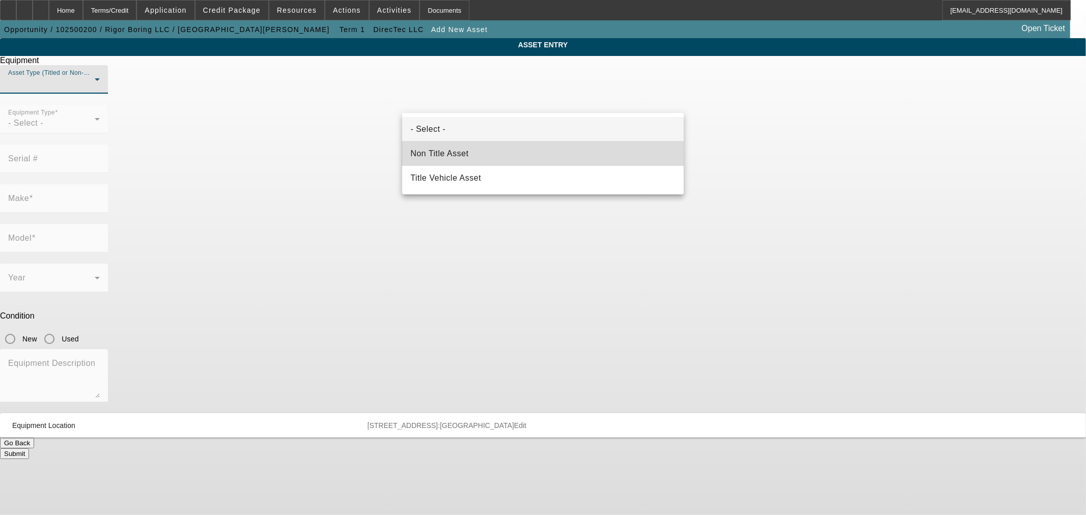
click at [472, 154] on mat-option "Non Title Asset" at bounding box center [543, 154] width 282 height 24
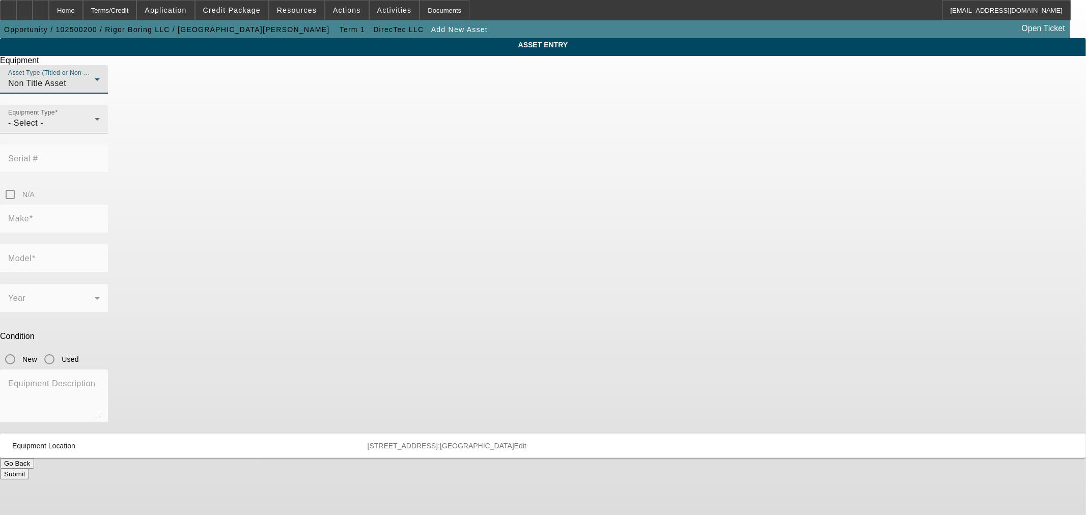
click at [100, 133] on div "Equipment Type - Select -" at bounding box center [54, 119] width 92 height 29
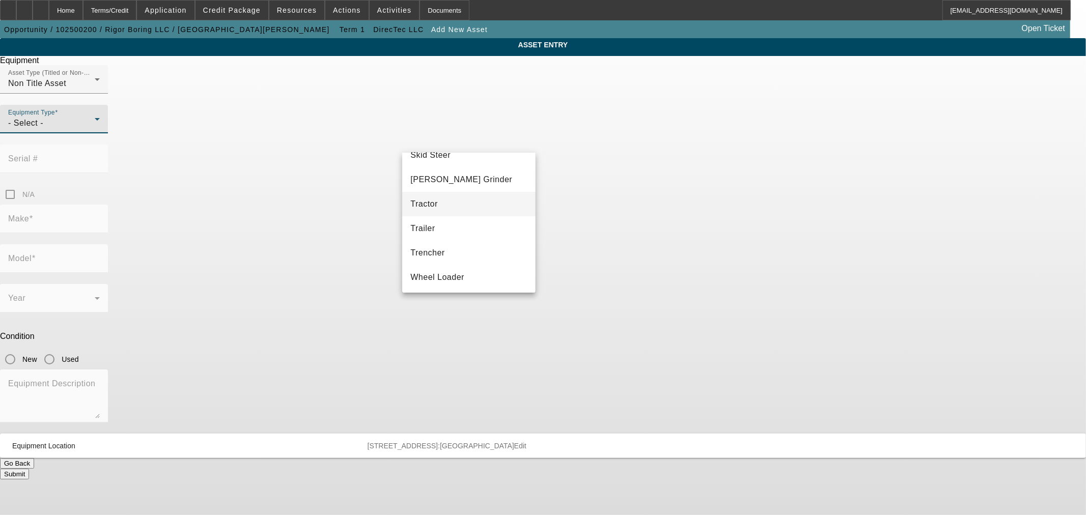
scroll to position [188, 0]
click at [444, 197] on mat-option "Other" at bounding box center [468, 200] width 133 height 24
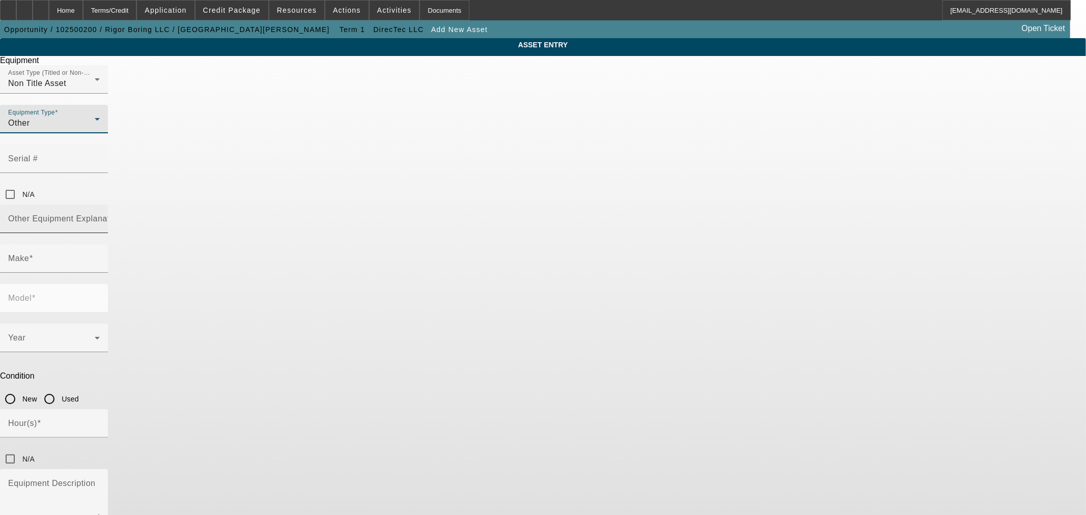
click at [100, 217] on input "Other Equipment Explanation" at bounding box center [54, 223] width 92 height 12
type input "Directional Drill"
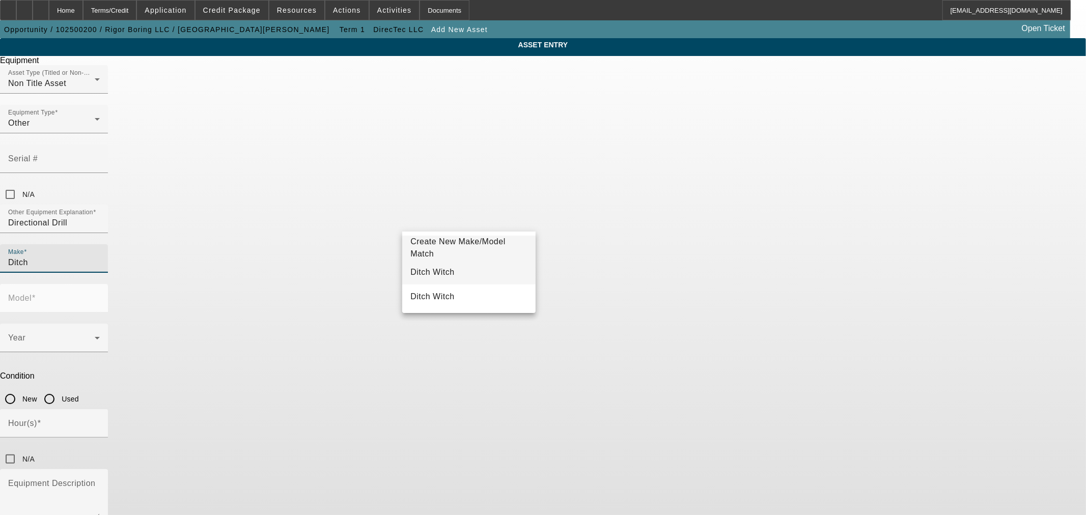
click at [471, 265] on mat-option "Ditch Witch" at bounding box center [468, 272] width 133 height 24
type input "Ditch Witch"
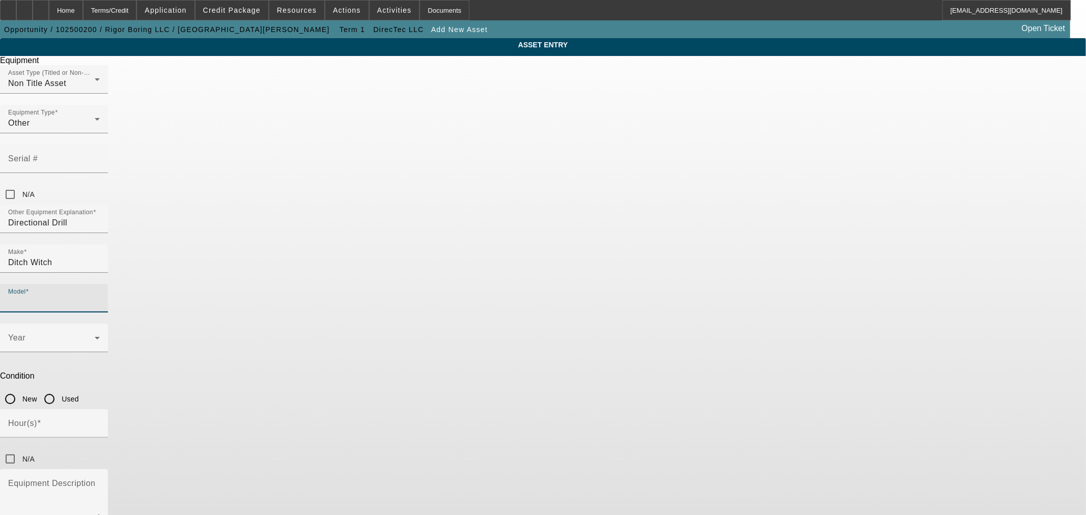
click at [100, 296] on input "Model" at bounding box center [54, 302] width 92 height 12
type input "JT1"
click at [574, 247] on span "Create New Make/Model Match" at bounding box center [606, 247] width 95 height 21
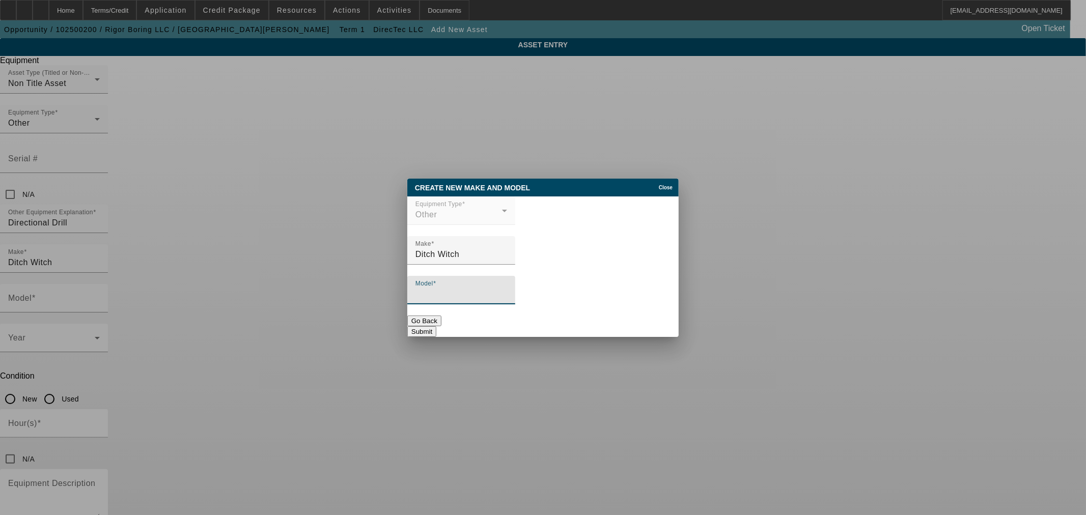
click at [468, 292] on input "Model" at bounding box center [462, 294] width 92 height 12
type input "JT10"
click at [436, 326] on button "Submit" at bounding box center [421, 331] width 29 height 11
type input "JT10"
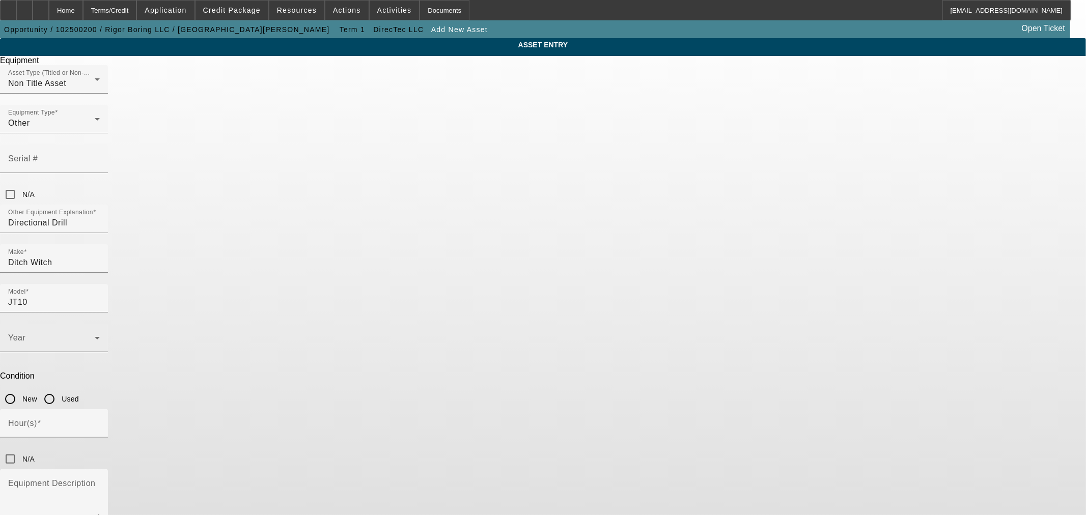
click at [95, 336] on span at bounding box center [51, 342] width 87 height 12
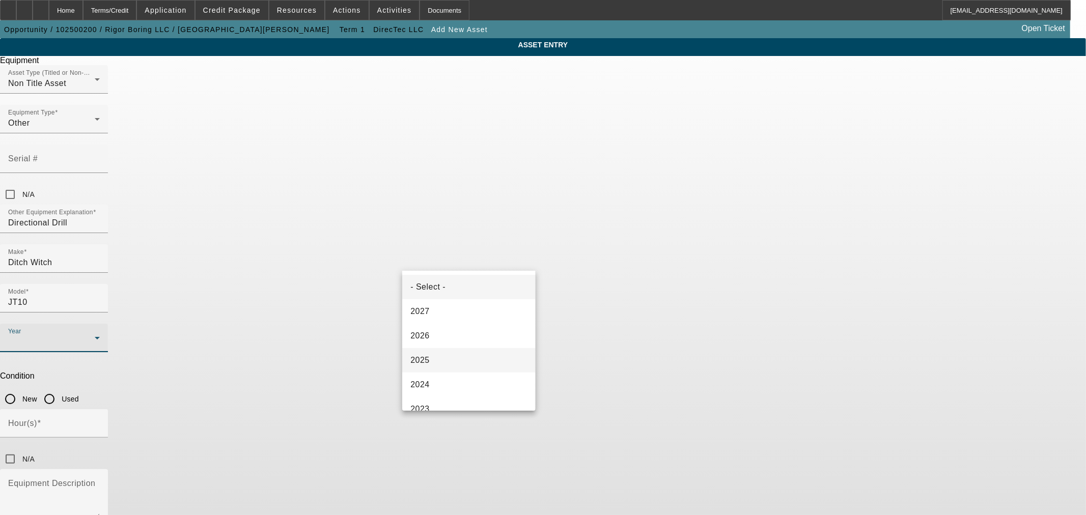
click at [451, 362] on mat-option "2025" at bounding box center [468, 360] width 133 height 24
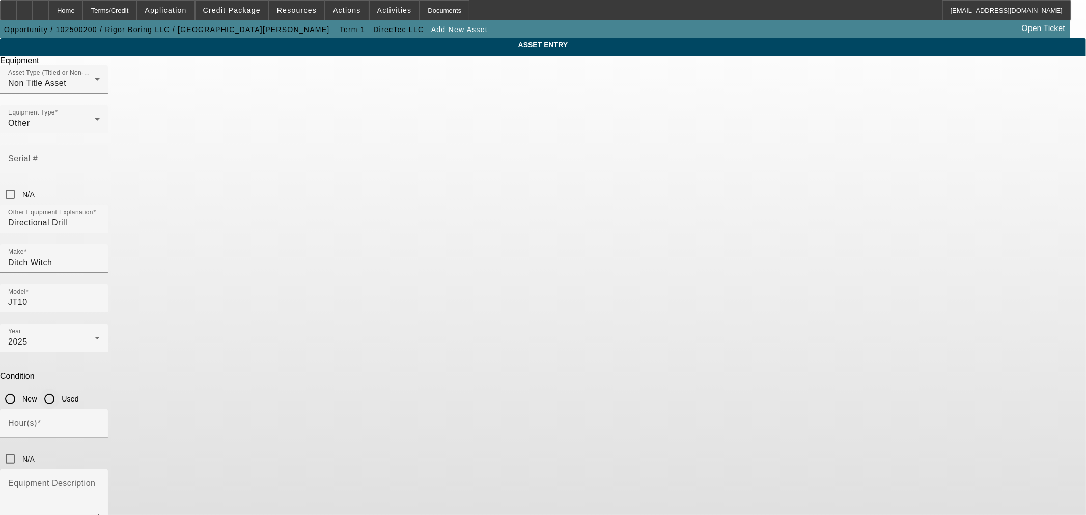
click at [60, 389] on input "Used" at bounding box center [49, 399] width 20 height 20
radio input "true"
click at [100, 422] on input "Hour(s)" at bounding box center [54, 428] width 92 height 12
type input "400"
click at [100, 470] on div "Equipment Description" at bounding box center [54, 496] width 92 height 53
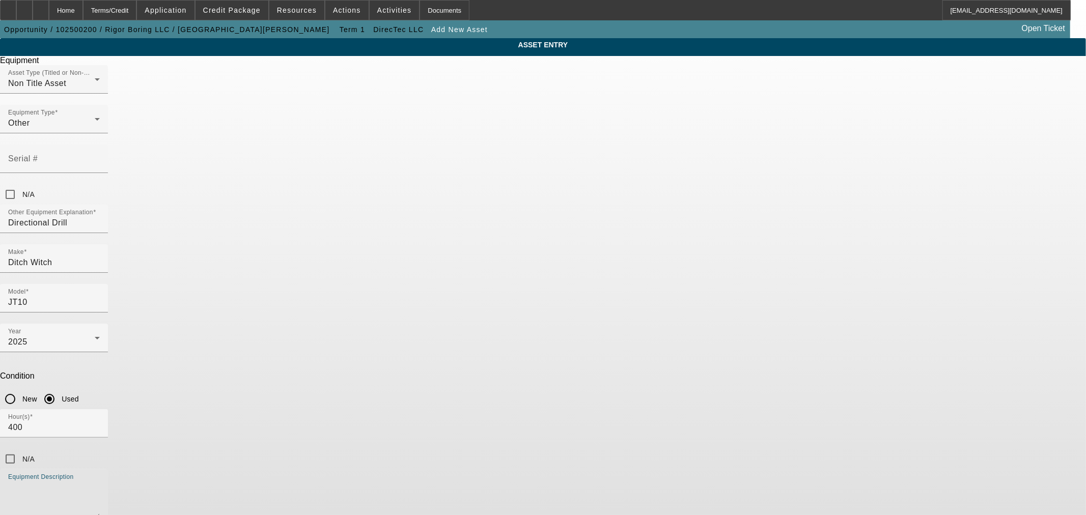
click at [100, 470] on div "Equipment Description" at bounding box center [54, 496] width 92 height 53
paste textarea "Super low hour! Ditch Witch warranty in effect until Dec 2026 - approx 400 hour…"
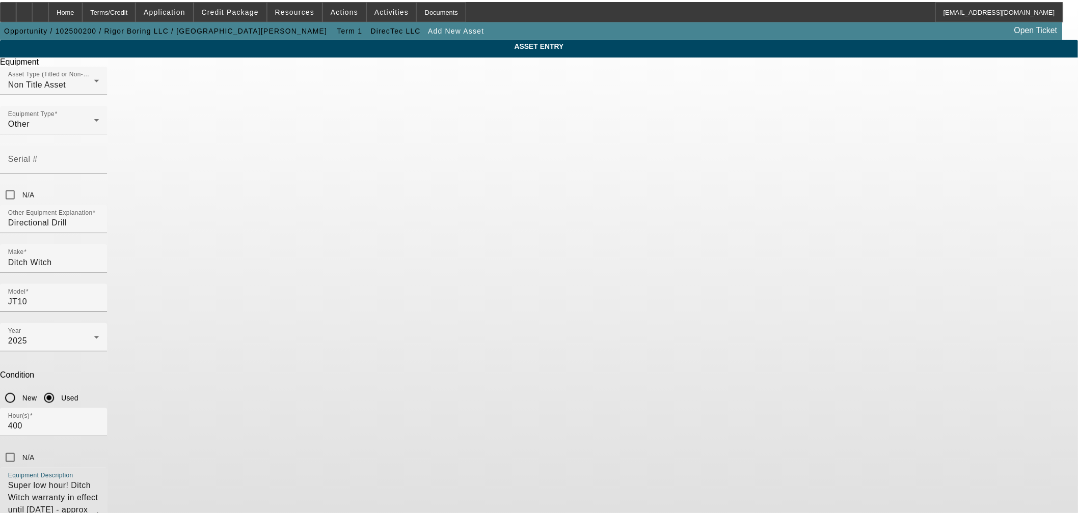
scroll to position [9, 0]
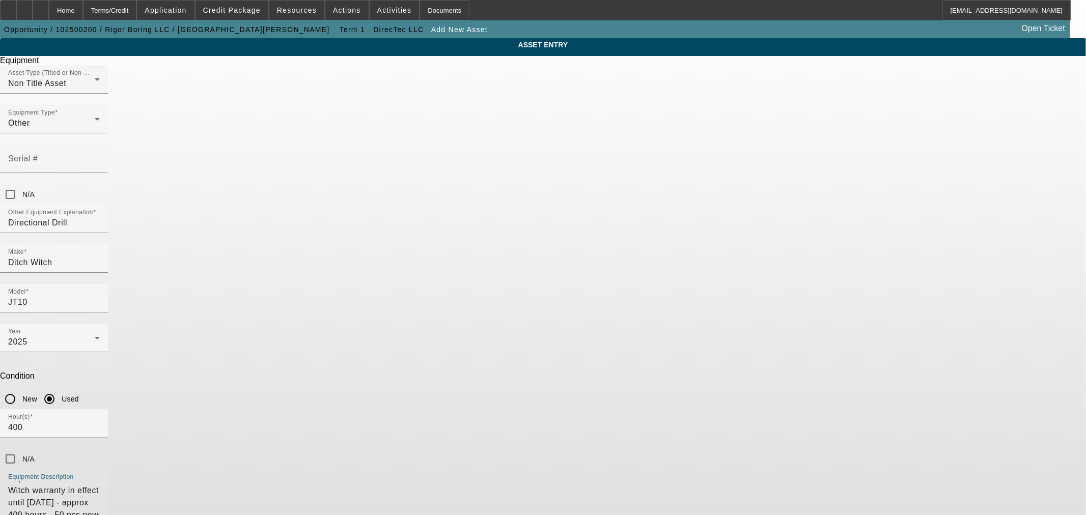
type textarea "Super low hour! Ditch Witch warranty in effect until Dec 2026 - approx 400 hour…"
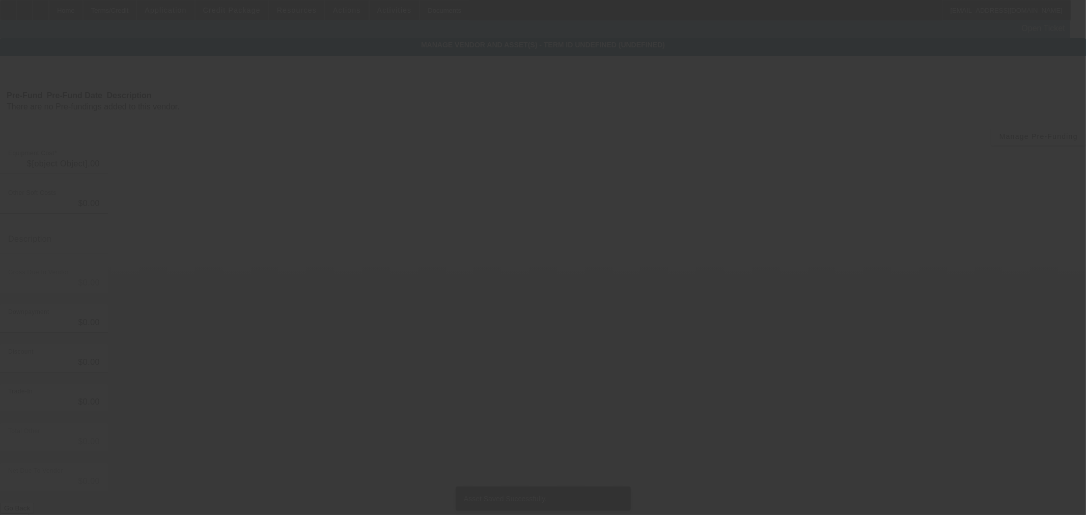
type input "$129,990.00"
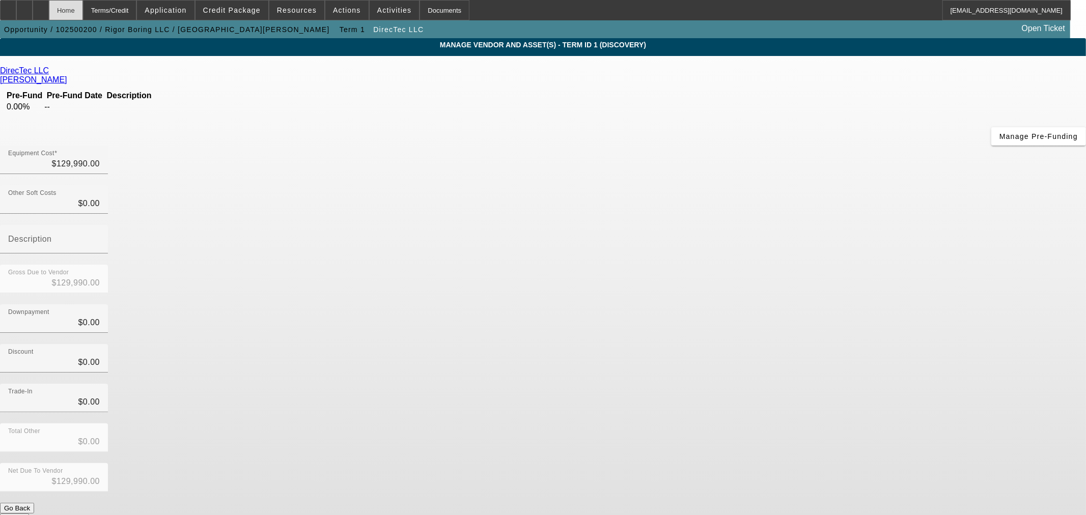
click at [83, 11] on div "Home" at bounding box center [66, 10] width 34 height 20
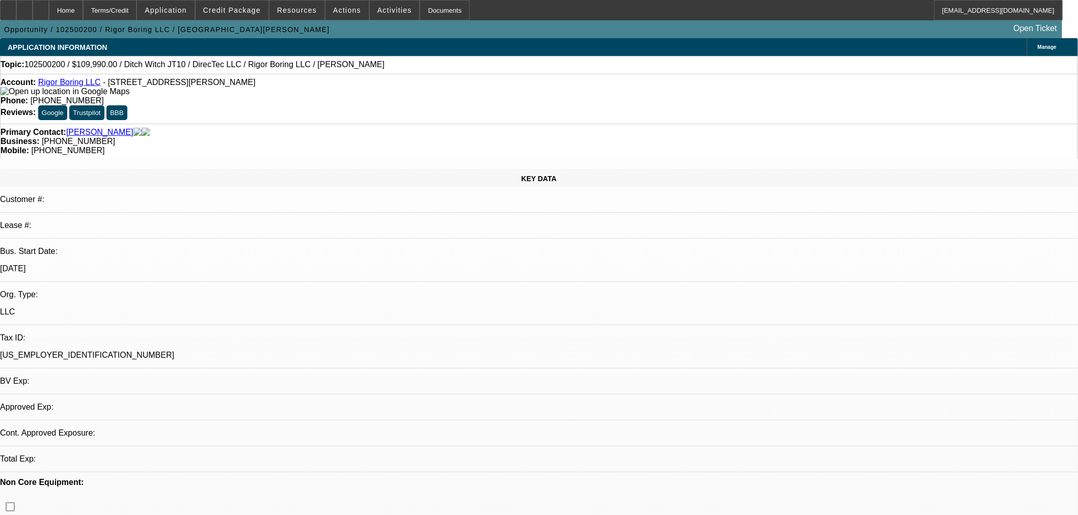
select select "0"
select select "2"
select select "0"
select select "6"
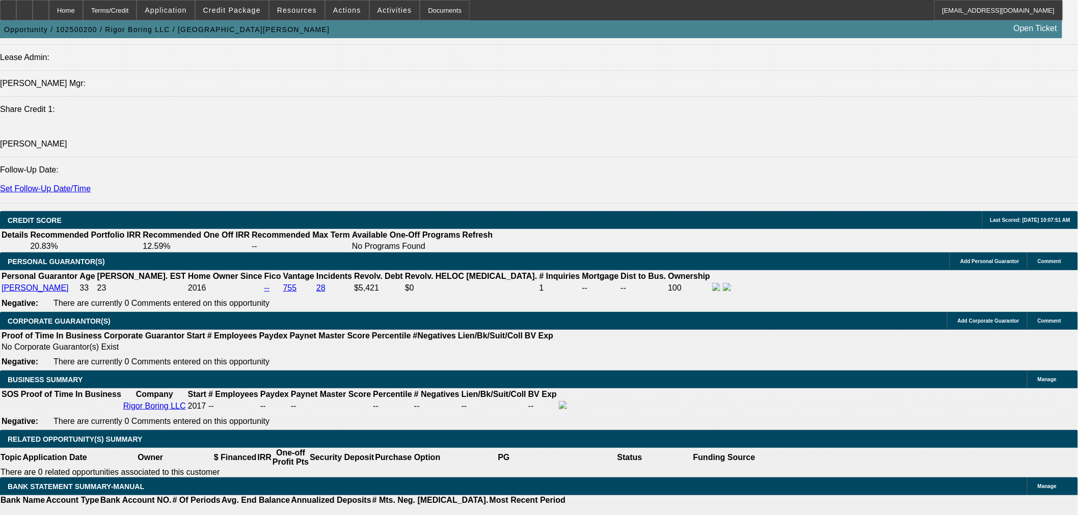
scroll to position [1414, 0]
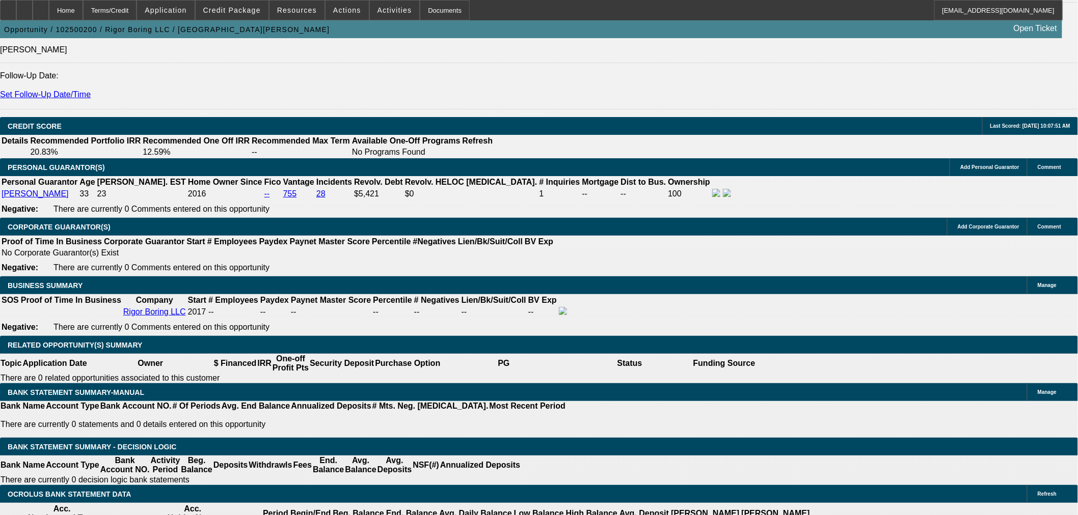
type input "60"
type input "18"
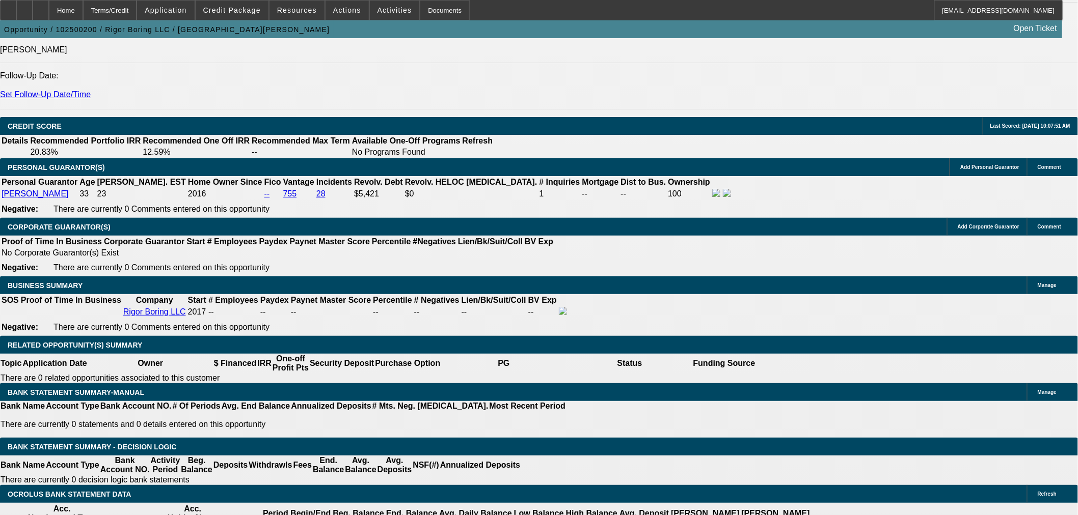
type input "$3,760.28"
type input "$1,880.14"
type input "$5,586.04"
type input "$2,793.02"
type input "18"
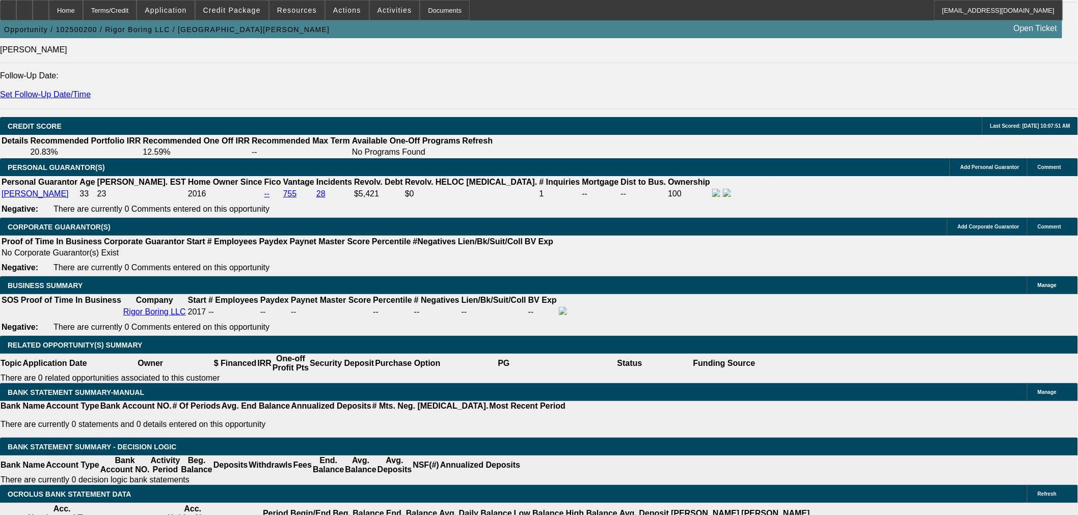
drag, startPoint x: 219, startPoint y: 314, endPoint x: 242, endPoint y: 314, distance: 23.4
type input "27"
type input "$54.00"
type input "2800"
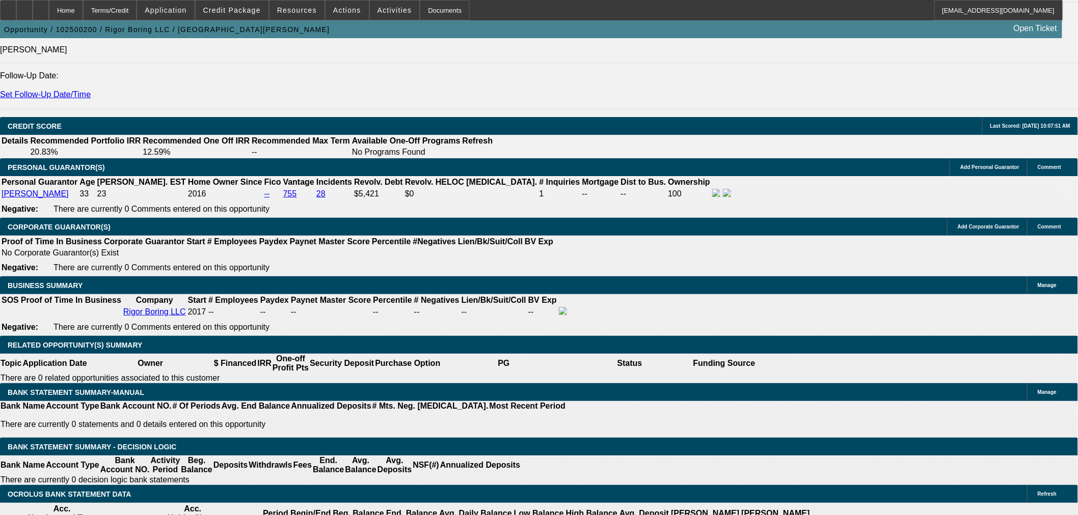
type input "$5,600.00"
type input "18.1"
type input "$2,800.00"
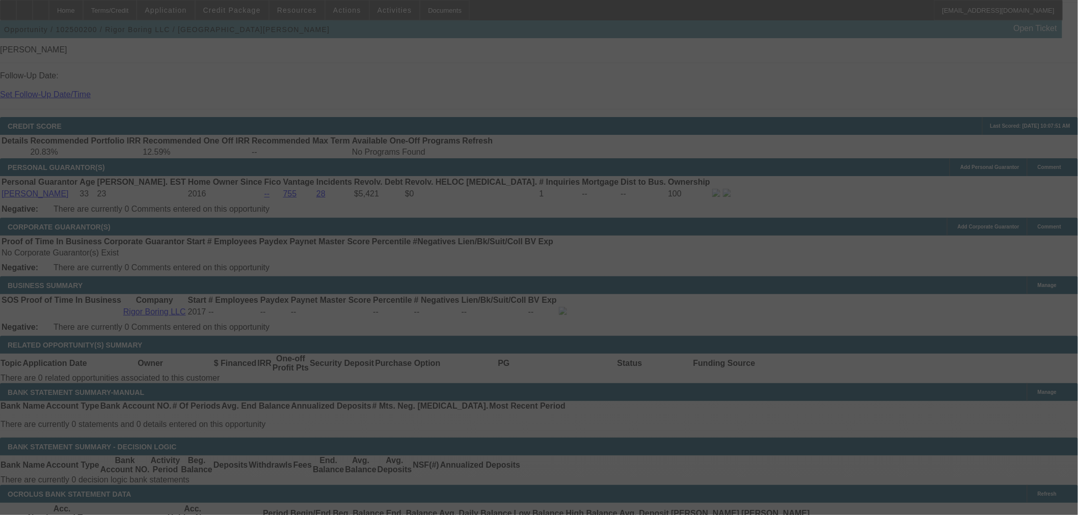
select select "0"
select select "2"
select select "0"
select select "6"
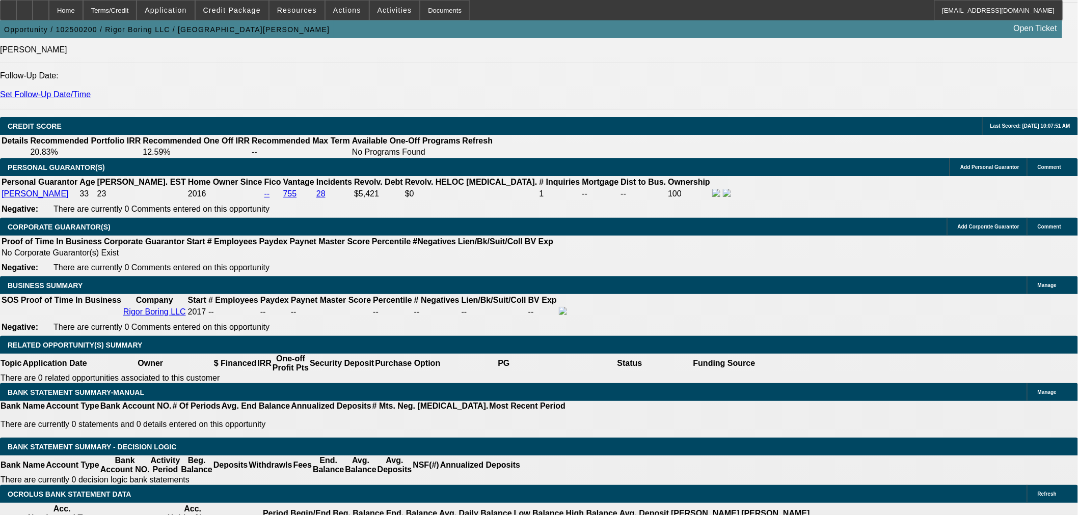
drag, startPoint x: 194, startPoint y: 235, endPoint x: 481, endPoint y: 233, distance: 287.3
drag, startPoint x: 221, startPoint y: 238, endPoint x: 416, endPoint y: 250, distance: 195.4
type input "$14,990.00"
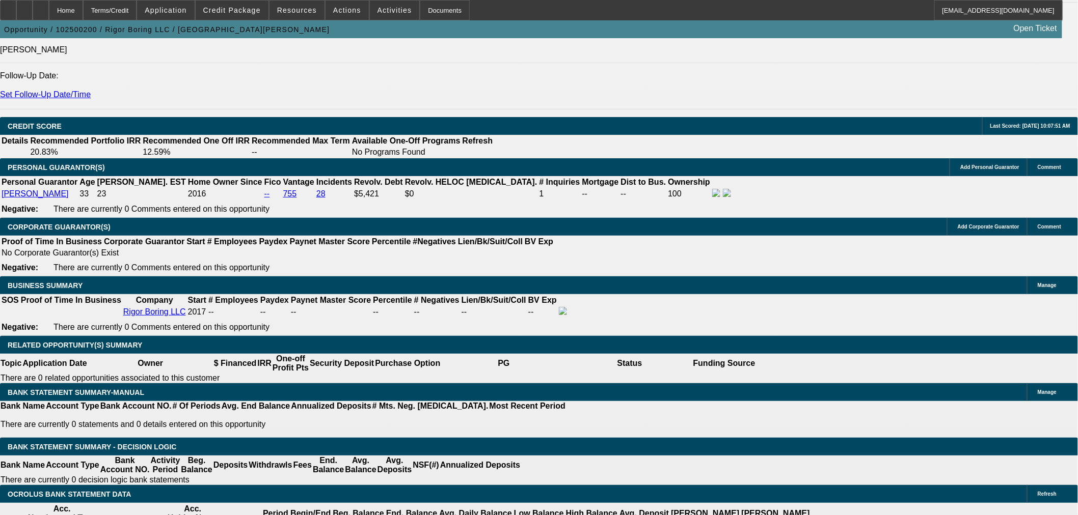
type input "UNKNOWN"
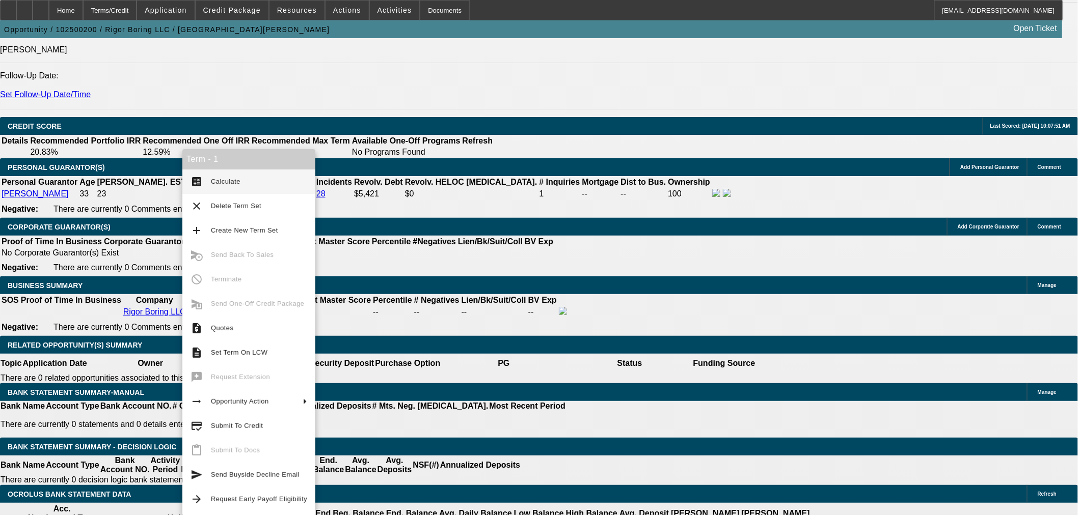
type input "$2,927.57"
type input "$5,855.14"
click at [215, 176] on span "Calculate" at bounding box center [259, 182] width 96 height 12
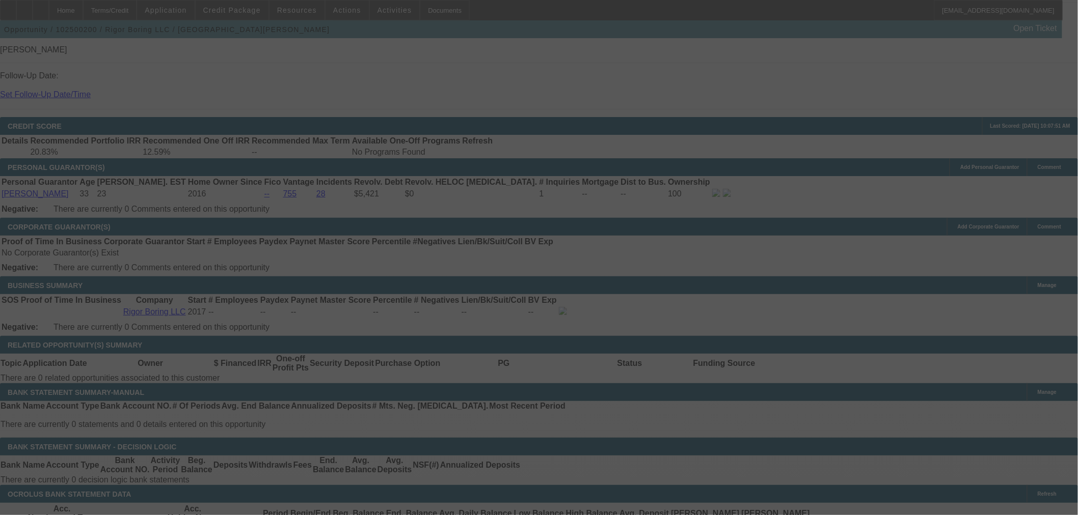
select select "0"
select select "2"
select select "0"
select select "6"
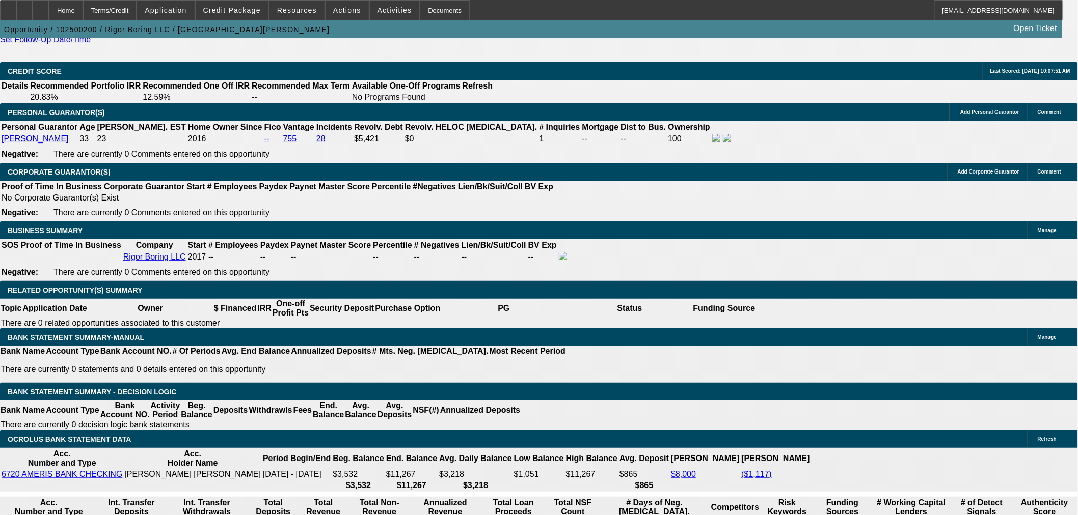
scroll to position [1509, 0]
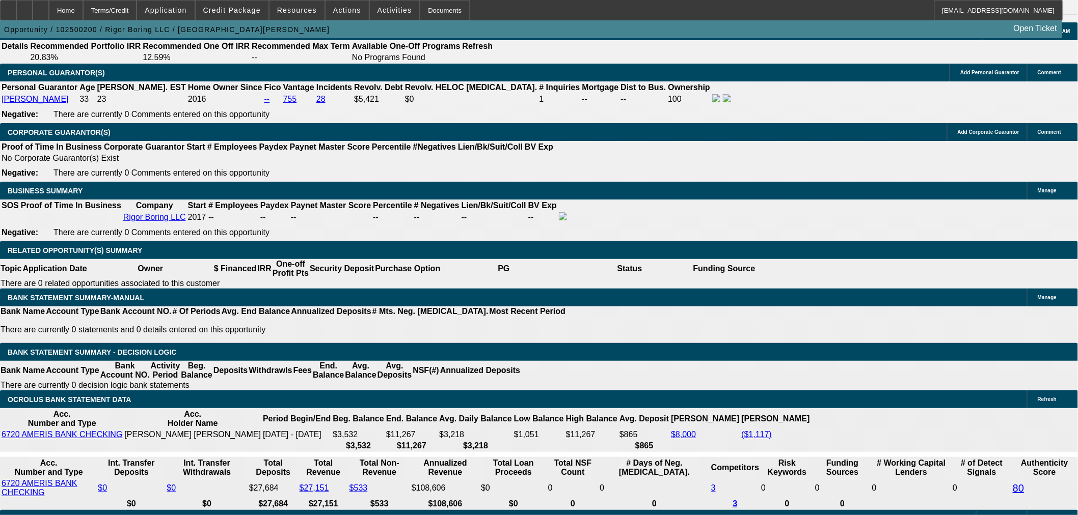
drag, startPoint x: 187, startPoint y: 218, endPoint x: 254, endPoint y: 218, distance: 66.2
drag, startPoint x: 184, startPoint y: 219, endPoint x: 222, endPoint y: 219, distance: 38.2
type input "2950"
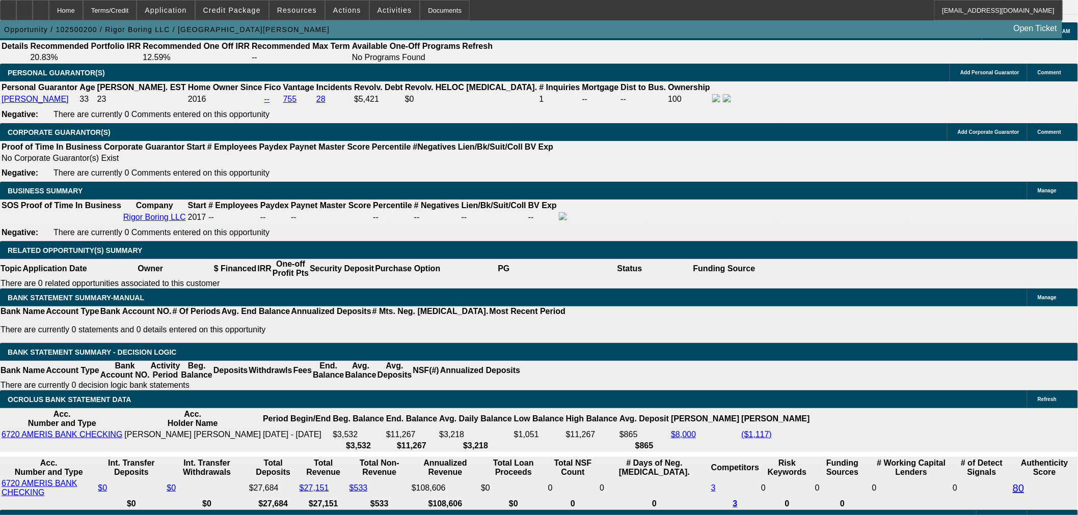
type input "$5,900.00"
type input "UNKNOWN"
type input "18.5"
type input "$2,950.00"
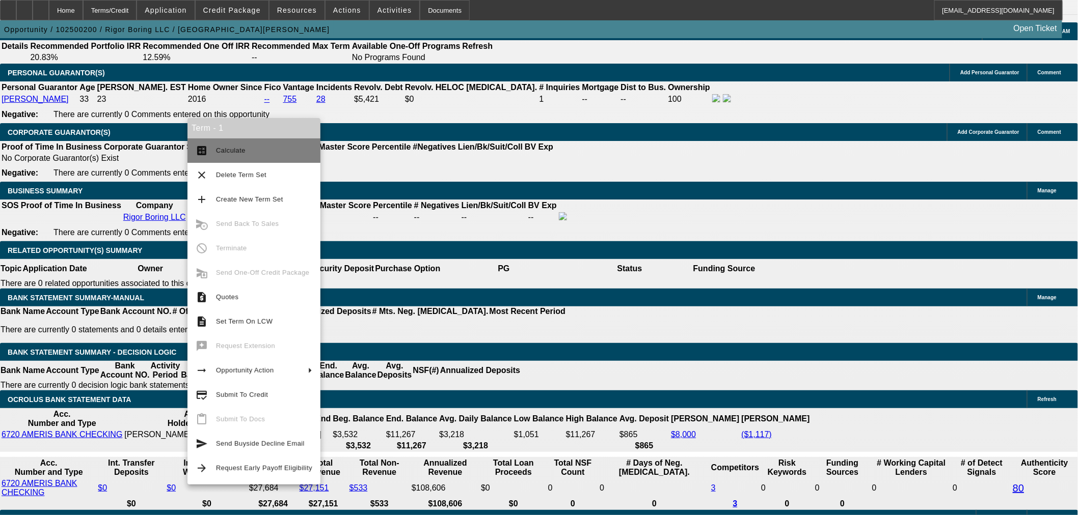
click at [248, 153] on span "Calculate" at bounding box center [264, 151] width 96 height 12
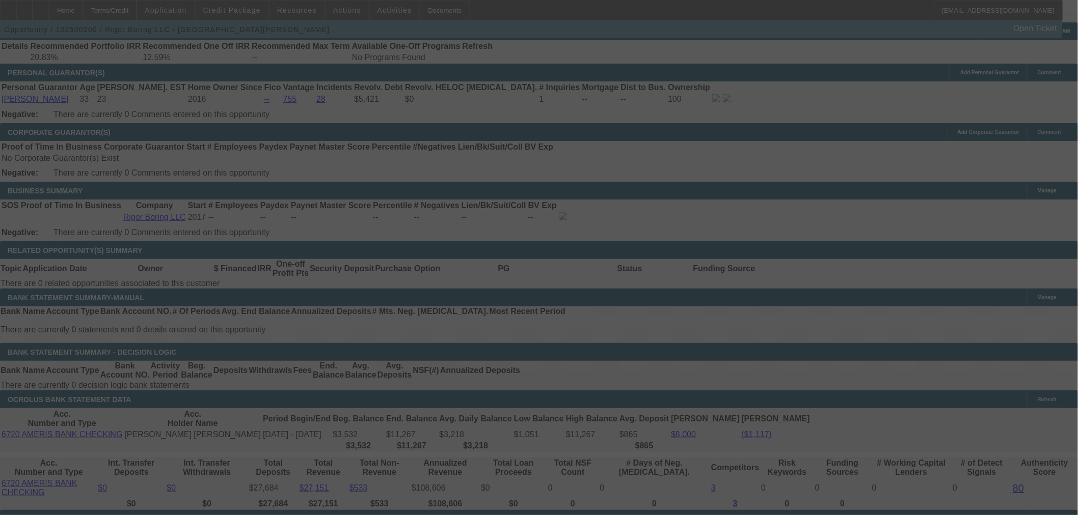
select select "0"
select select "2"
select select "0"
select select "6"
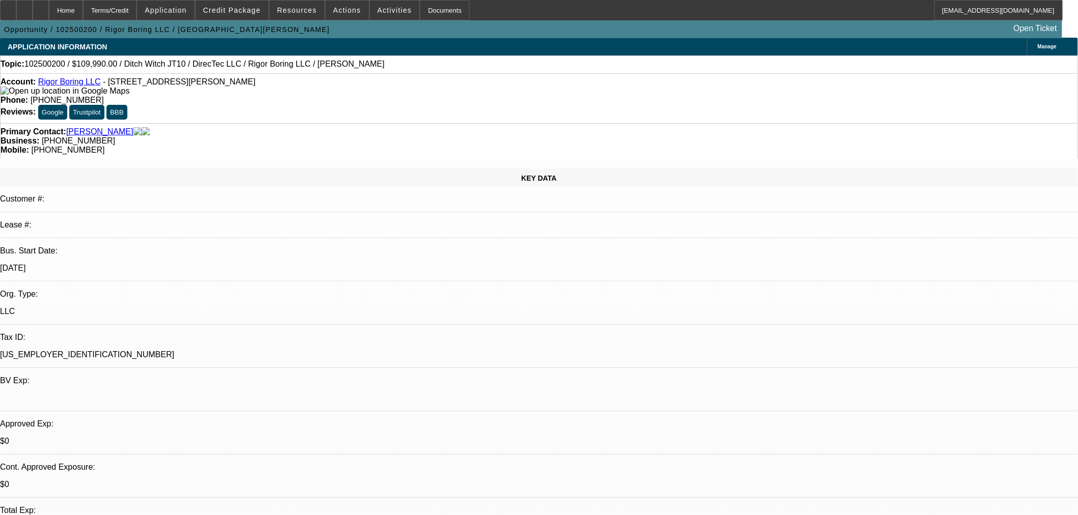
scroll to position [0, 0]
click at [239, 10] on span "Credit Package" at bounding box center [232, 10] width 58 height 8
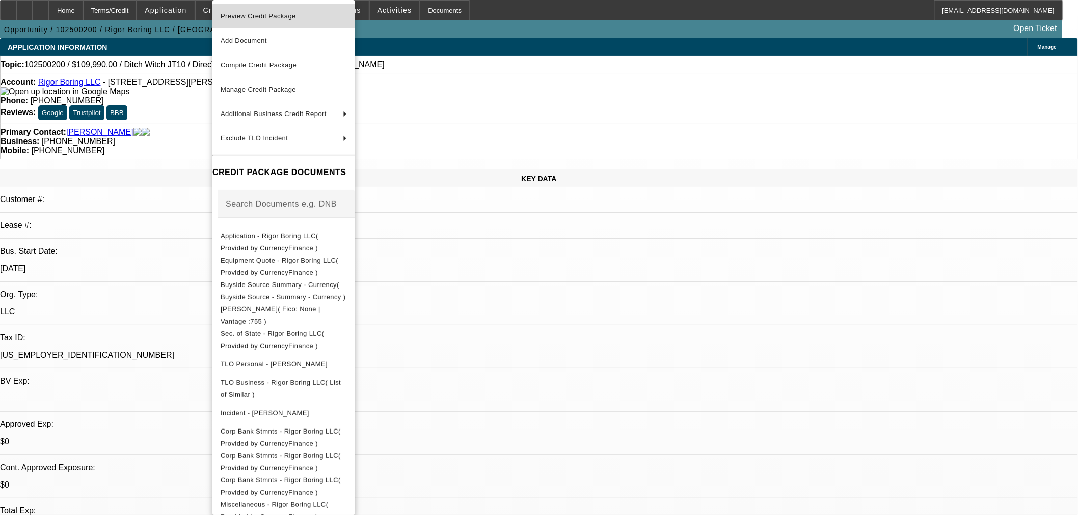
click at [347, 18] on span "Preview Credit Package" at bounding box center [284, 16] width 126 height 12
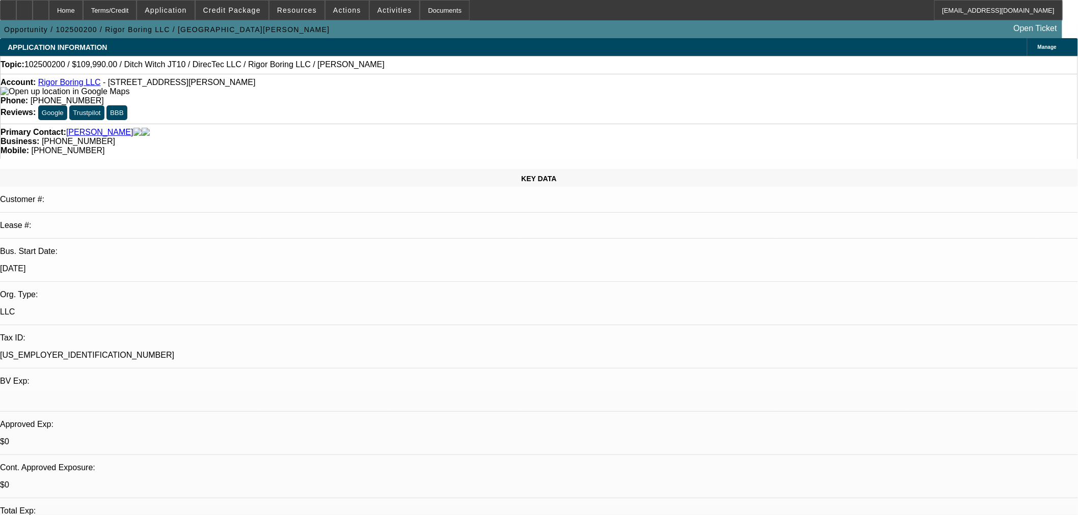
drag, startPoint x: 927, startPoint y: 463, endPoint x: 803, endPoint y: 462, distance: 124.8
copy tr "brian-crawford@gocurrency.com"
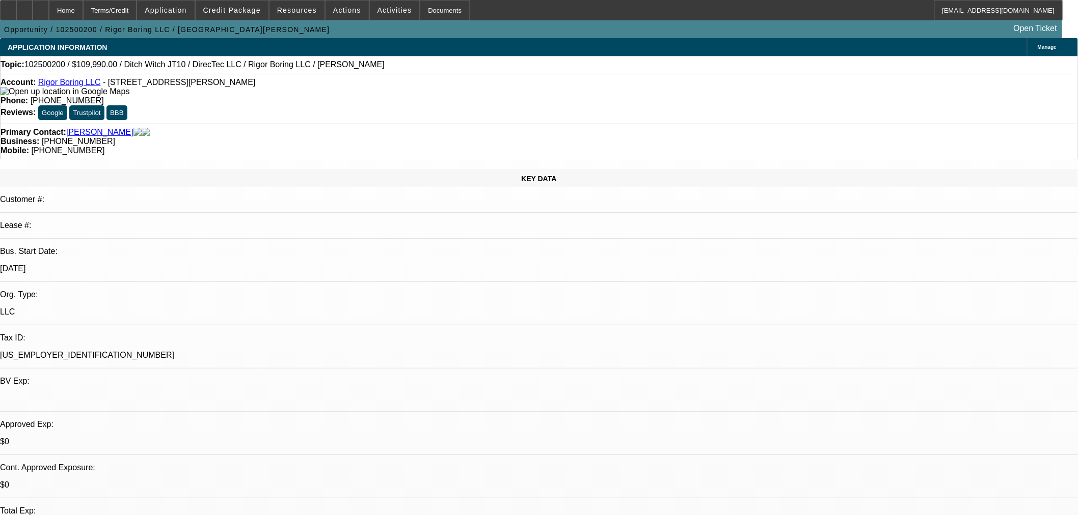
click at [326, 65] on div "Topic: 102500200 / $109,990.00 / Ditch Witch JT10 / DirecTec LLC / Rigor Boring…" at bounding box center [539, 64] width 1077 height 9
drag, startPoint x: 327, startPoint y: 67, endPoint x: 218, endPoint y: 68, distance: 109.0
click at [218, 68] on div "Topic: 102500200 / $109,990.00 / Ditch Witch JT10 / DirecTec LLC / Rigor Boring…" at bounding box center [539, 64] width 1077 height 9
copy span "Rigor Boring LLC / Velazquez, Jose"
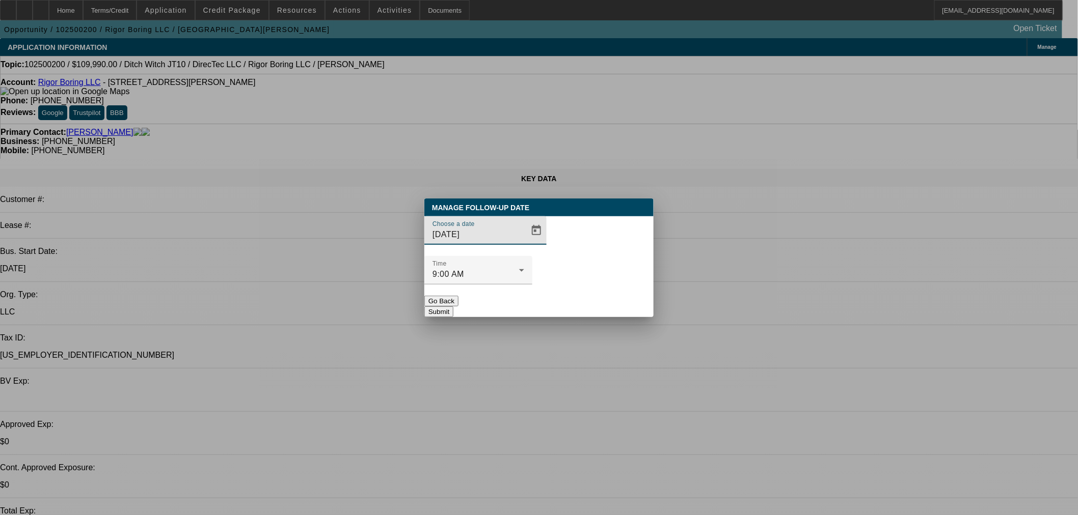
click at [524, 243] on span "Open calendar" at bounding box center [536, 231] width 24 height 24
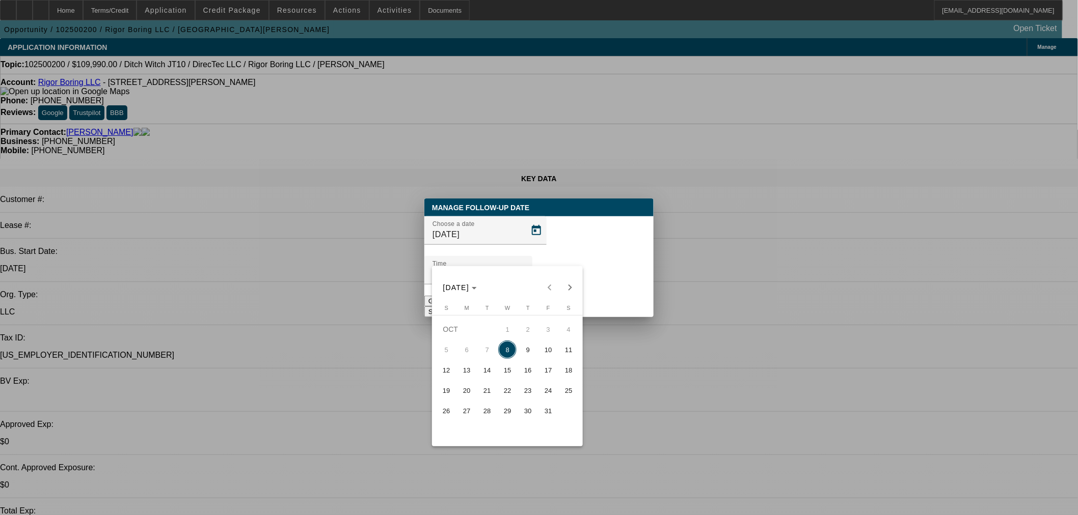
click at [506, 349] on span "8" at bounding box center [507, 350] width 18 height 18
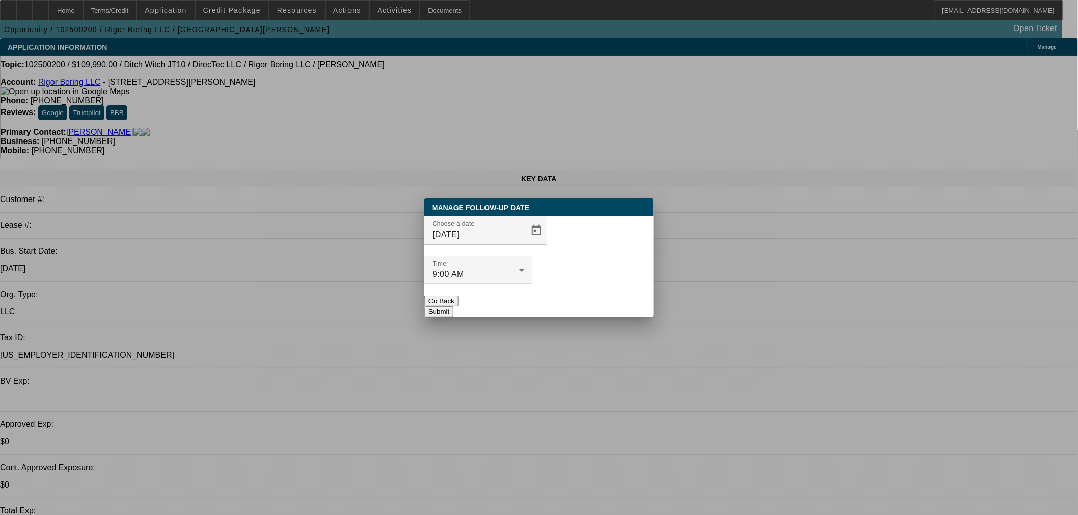
click at [532, 285] on div at bounding box center [478, 290] width 108 height 11
click at [453, 307] on button "Submit" at bounding box center [438, 312] width 29 height 11
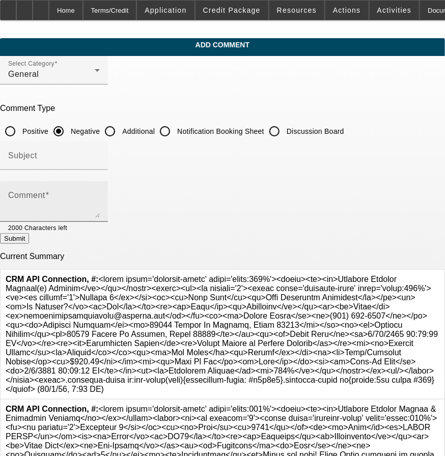
click at [100, 188] on div "Comment" at bounding box center [54, 201] width 92 height 41
paste textarea "We have this new upcoming project in [GEOGRAPHIC_DATA] [US_STATE] where we need…"
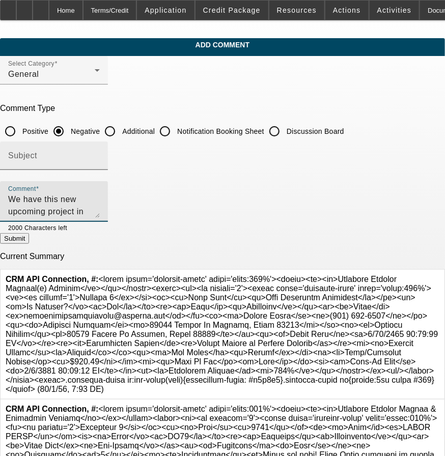
scroll to position [22, 0]
type textarea "We have this new upcoming project in [GEOGRAPHIC_DATA] [US_STATE] where we need…"
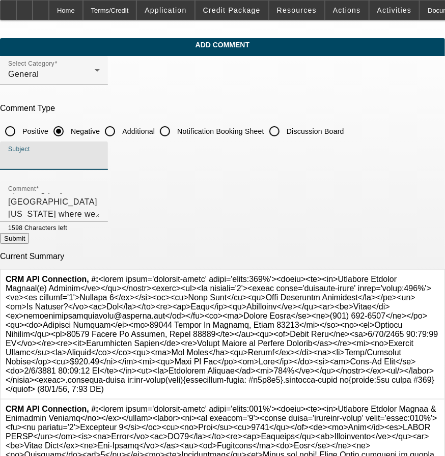
click at [100, 159] on input "Subject" at bounding box center [54, 160] width 92 height 12
type input "Reps write up"
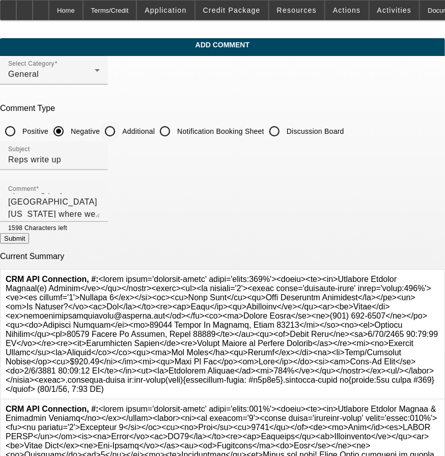
click at [120, 128] on input "Additional" at bounding box center [110, 131] width 20 height 20
radio input "true"
click at [29, 240] on button "Submit" at bounding box center [14, 238] width 29 height 11
radio input "true"
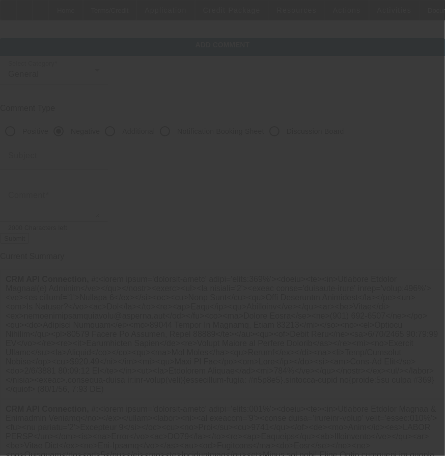
scroll to position [0, 0]
